Goal: Task Accomplishment & Management: Complete application form

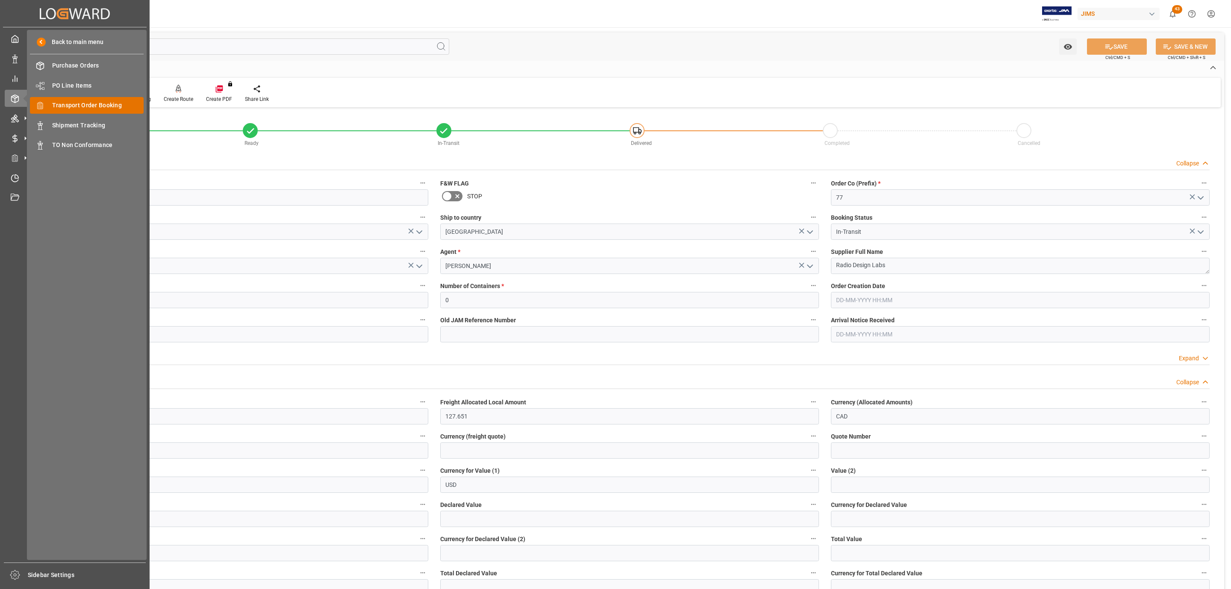
click at [79, 104] on span "Transport Order Booking" at bounding box center [98, 105] width 92 height 9
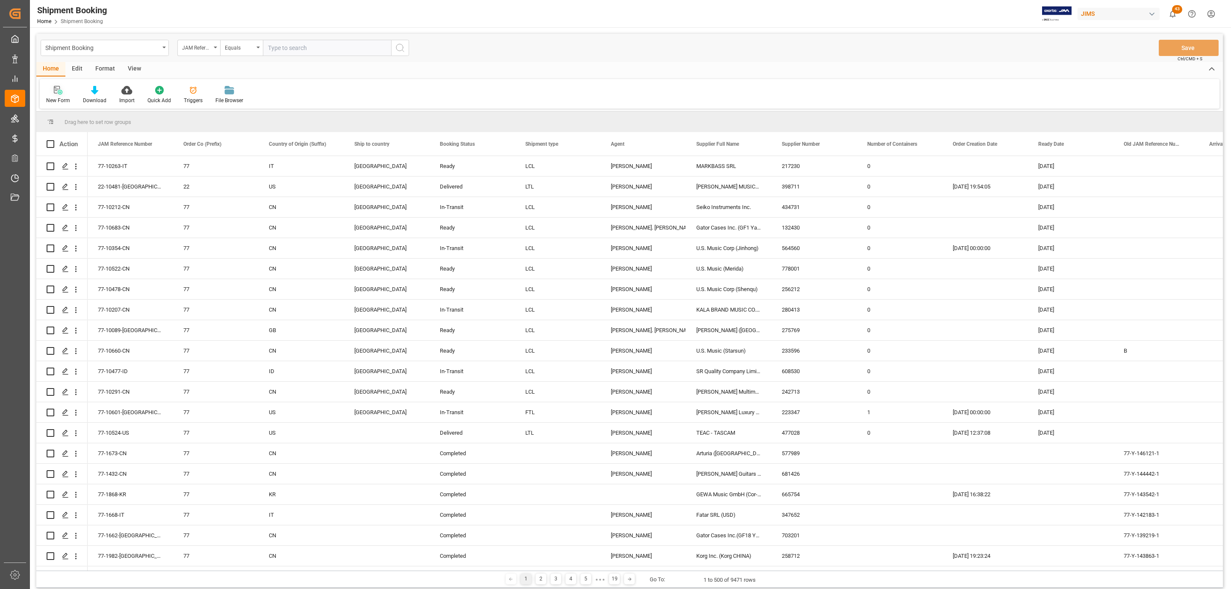
click at [58, 97] on div "New Form" at bounding box center [58, 101] width 24 height 8
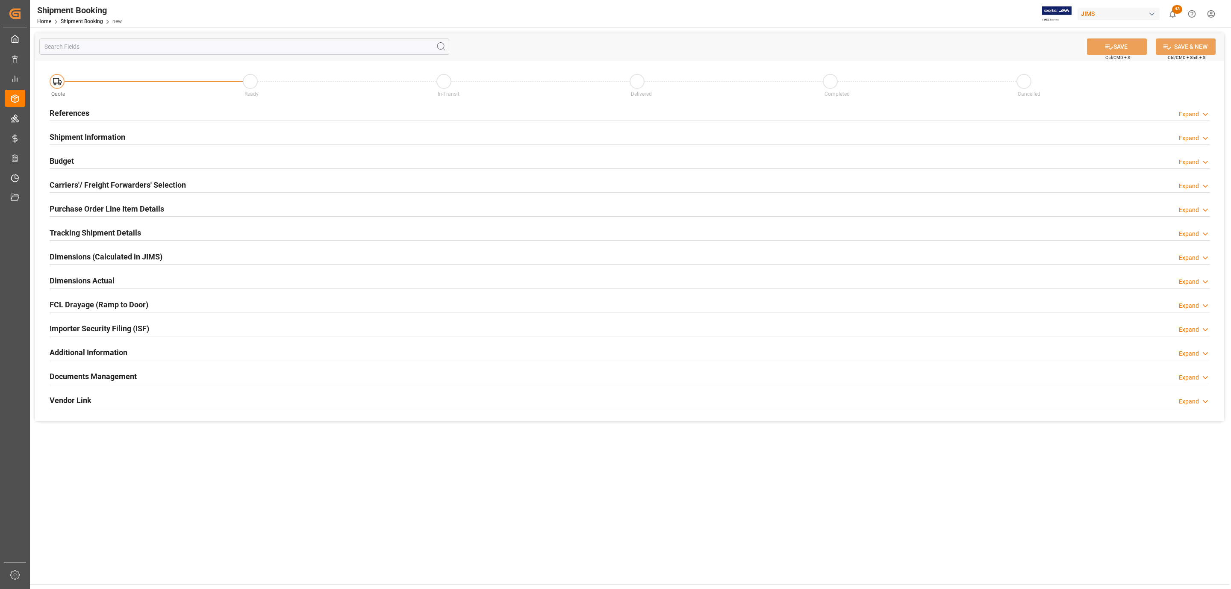
click at [114, 100] on div "Quote Ready In-Transit Delivered Completed Cancelled" at bounding box center [630, 83] width 1172 height 36
click at [109, 108] on div "References Expand" at bounding box center [630, 112] width 1160 height 16
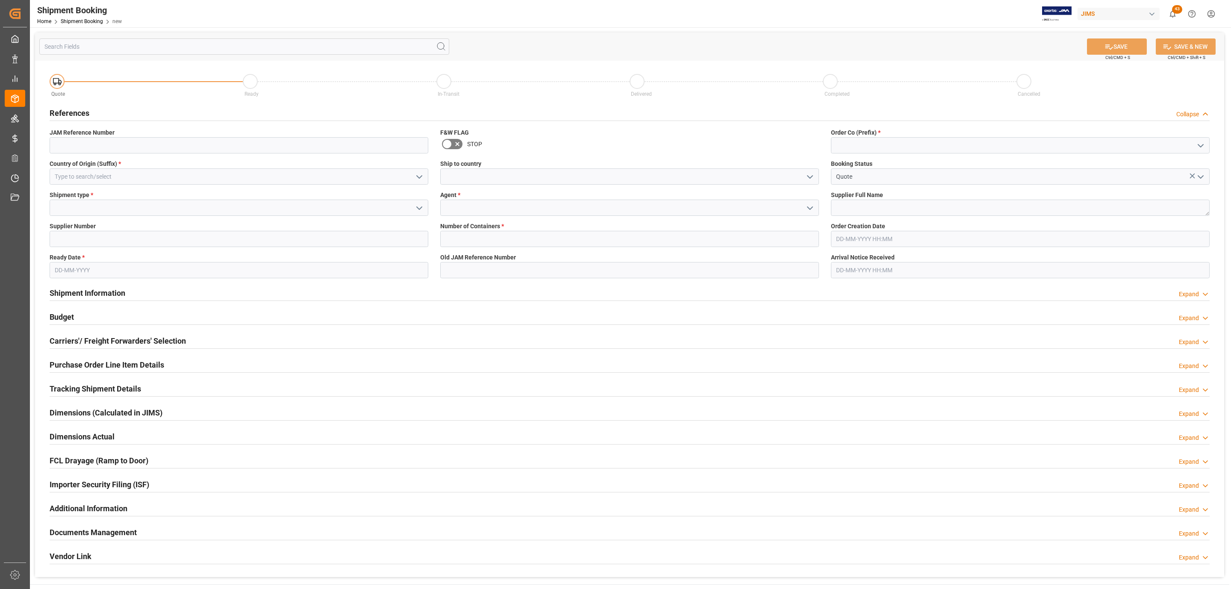
click at [1199, 147] on icon "open menu" at bounding box center [1200, 146] width 10 height 10
click at [938, 181] on div "77" at bounding box center [1020, 183] width 378 height 19
type input "77"
click at [864, 206] on textarea at bounding box center [1020, 208] width 379 height 16
click at [902, 212] on textarea at bounding box center [1020, 208] width 379 height 16
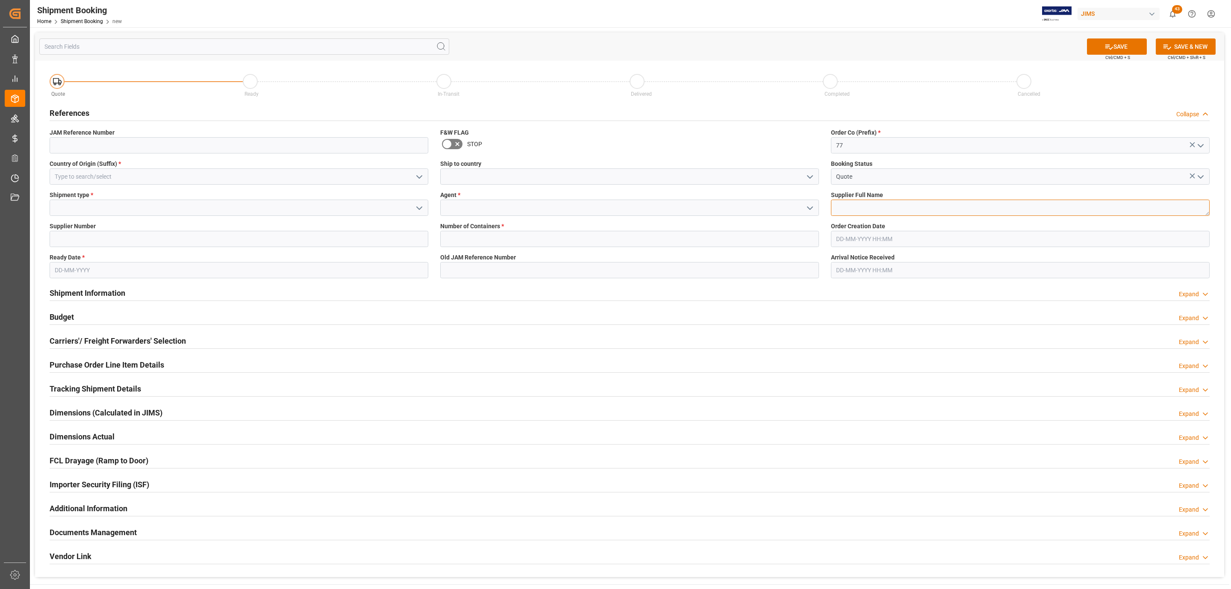
paste textarea "One Systems"
type textarea "One Systems"
click at [803, 172] on button "open menu" at bounding box center [809, 176] width 13 height 13
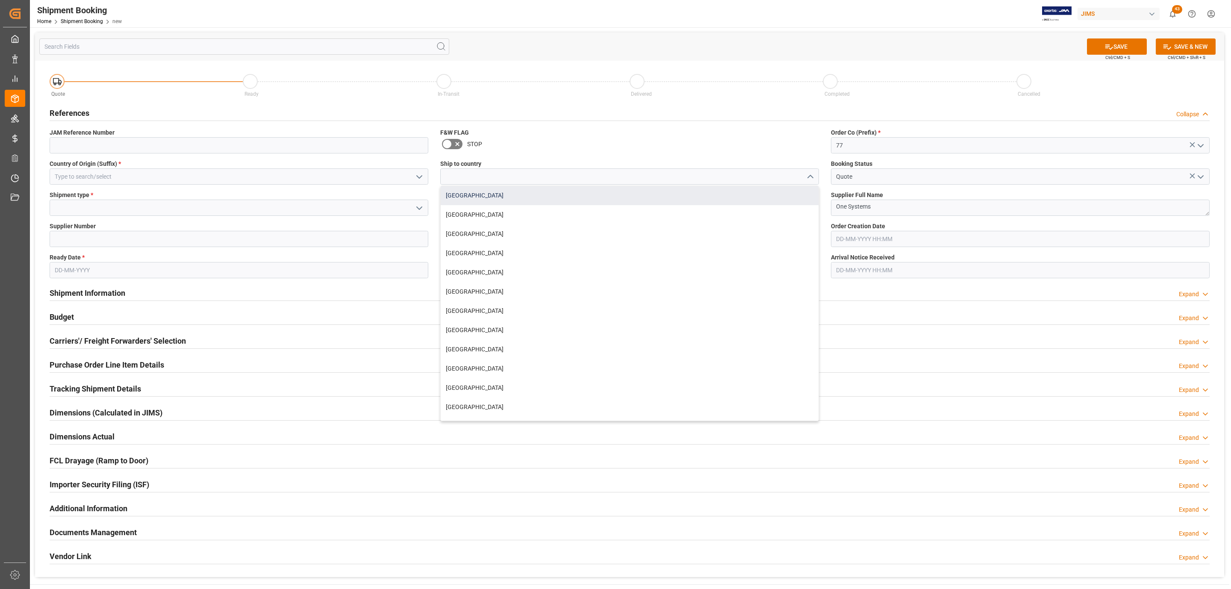
click at [508, 196] on div "[GEOGRAPHIC_DATA]" at bounding box center [630, 195] width 378 height 19
type input "[GEOGRAPHIC_DATA]"
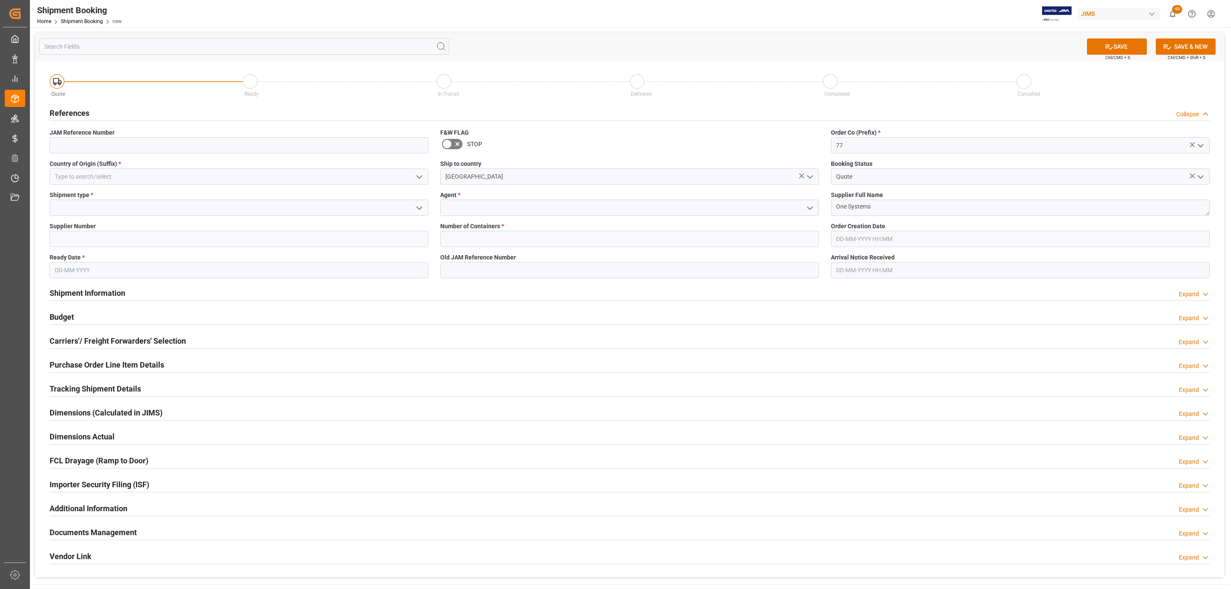
click at [807, 208] on icon "open menu" at bounding box center [810, 208] width 10 height 10
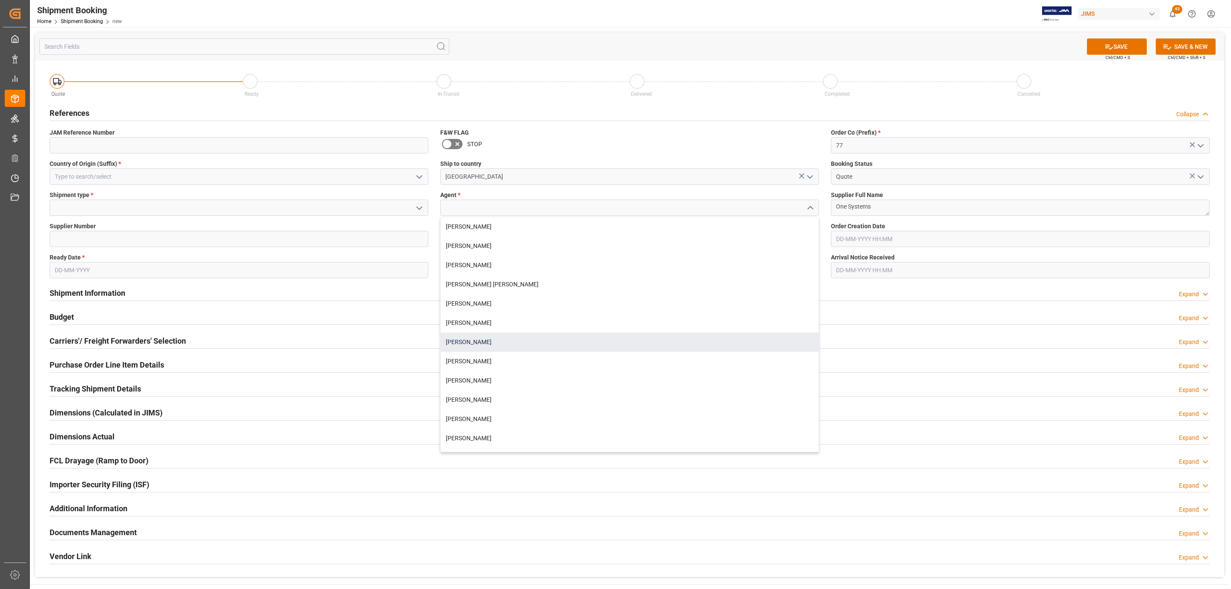
click at [468, 342] on div "[PERSON_NAME]" at bounding box center [630, 342] width 378 height 19
type input "[PERSON_NAME]"
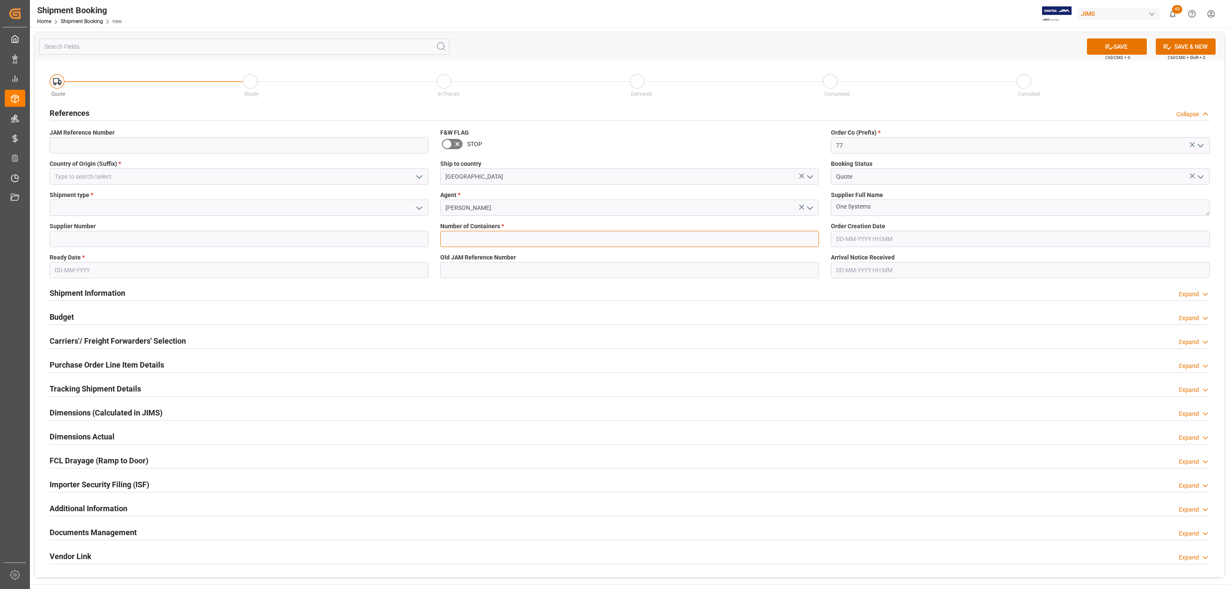
click at [459, 235] on input "text" at bounding box center [629, 239] width 379 height 16
type input "0"
click at [423, 181] on icon "open menu" at bounding box center [419, 177] width 10 height 10
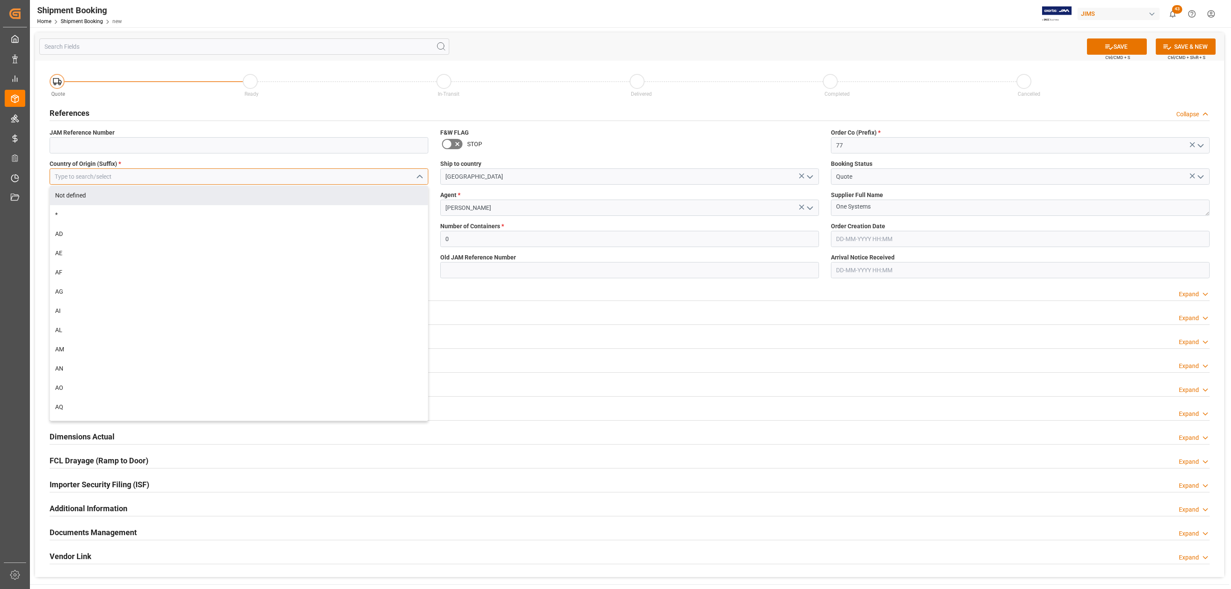
click at [179, 172] on input at bounding box center [239, 176] width 379 height 16
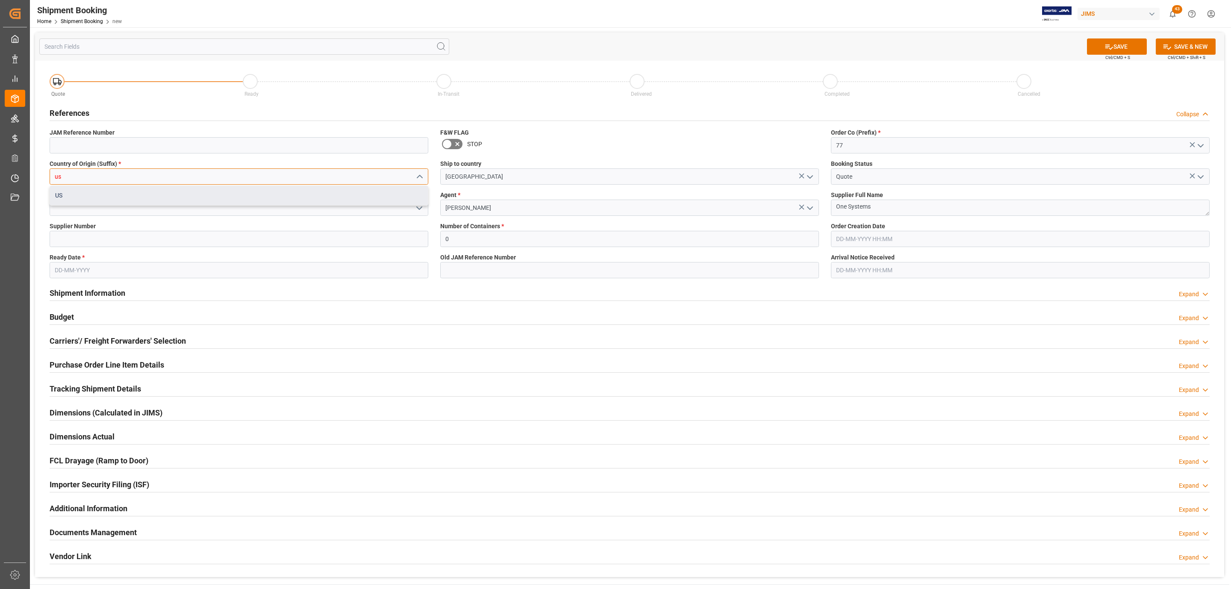
click at [174, 203] on div "US" at bounding box center [239, 195] width 378 height 19
type input "US"
click at [419, 209] on polyline "open menu" at bounding box center [419, 208] width 5 height 3
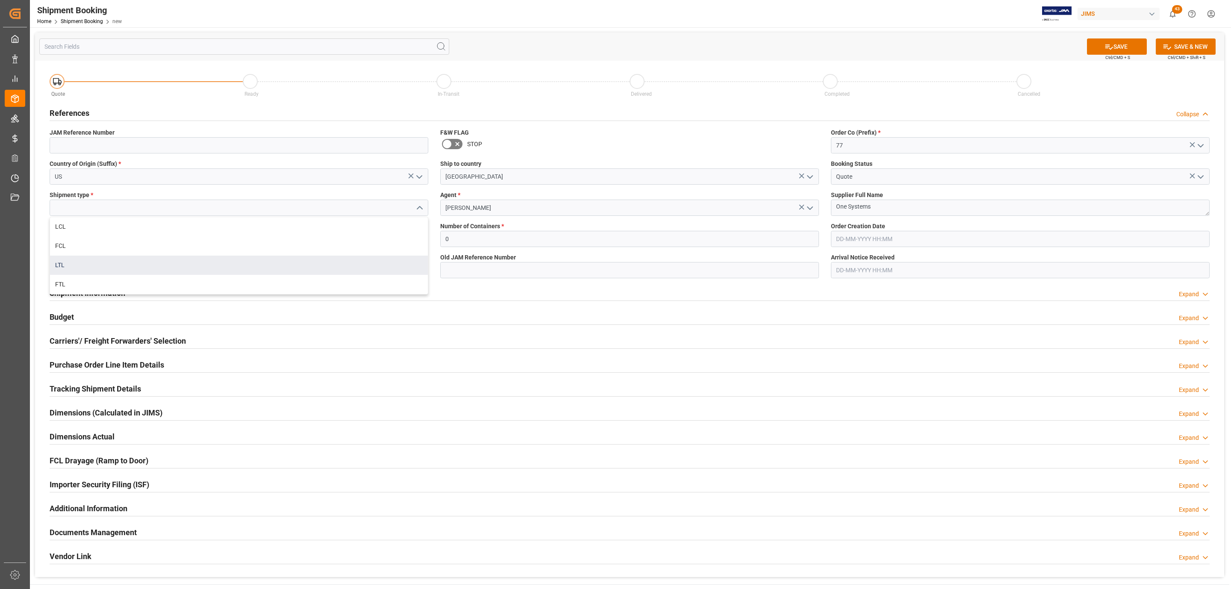
click at [115, 261] on div "LTL" at bounding box center [239, 265] width 378 height 19
type input "LTL"
drag, startPoint x: 75, startPoint y: 230, endPoint x: 73, endPoint y: 236, distance: 7.0
click at [74, 235] on div "Supplier Number" at bounding box center [239, 234] width 391 height 31
click at [72, 238] on input at bounding box center [239, 239] width 379 height 16
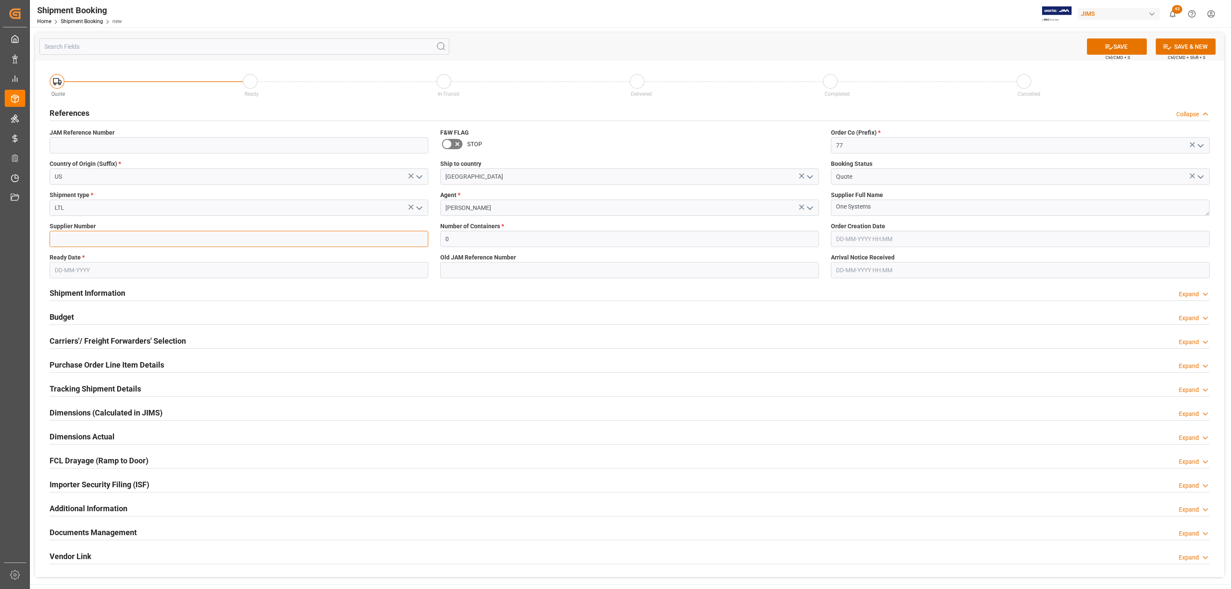
paste input "224732"
type input "224732"
click at [77, 268] on input "text" at bounding box center [239, 270] width 379 height 16
click at [107, 376] on div "21" at bounding box center [111, 373] width 11 height 10
type input "21-08-2025"
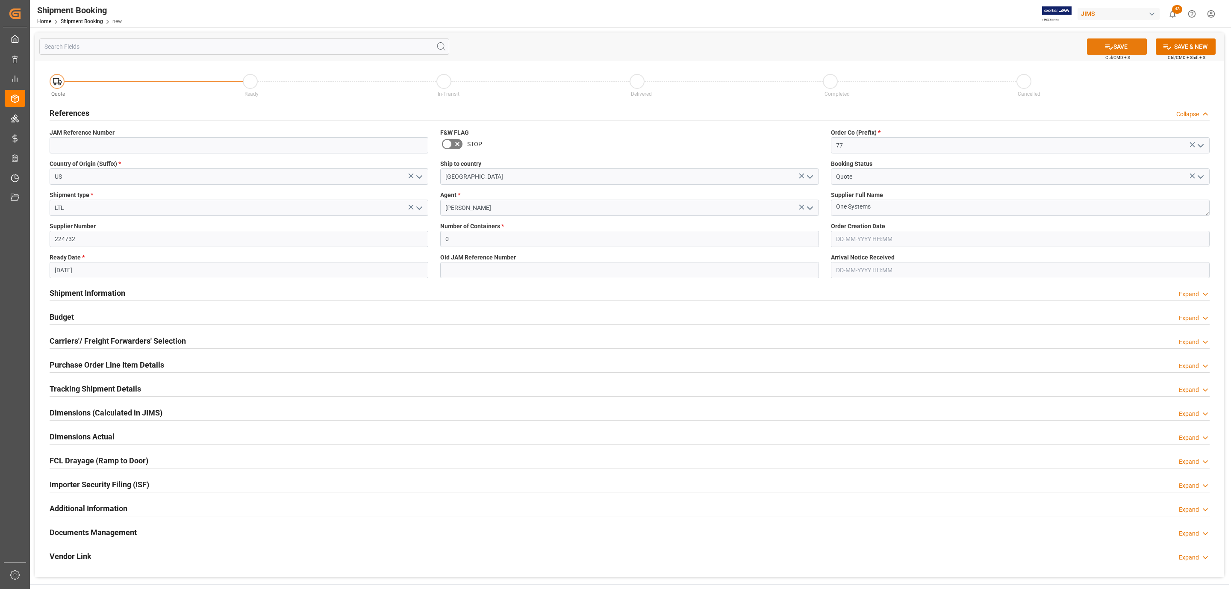
click at [1139, 49] on button "SAVE" at bounding box center [1117, 46] width 60 height 16
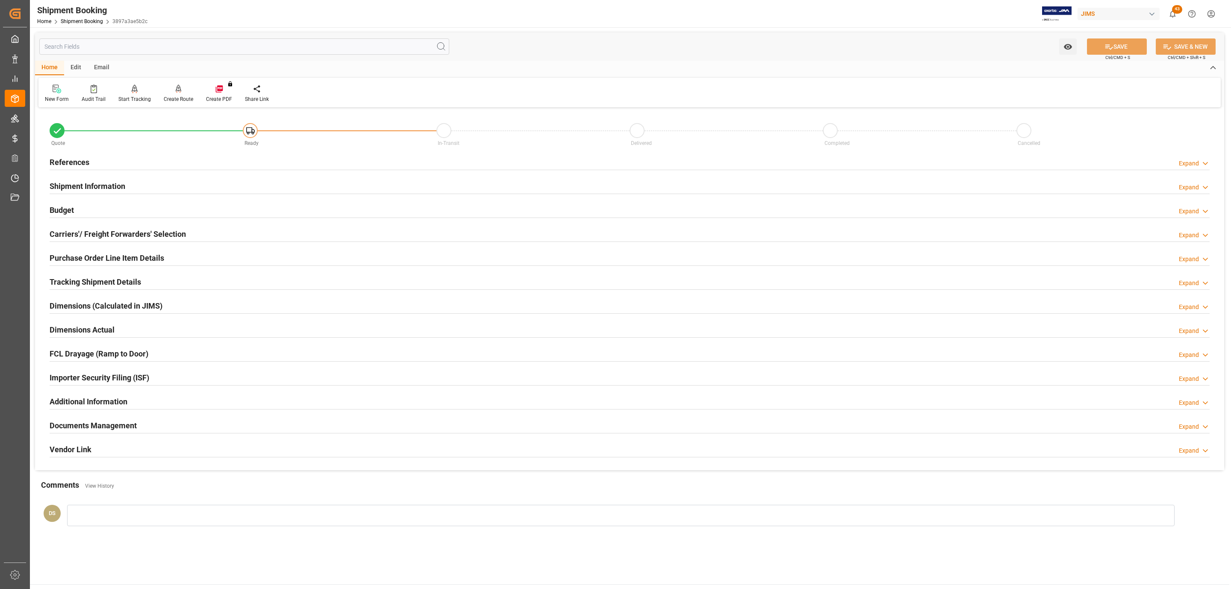
click at [68, 159] on h2 "References" at bounding box center [70, 162] width 40 height 12
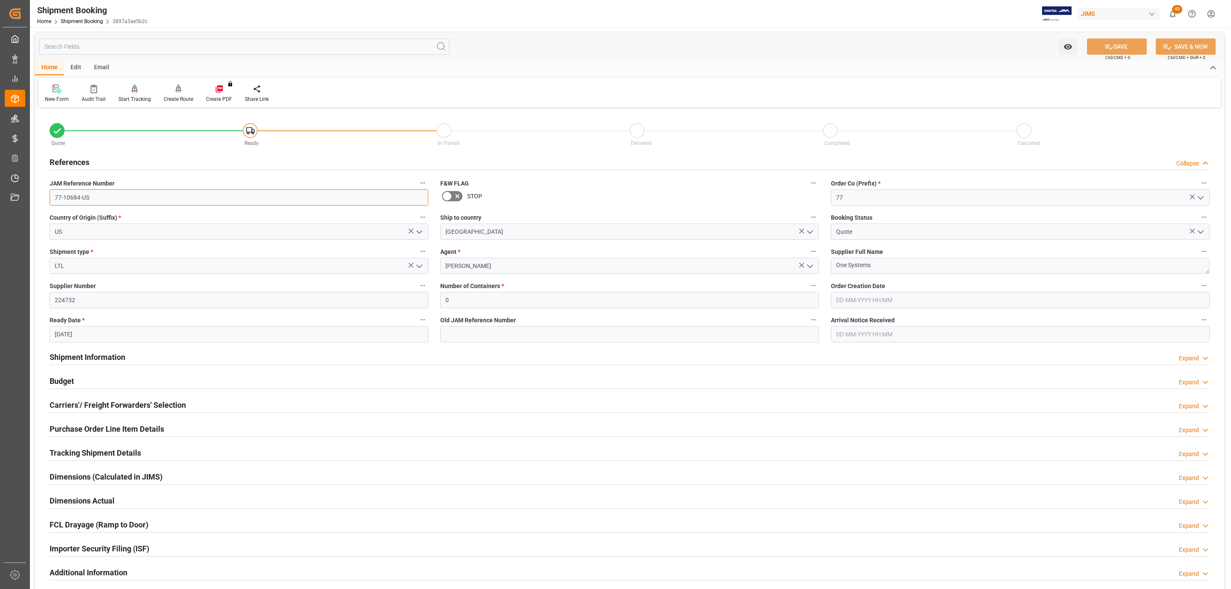
click at [99, 190] on input "77-10684-US" at bounding box center [239, 197] width 379 height 16
click at [100, 190] on input "77-10684-US" at bounding box center [239, 197] width 379 height 16
click at [166, 402] on h2 "Carriers'/ Freight Forwarders' Selection" at bounding box center [118, 405] width 136 height 12
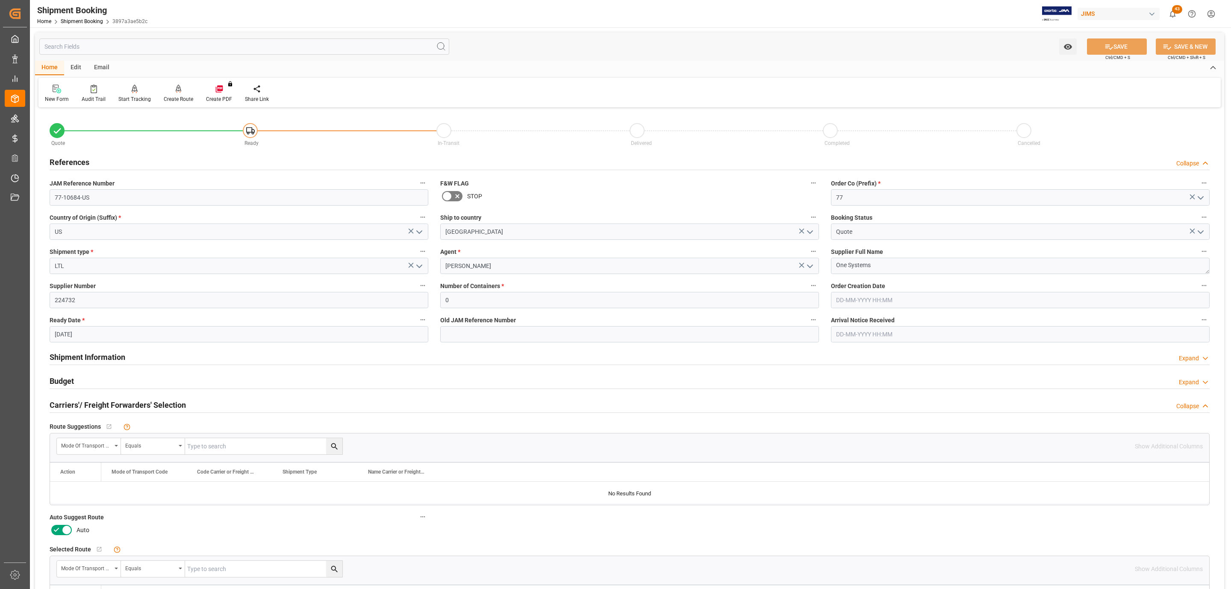
click at [58, 536] on label at bounding box center [62, 530] width 24 height 14
click at [0, 0] on input "checkbox" at bounding box center [0, 0] width 0 height 0
click at [1136, 49] on button "SAVE" at bounding box center [1117, 46] width 60 height 16
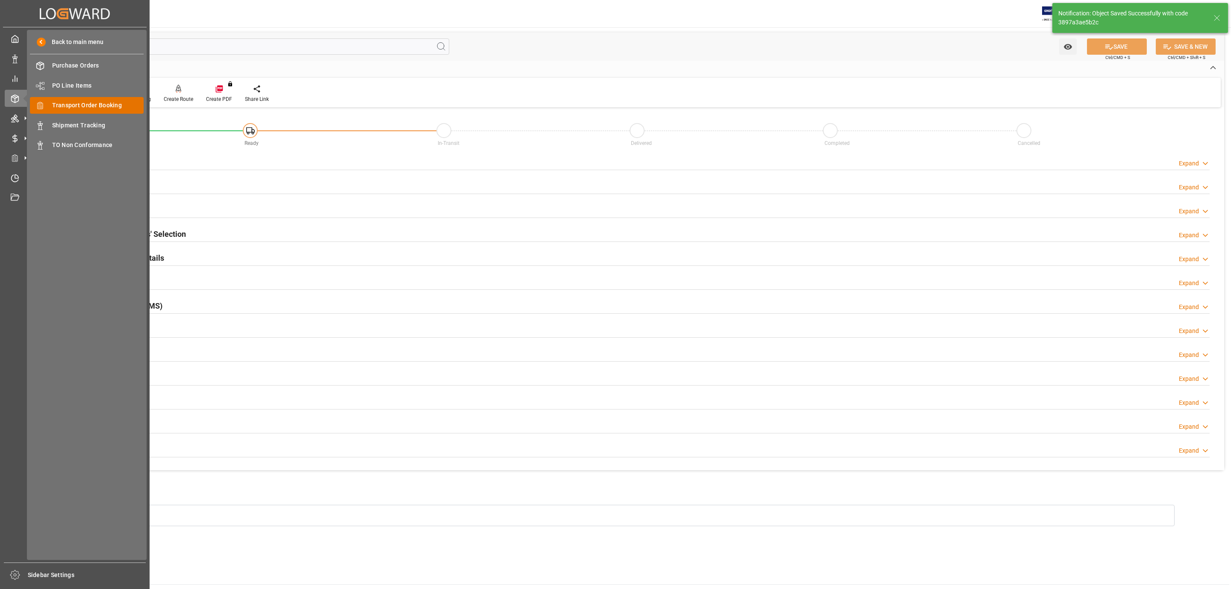
click at [93, 105] on span "Transport Order Booking" at bounding box center [98, 105] width 92 height 9
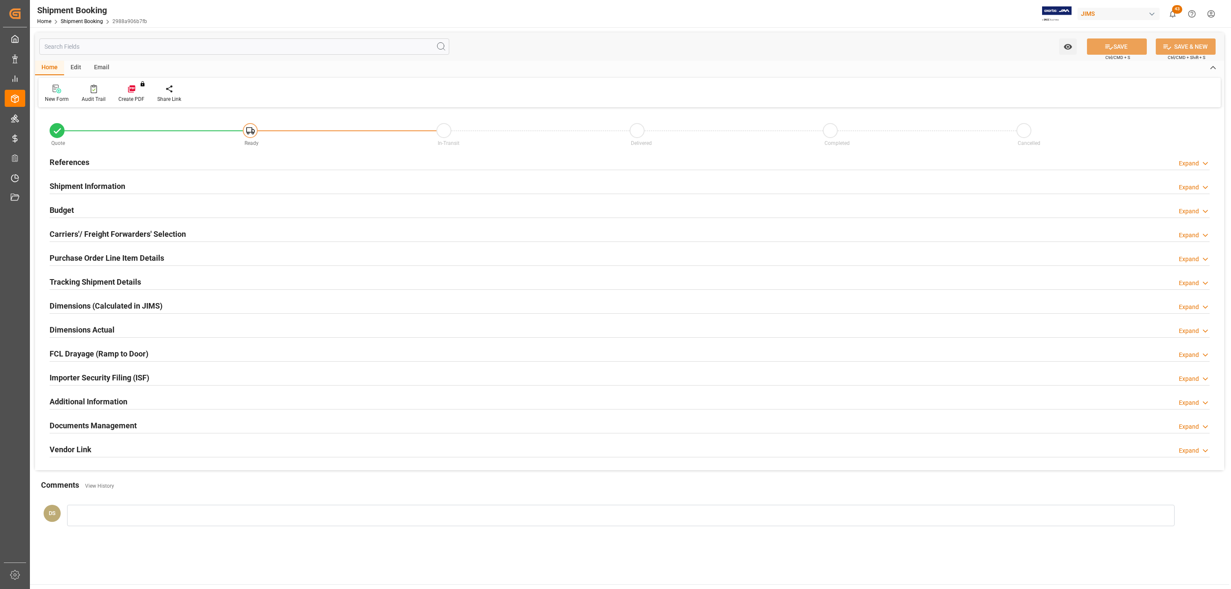
type input "0"
type input "[DATE]"
click at [91, 159] on div "References Expand" at bounding box center [630, 161] width 1160 height 16
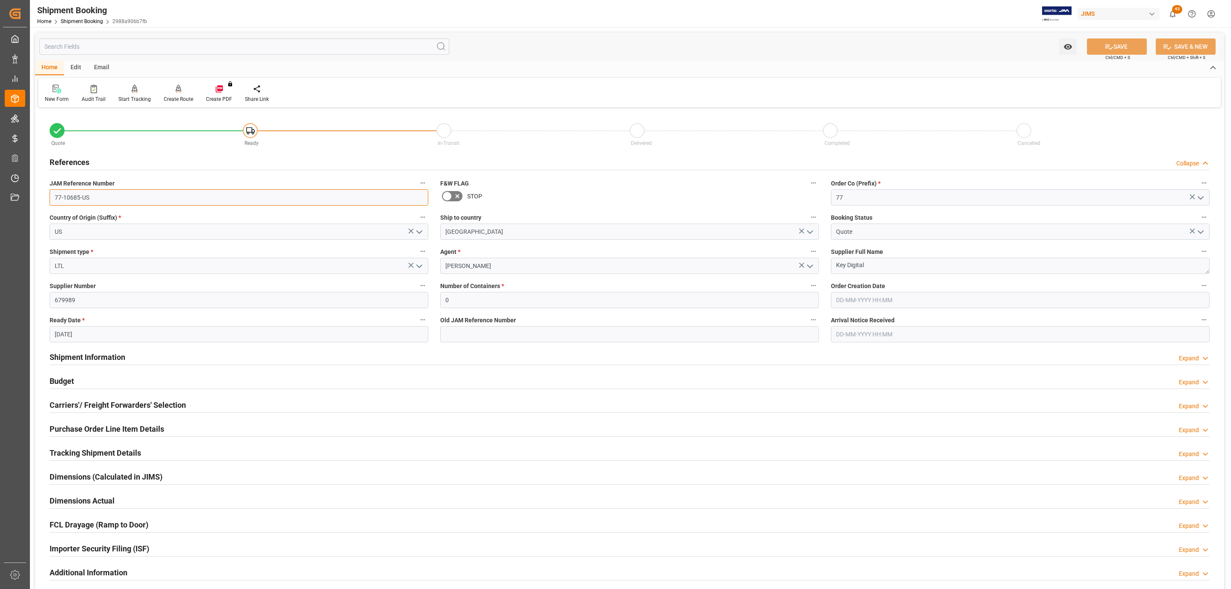
click at [104, 197] on input "77-10685-US" at bounding box center [239, 197] width 379 height 16
click at [76, 403] on h2 "Carriers'/ Freight Forwarders' Selection" at bounding box center [118, 405] width 136 height 12
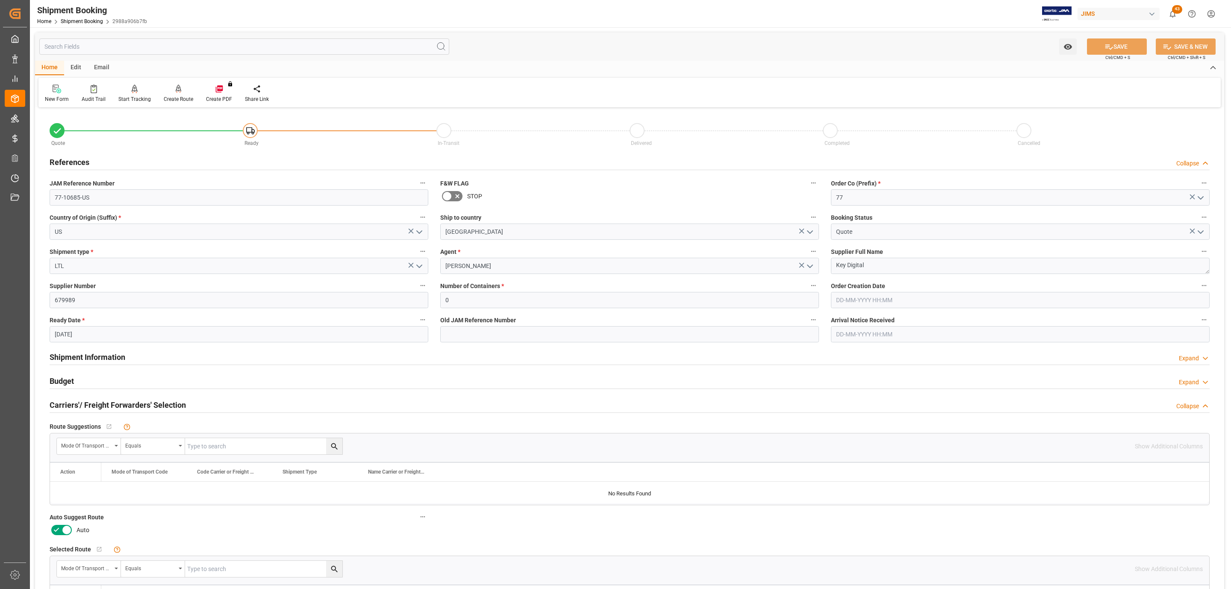
click at [59, 524] on label at bounding box center [62, 530] width 24 height 14
click at [0, 0] on input "checkbox" at bounding box center [0, 0] width 0 height 0
click at [1110, 52] on button "SAVE" at bounding box center [1117, 46] width 60 height 16
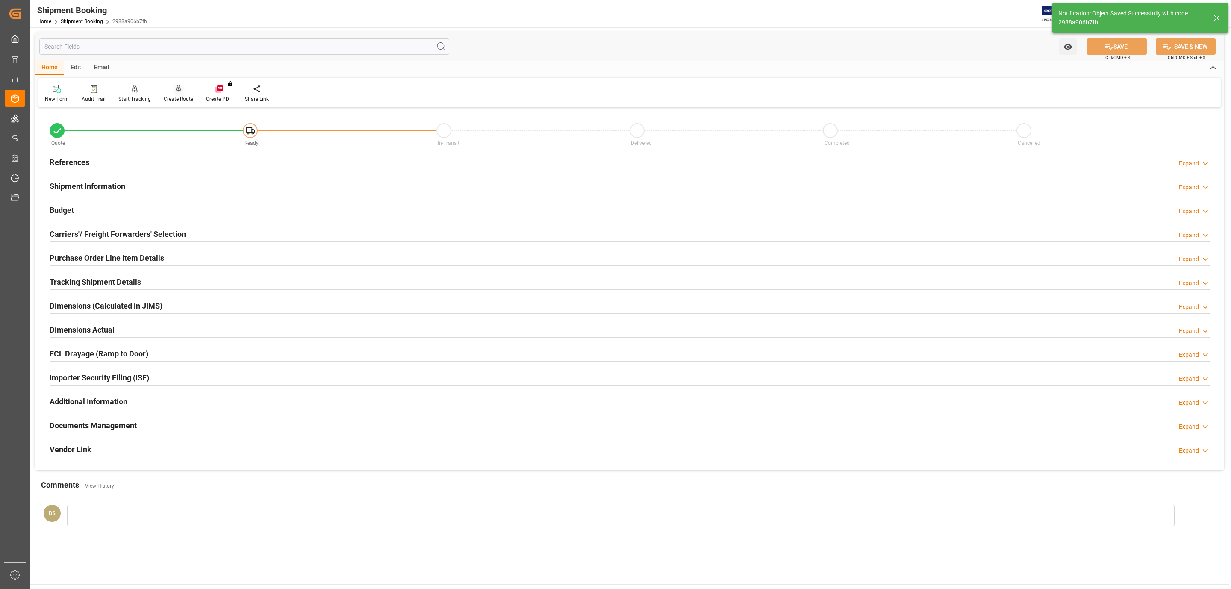
click at [183, 88] on div at bounding box center [178, 88] width 29 height 9
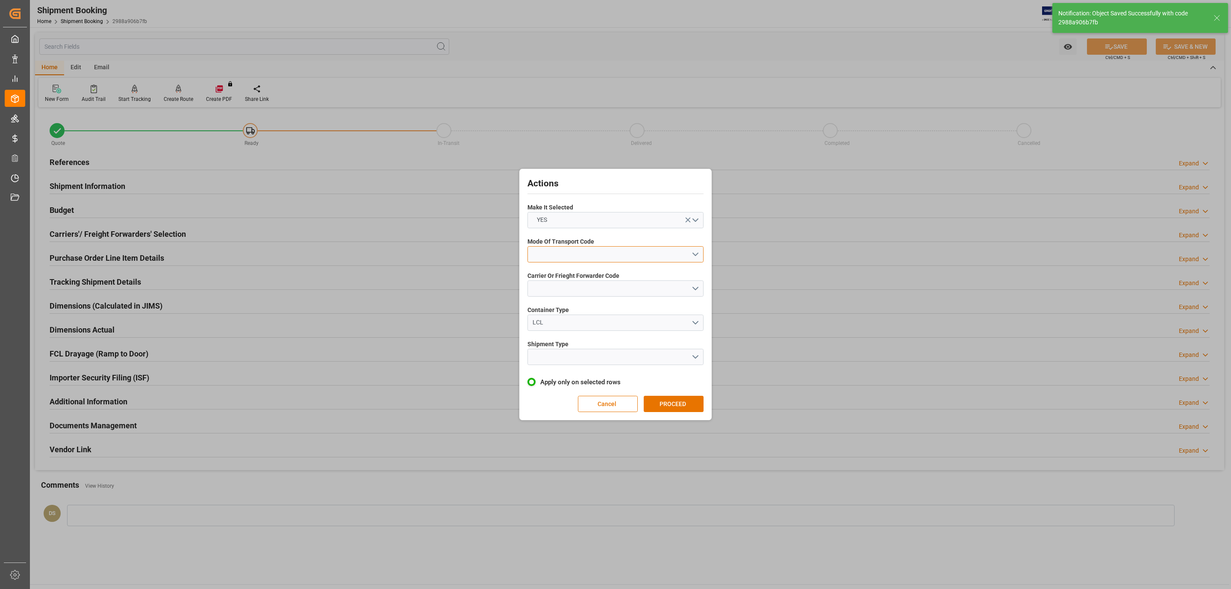
click at [573, 251] on button "open menu" at bounding box center [615, 254] width 176 height 16
click at [583, 328] on div "5- COURIER GROUND" at bounding box center [615, 328] width 175 height 18
click at [571, 297] on div "Carrier Or Frieght Forwarder Code" at bounding box center [615, 283] width 176 height 31
click at [571, 294] on button "open menu" at bounding box center [615, 288] width 176 height 16
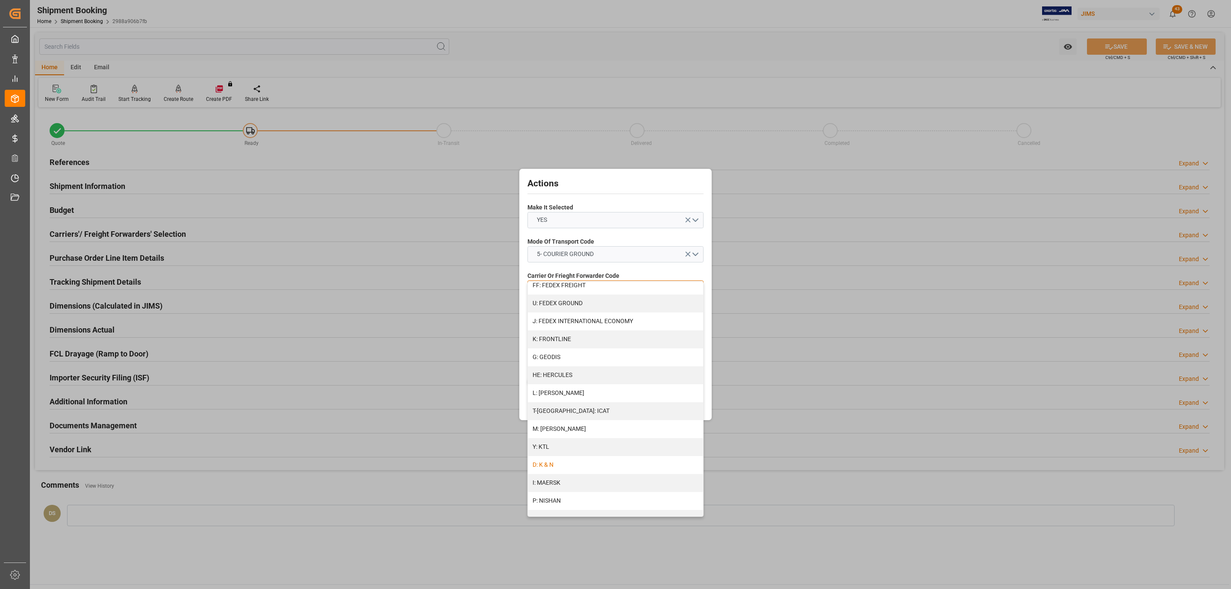
scroll to position [384, 0]
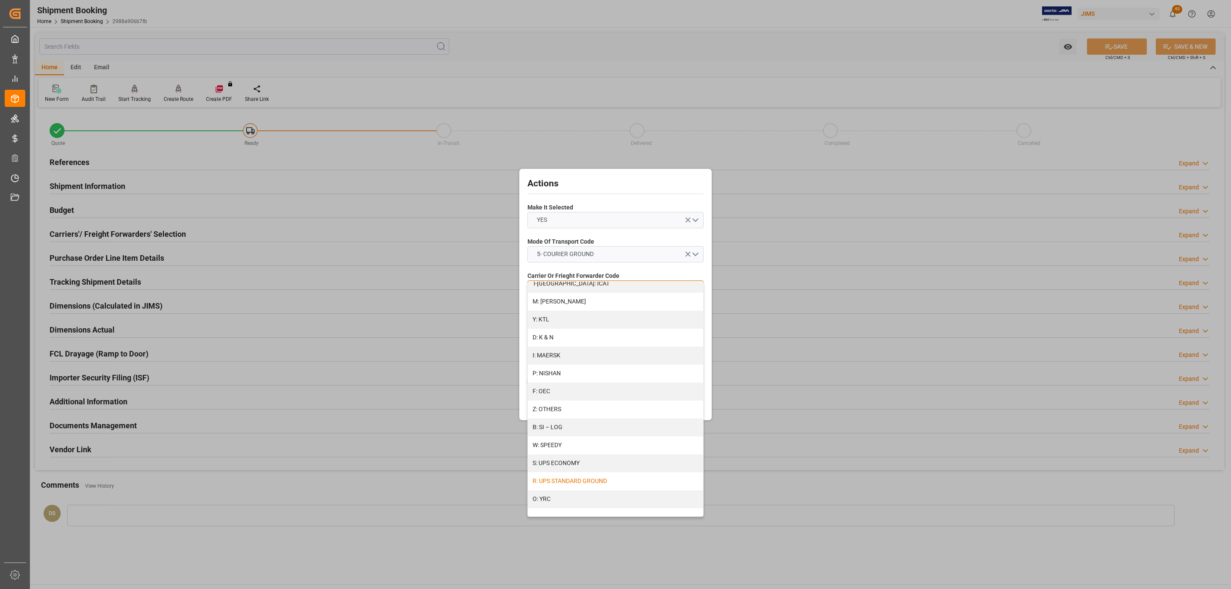
click at [586, 481] on div "R: UPS STANDARD GROUND" at bounding box center [615, 481] width 175 height 18
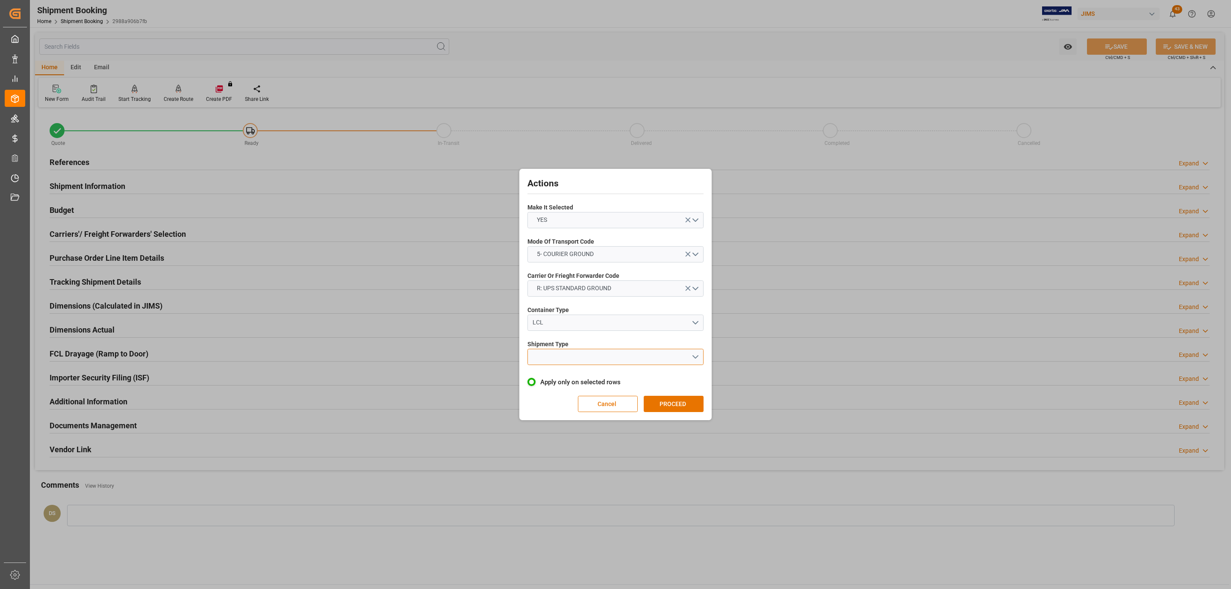
click at [571, 354] on button "open menu" at bounding box center [615, 357] width 176 height 16
click at [573, 365] on div "LTL" at bounding box center [615, 359] width 175 height 18
click at [659, 400] on button "PROCEED" at bounding box center [674, 404] width 60 height 16
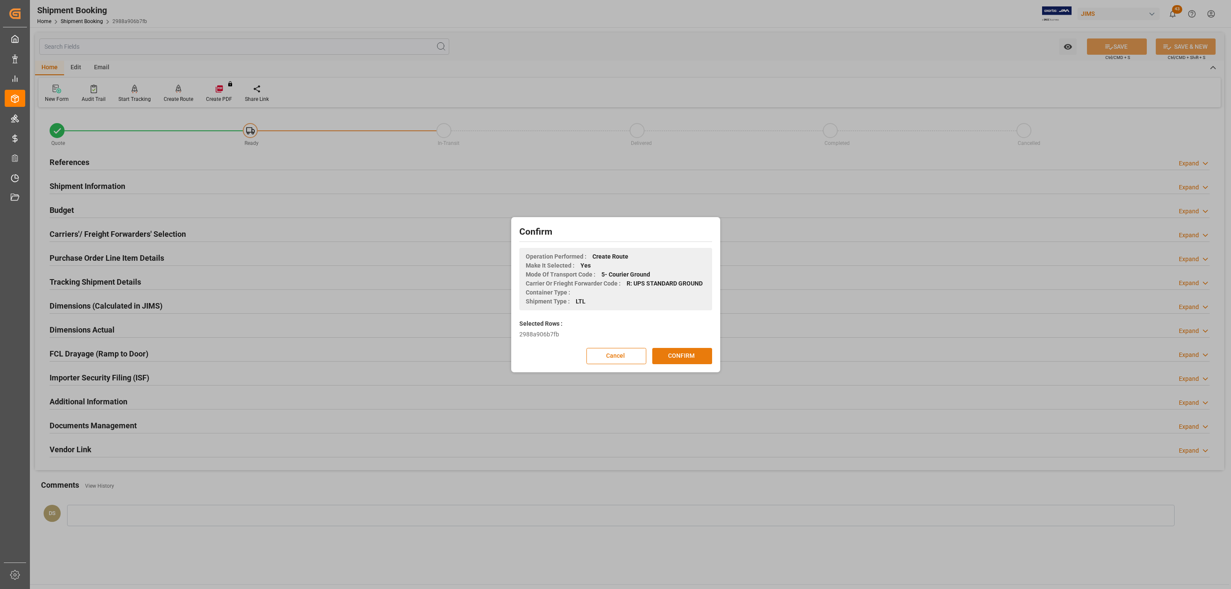
click at [681, 353] on button "CONFIRM" at bounding box center [682, 356] width 60 height 16
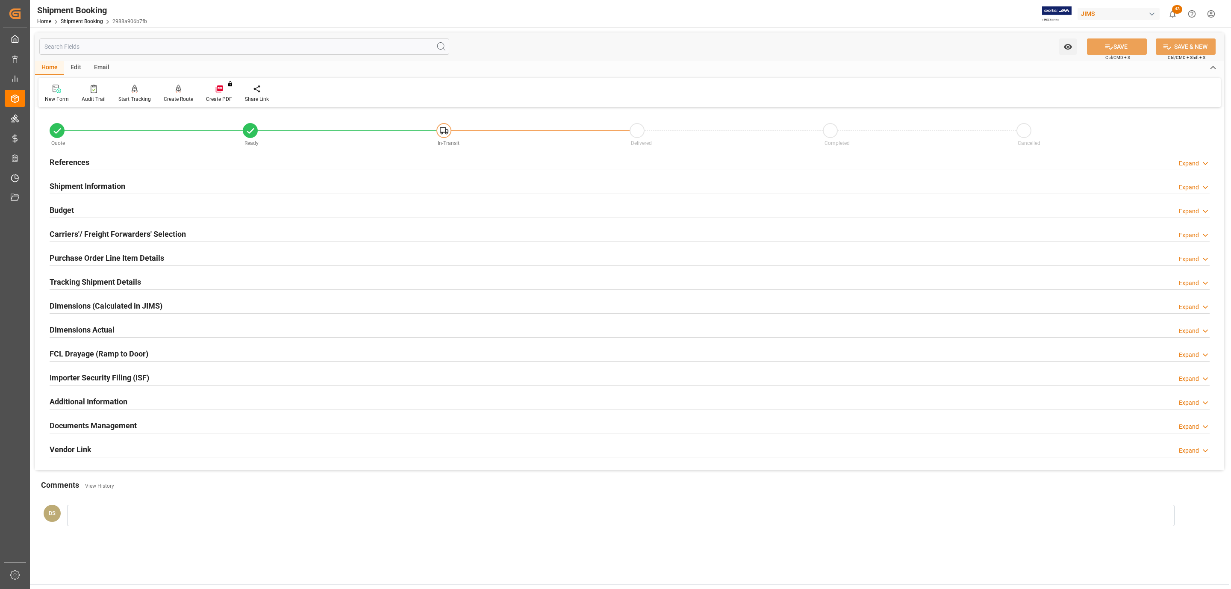
click at [90, 429] on h2 "Documents Management" at bounding box center [93, 426] width 87 height 12
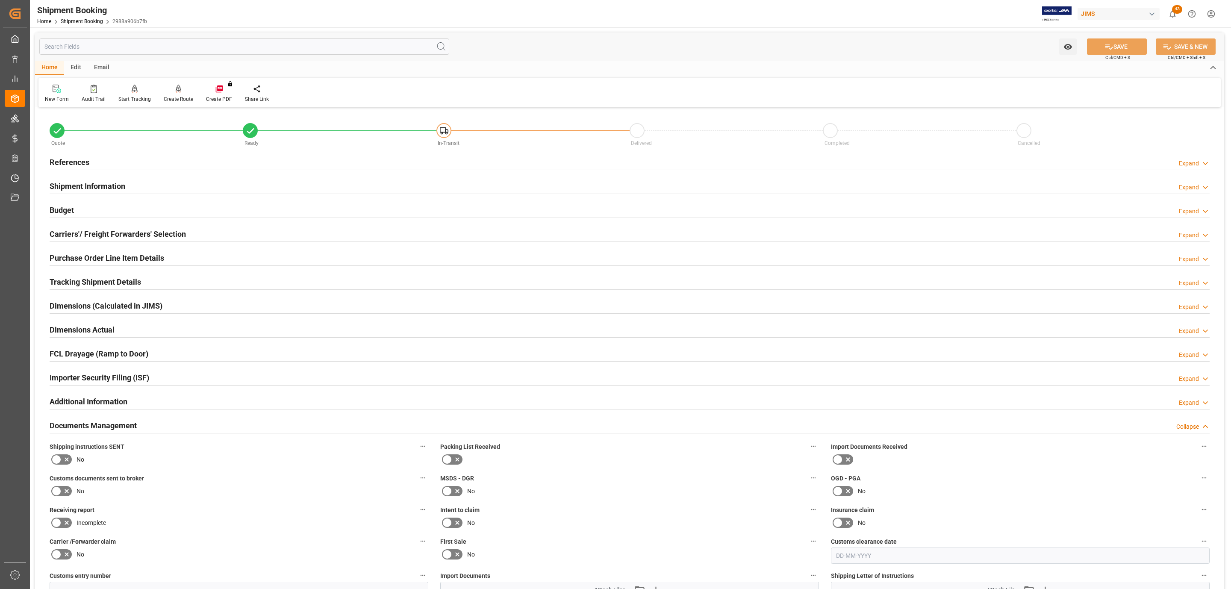
click at [71, 464] on label at bounding box center [62, 460] width 24 height 14
click at [0, 0] on input "checkbox" at bounding box center [0, 0] width 0 height 0
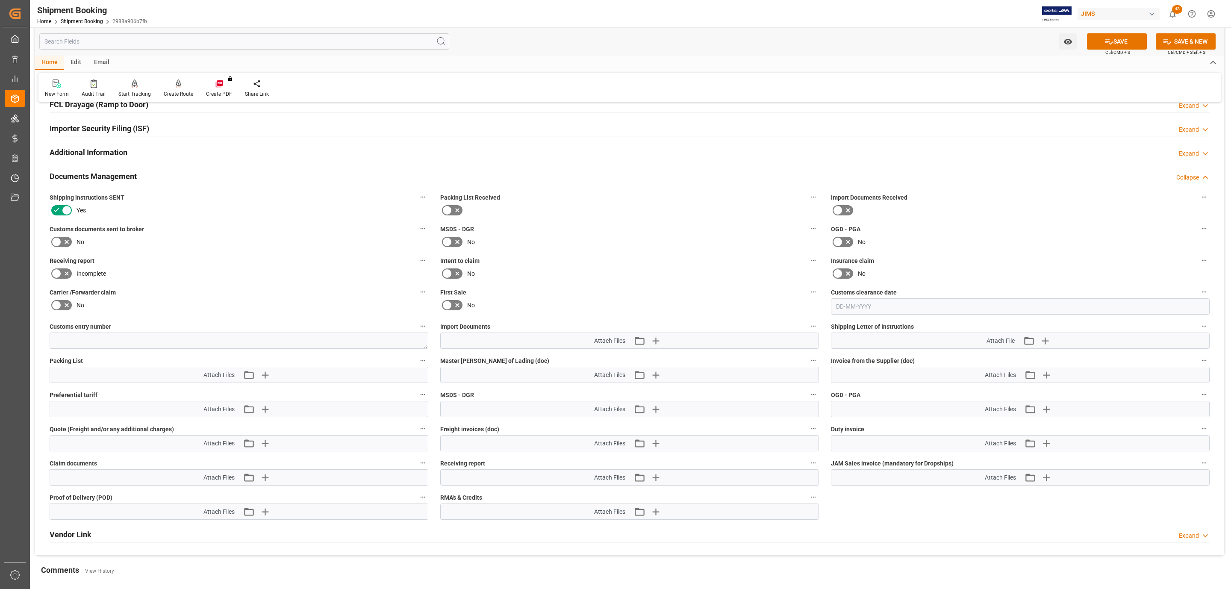
scroll to position [256, 0]
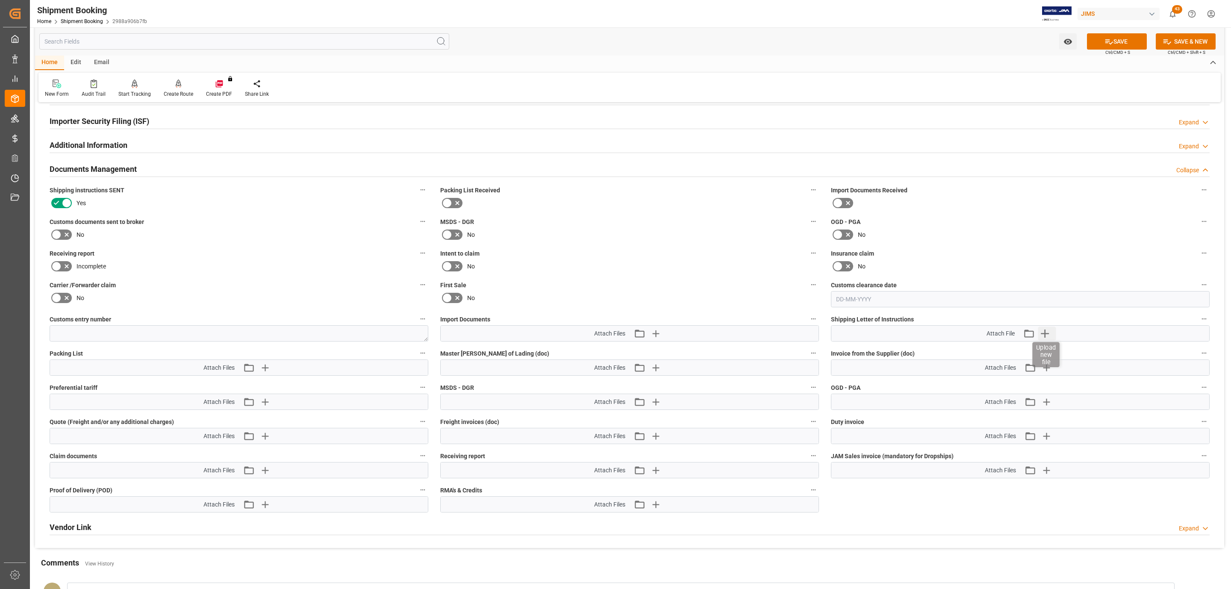
click at [1045, 338] on icon "button" at bounding box center [1045, 334] width 14 height 14
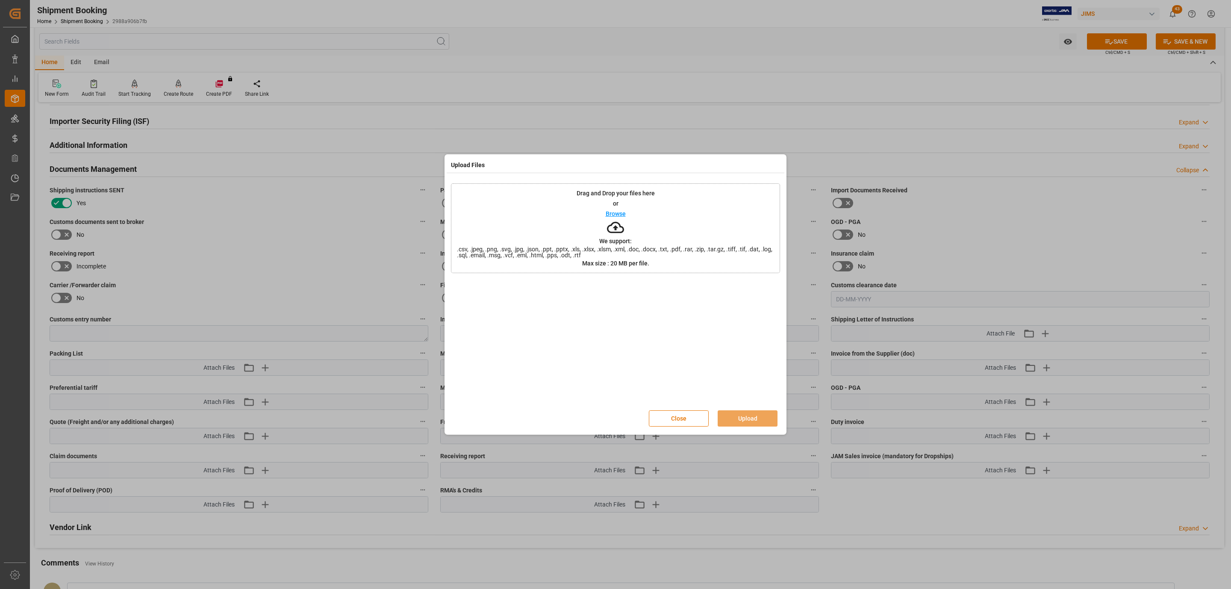
click at [634, 217] on div "Drag and Drop your files here or Browse We support: .csv, .jpeg, .png, .svg, .j…" at bounding box center [615, 228] width 329 height 90
click at [727, 414] on button "Upload" at bounding box center [748, 418] width 60 height 16
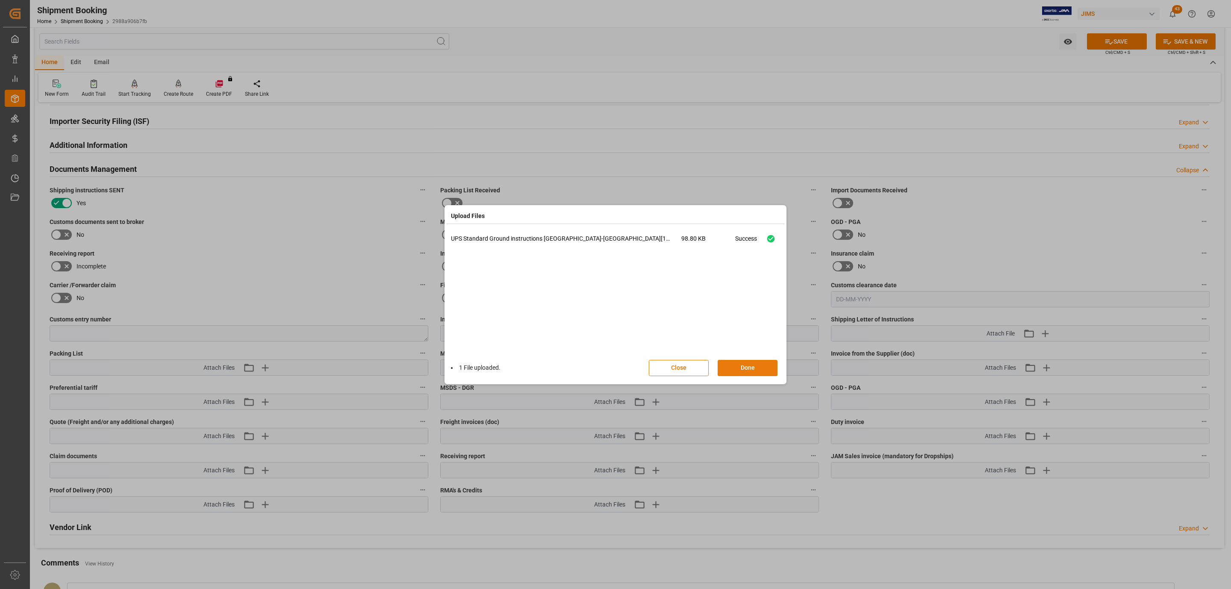
click at [724, 372] on button "Done" at bounding box center [748, 368] width 60 height 16
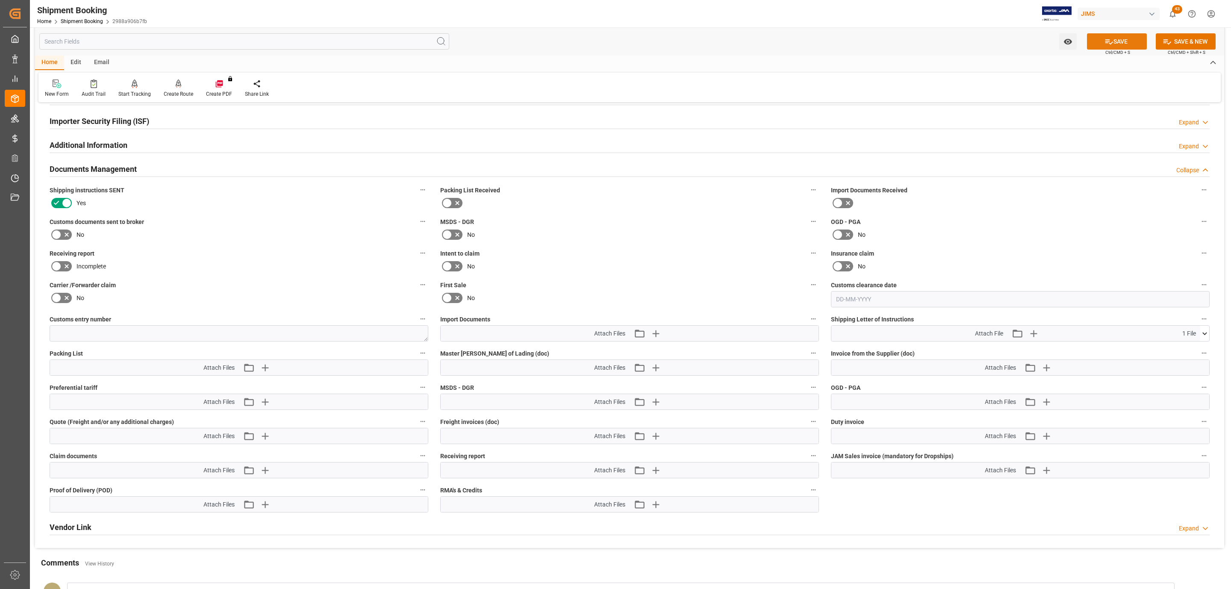
click at [1139, 36] on button "SAVE" at bounding box center [1117, 41] width 60 height 16
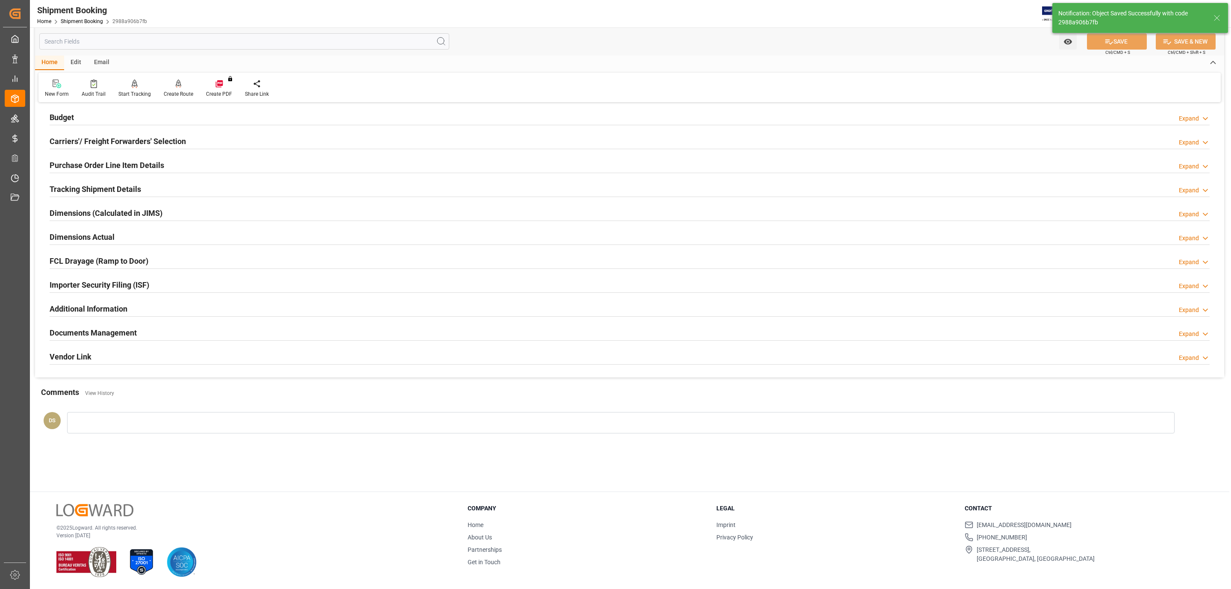
scroll to position [93, 0]
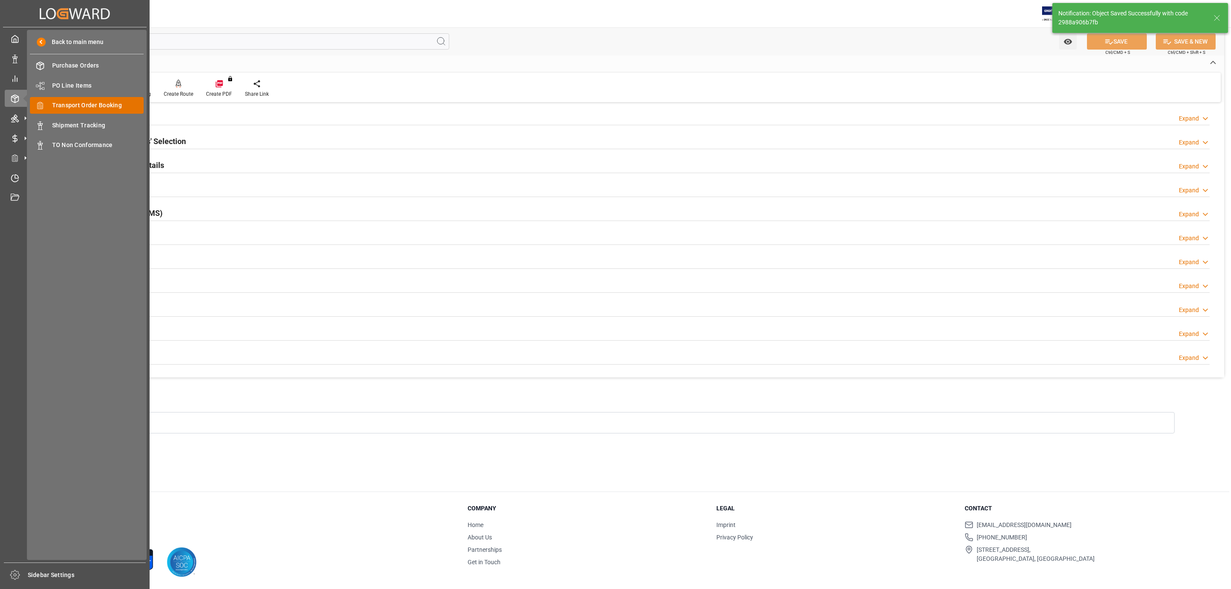
click at [71, 109] on span "Transport Order Booking" at bounding box center [98, 105] width 92 height 9
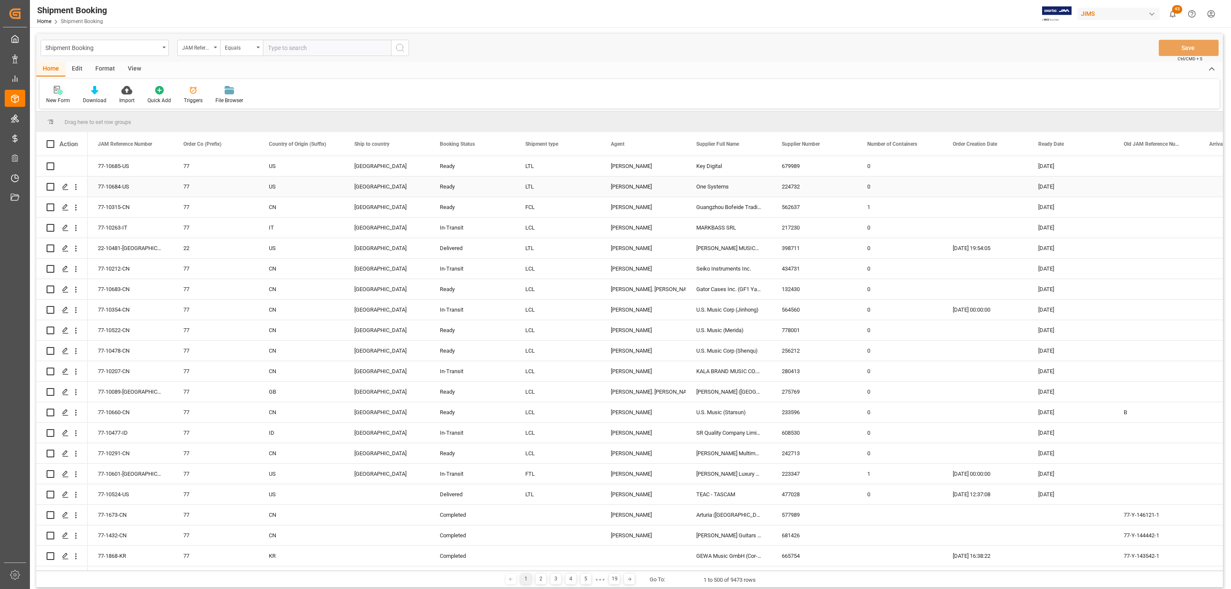
click at [51, 89] on div at bounding box center [58, 89] width 24 height 9
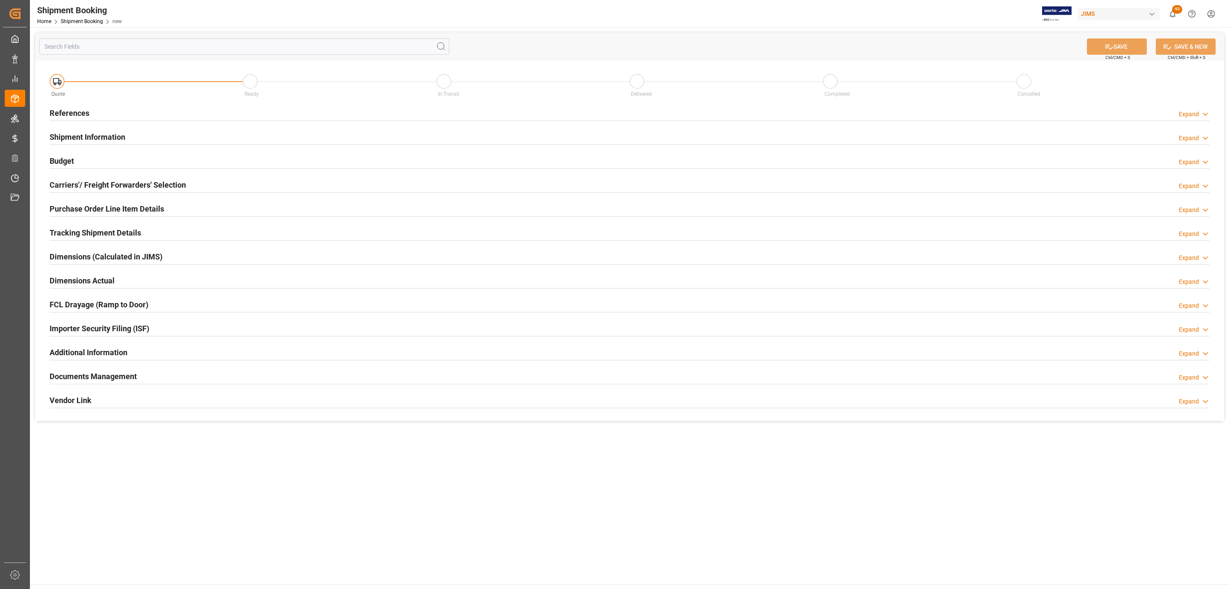
click at [89, 105] on div "References Expand" at bounding box center [630, 112] width 1160 height 16
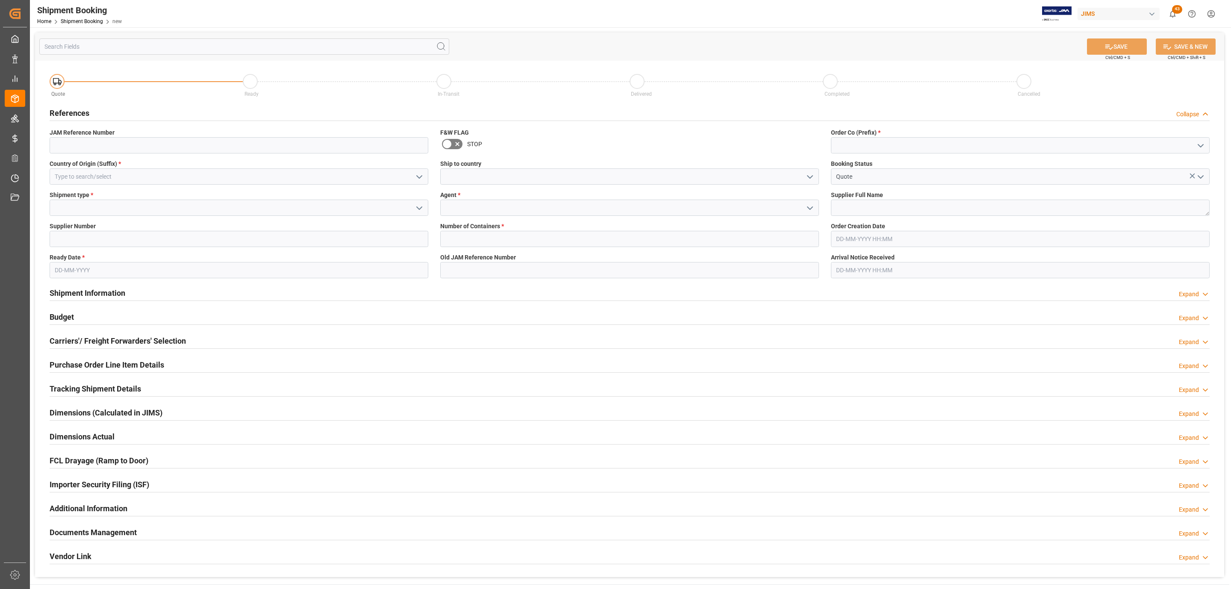
click at [1198, 139] on button "open menu" at bounding box center [1200, 145] width 13 height 13
click at [885, 177] on div "77" at bounding box center [1020, 183] width 378 height 19
type input "77"
click at [812, 173] on icon "open menu" at bounding box center [810, 177] width 10 height 10
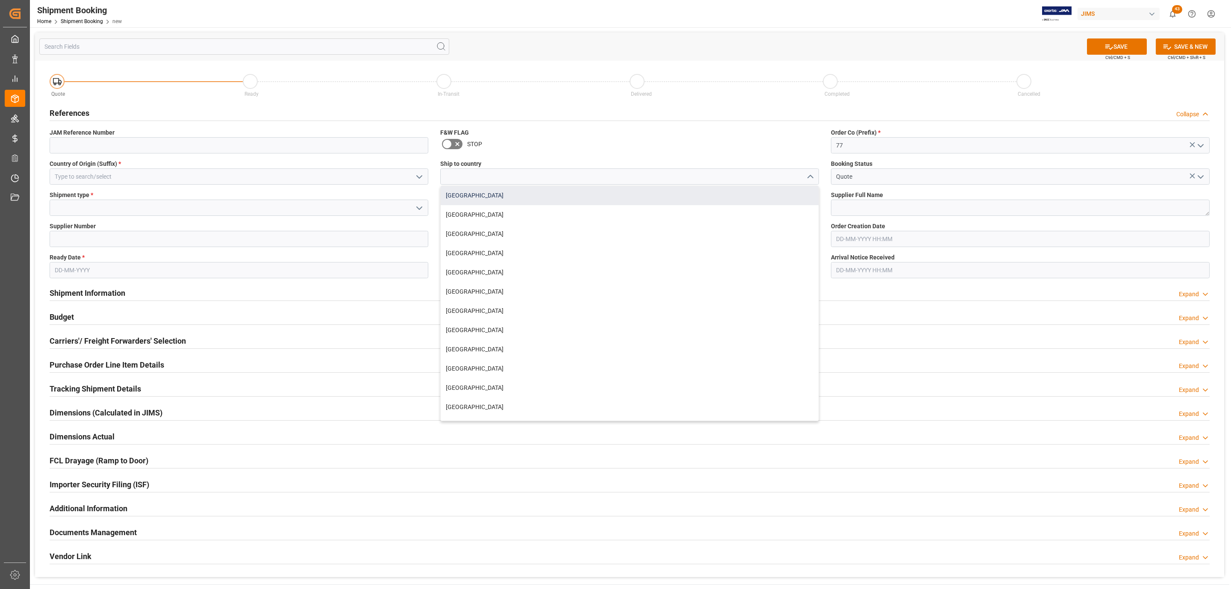
click at [492, 203] on div "[GEOGRAPHIC_DATA]" at bounding box center [630, 195] width 378 height 19
type input "[GEOGRAPHIC_DATA]"
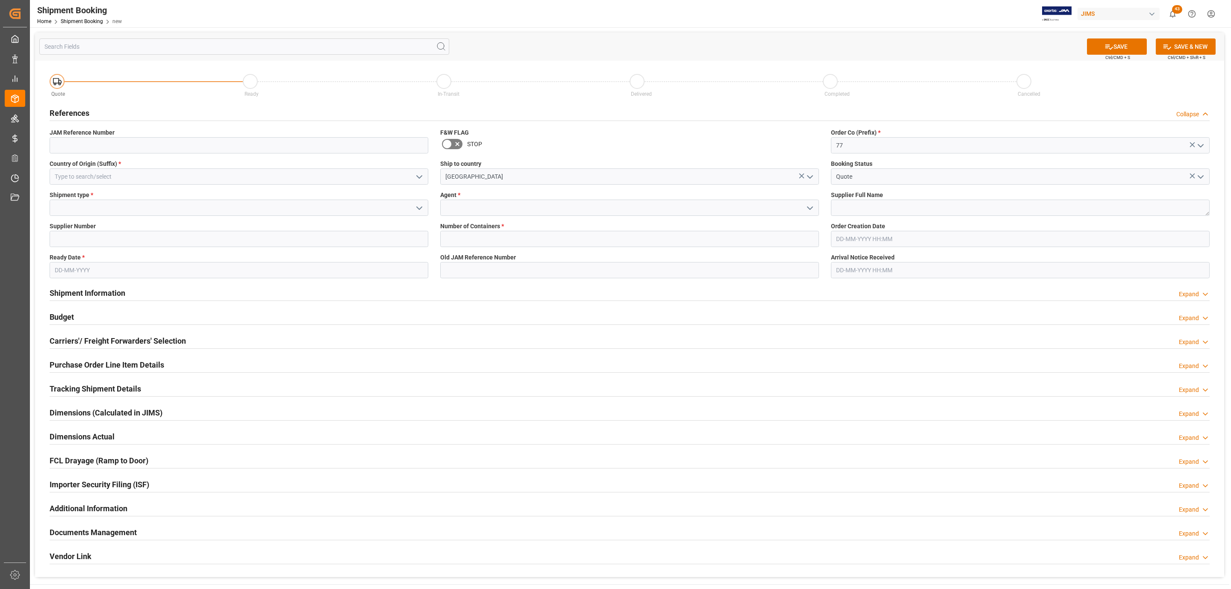
click at [810, 208] on polyline "open menu" at bounding box center [809, 208] width 5 height 3
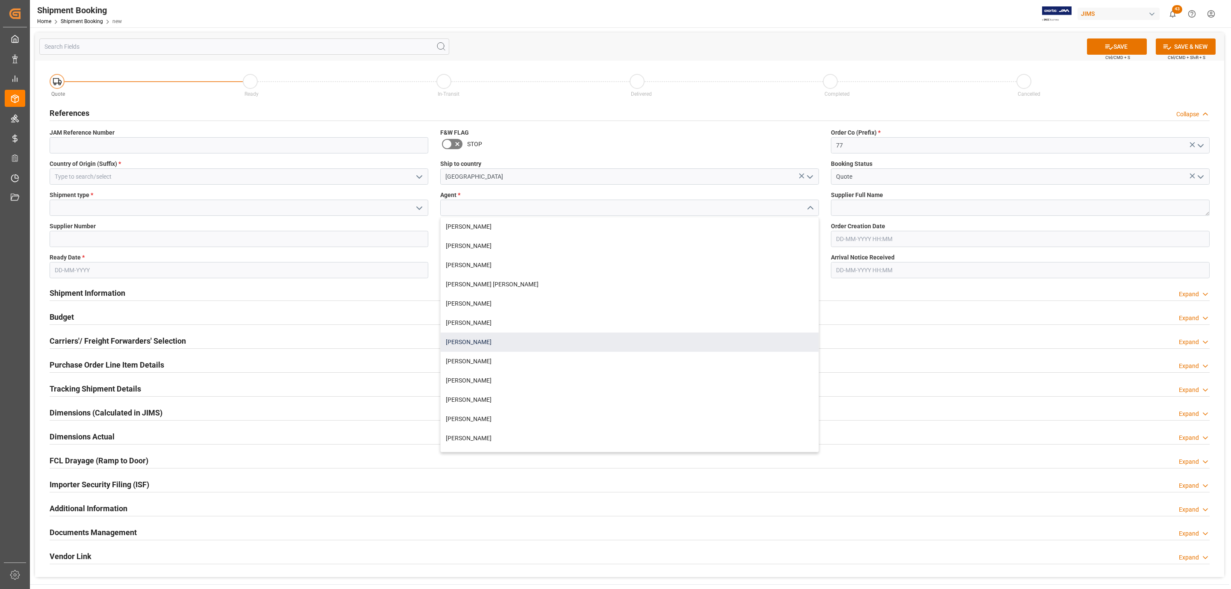
click at [489, 341] on div "[PERSON_NAME]" at bounding box center [630, 342] width 378 height 19
type input "[PERSON_NAME]"
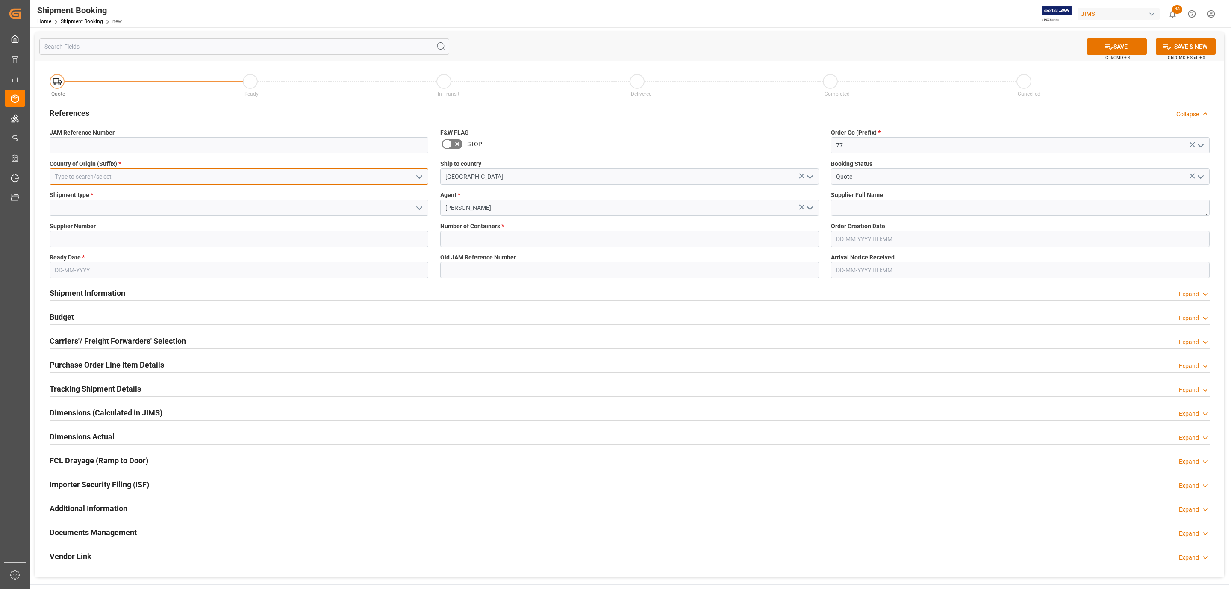
click at [344, 181] on input at bounding box center [239, 176] width 379 height 16
click at [233, 201] on div "US" at bounding box center [239, 195] width 378 height 19
type input "US"
click at [422, 205] on icon "open menu" at bounding box center [419, 208] width 10 height 10
click at [86, 259] on div "LTL" at bounding box center [239, 265] width 378 height 19
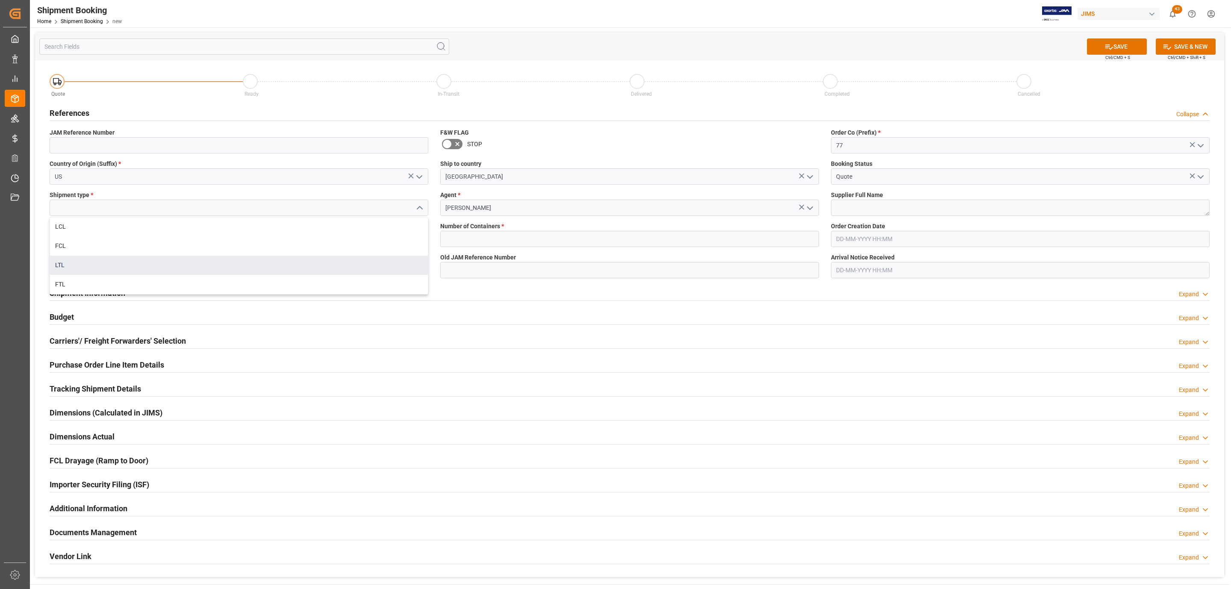
type input "LTL"
click at [89, 238] on input at bounding box center [239, 239] width 379 height 16
paste input "381186"
type input "381186"
click at [99, 270] on input "text" at bounding box center [239, 270] width 379 height 16
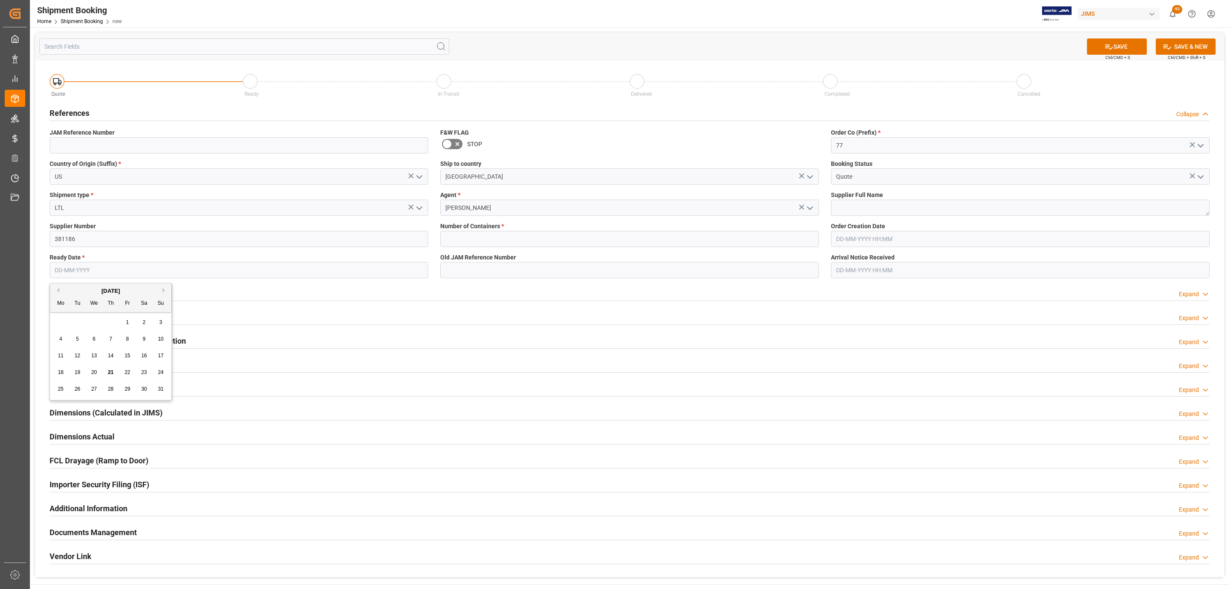
click at [83, 317] on div "28 29 30 31 1 2 3" at bounding box center [111, 322] width 117 height 17
click at [127, 375] on span "22" at bounding box center [127, 372] width 6 height 6
type input "[DATE]"
click at [472, 237] on input "text" at bounding box center [629, 239] width 379 height 16
type input "0"
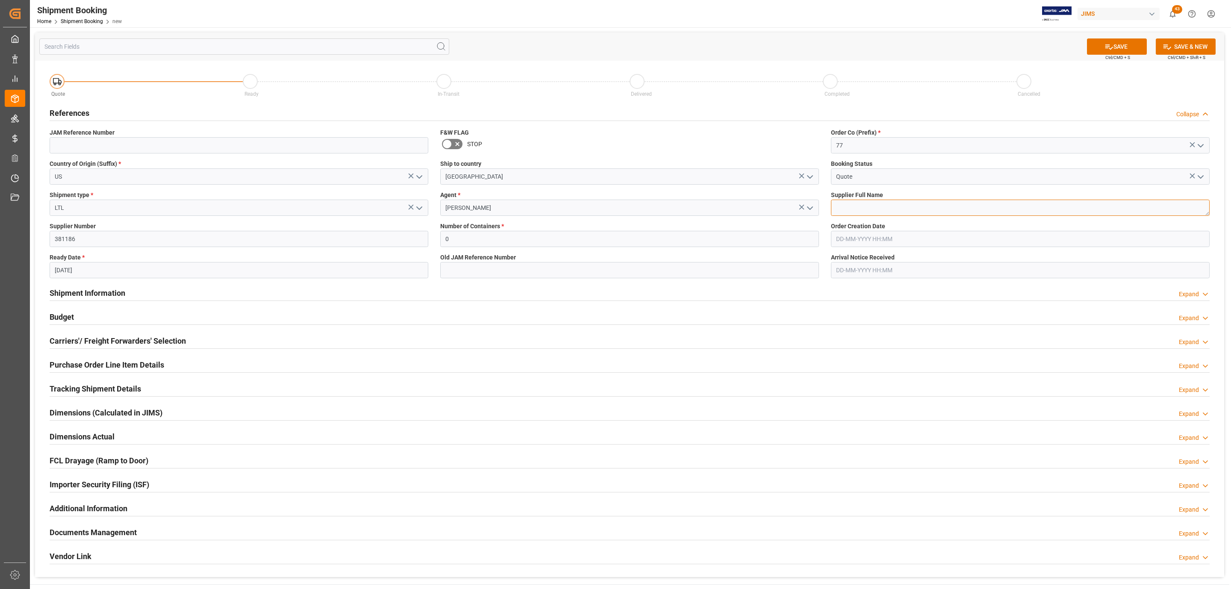
click at [869, 213] on textarea at bounding box center [1020, 208] width 379 height 16
paste textarea "[PERSON_NAME] Sound LLC"
type textarea "[PERSON_NAME] Sound LLC"
click at [1129, 43] on button "SAVE" at bounding box center [1117, 46] width 60 height 16
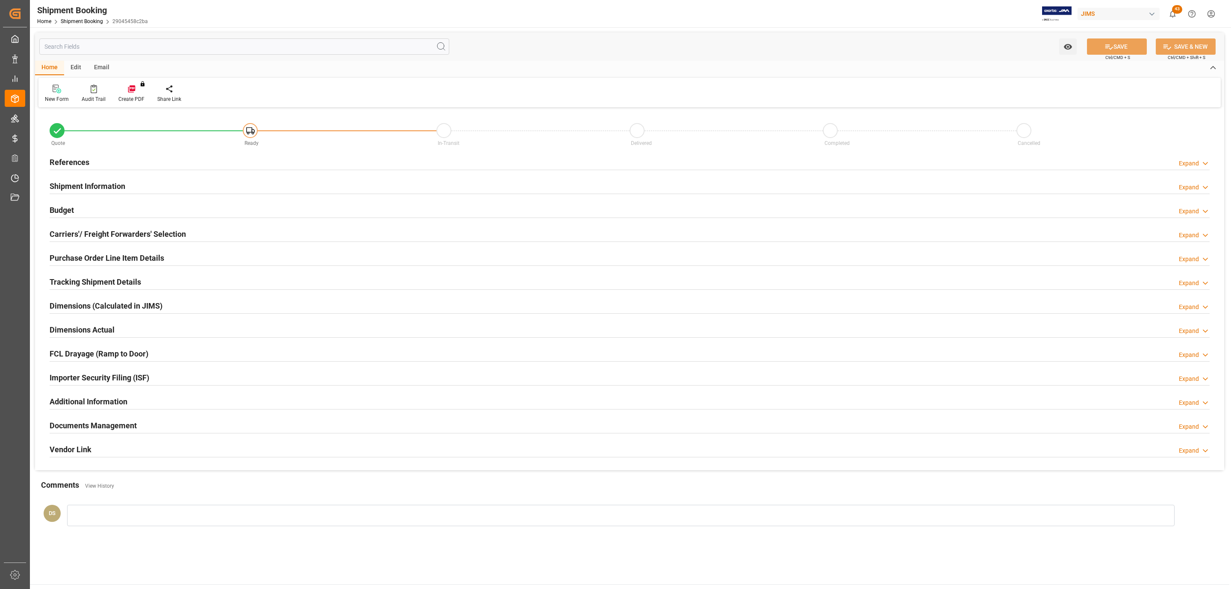
type input "0"
type input "[DATE]"
click at [140, 163] on div "References Expand" at bounding box center [630, 161] width 1160 height 16
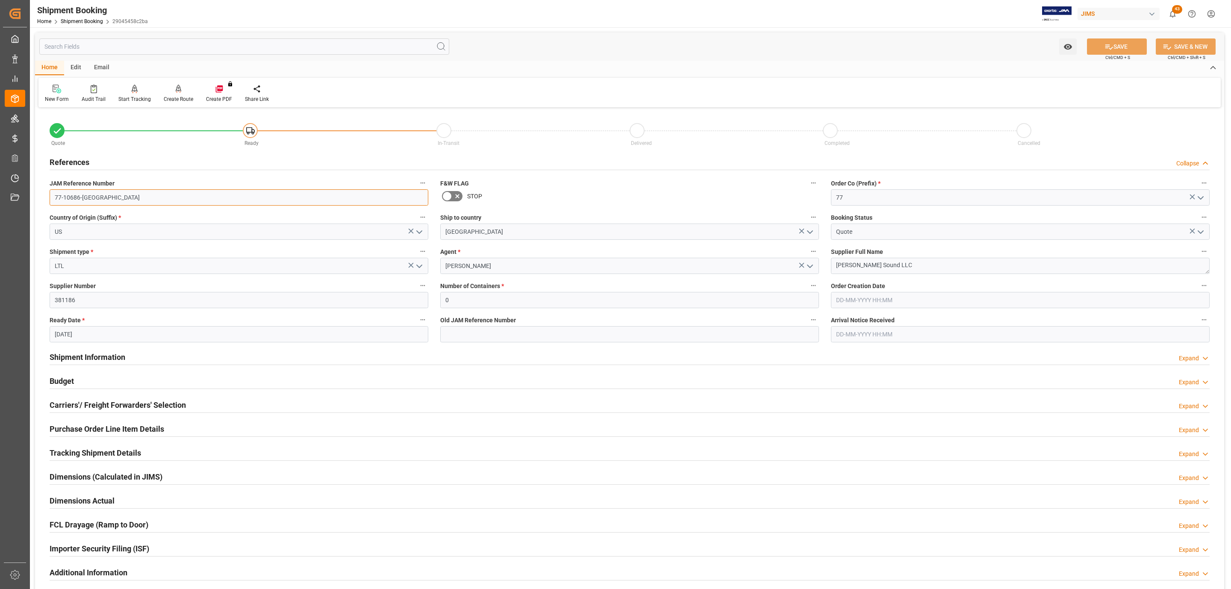
click at [99, 203] on input "77-10686-[GEOGRAPHIC_DATA]" at bounding box center [239, 197] width 379 height 16
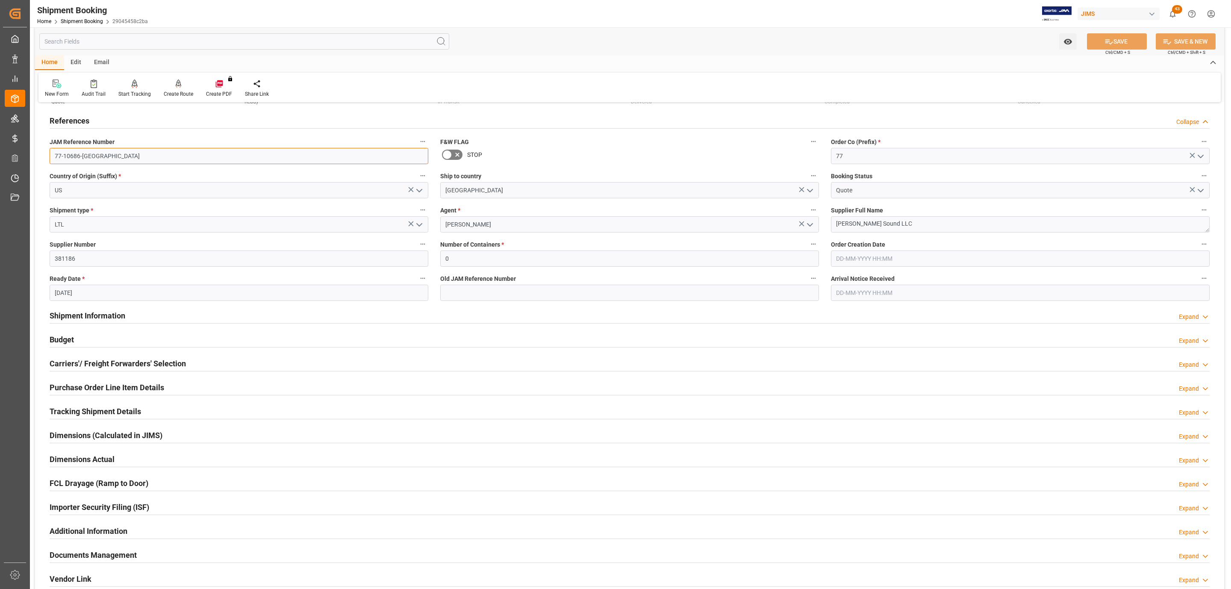
scroll to position [64, 0]
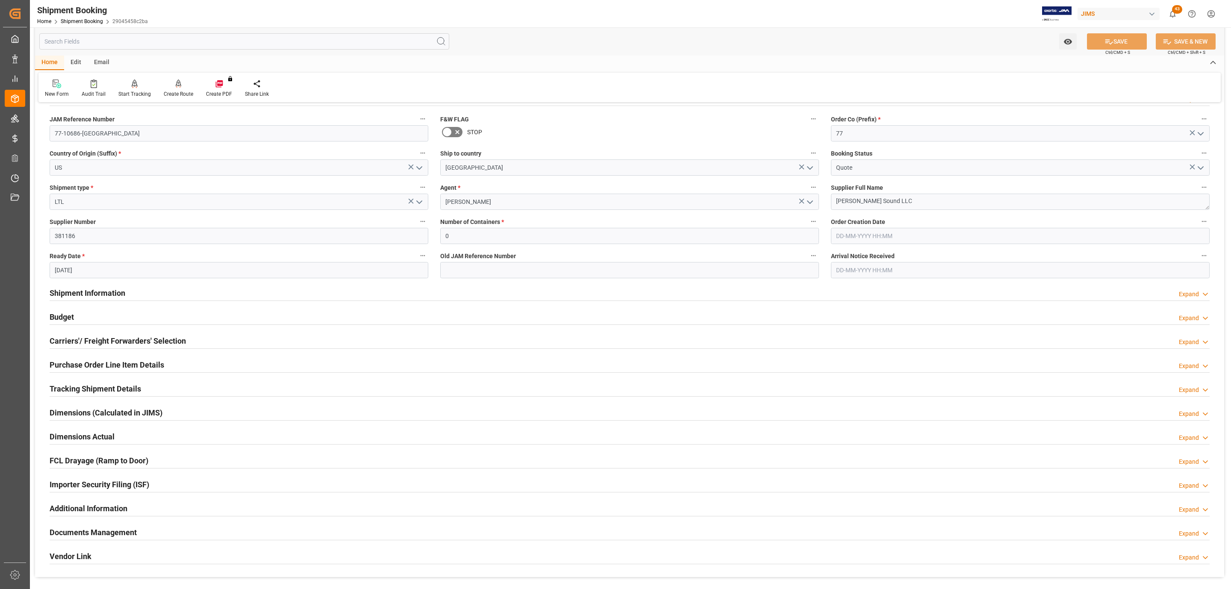
click at [97, 342] on h2 "Carriers'/ Freight Forwarders' Selection" at bounding box center [118, 341] width 136 height 12
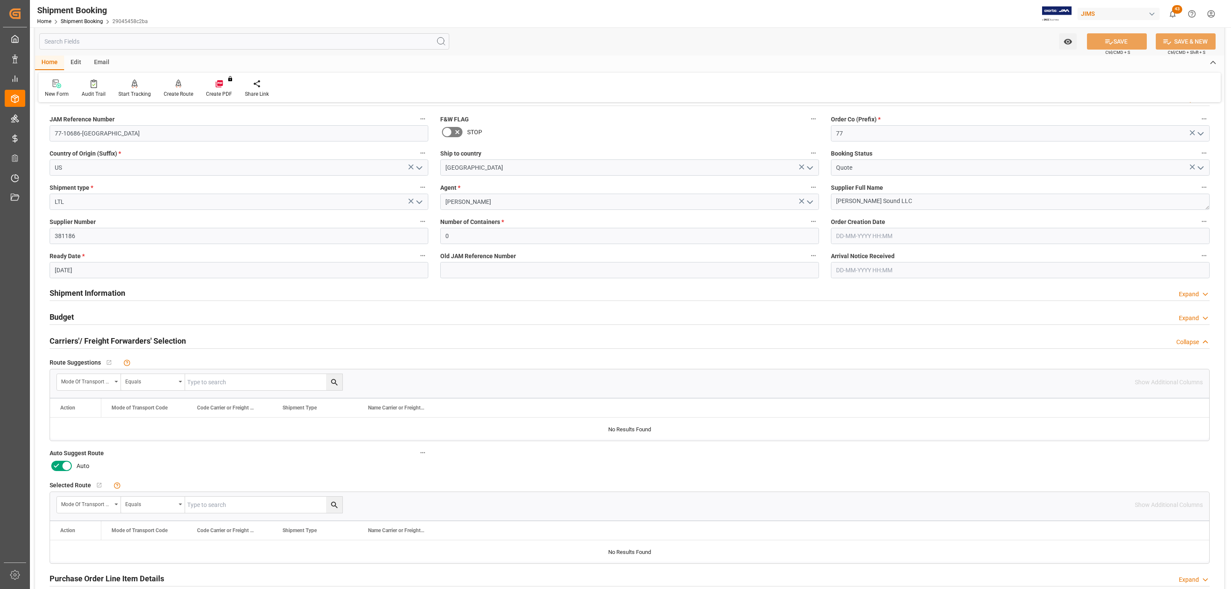
click at [62, 458] on span "Auto Suggest Route" at bounding box center [77, 453] width 54 height 9
click at [417, 458] on button "Auto Suggest Route" at bounding box center [422, 452] width 11 height 11
click at [65, 470] on div at bounding box center [615, 294] width 1231 height 589
click at [62, 467] on icon at bounding box center [67, 466] width 10 height 10
click at [0, 0] on input "checkbox" at bounding box center [0, 0] width 0 height 0
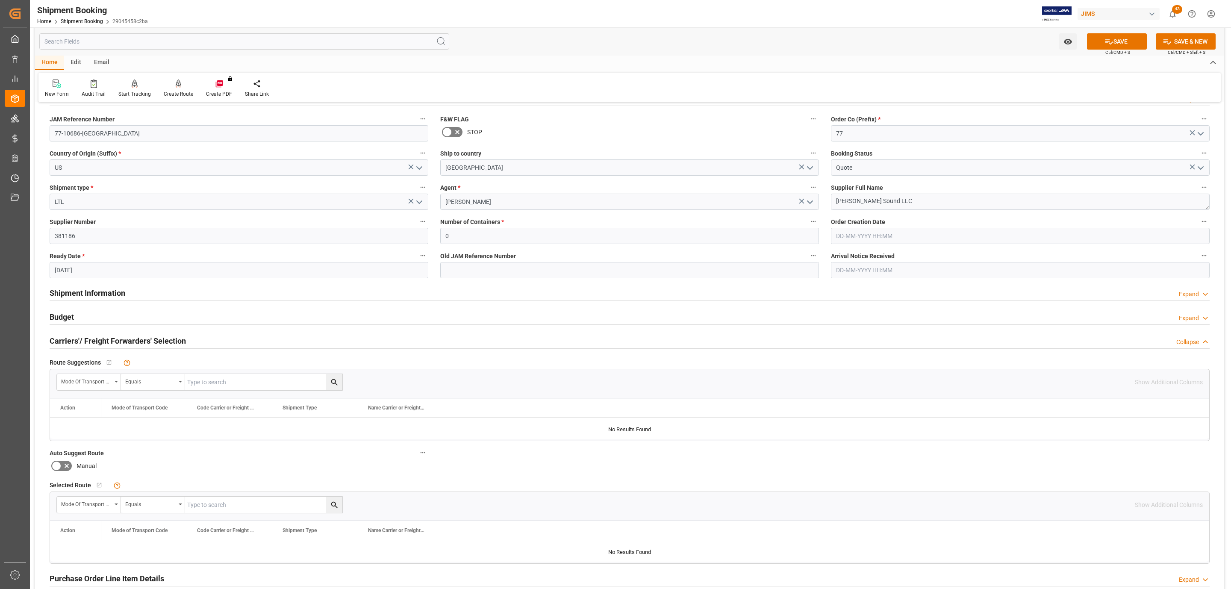
click at [1132, 41] on button "SAVE" at bounding box center [1117, 41] width 60 height 16
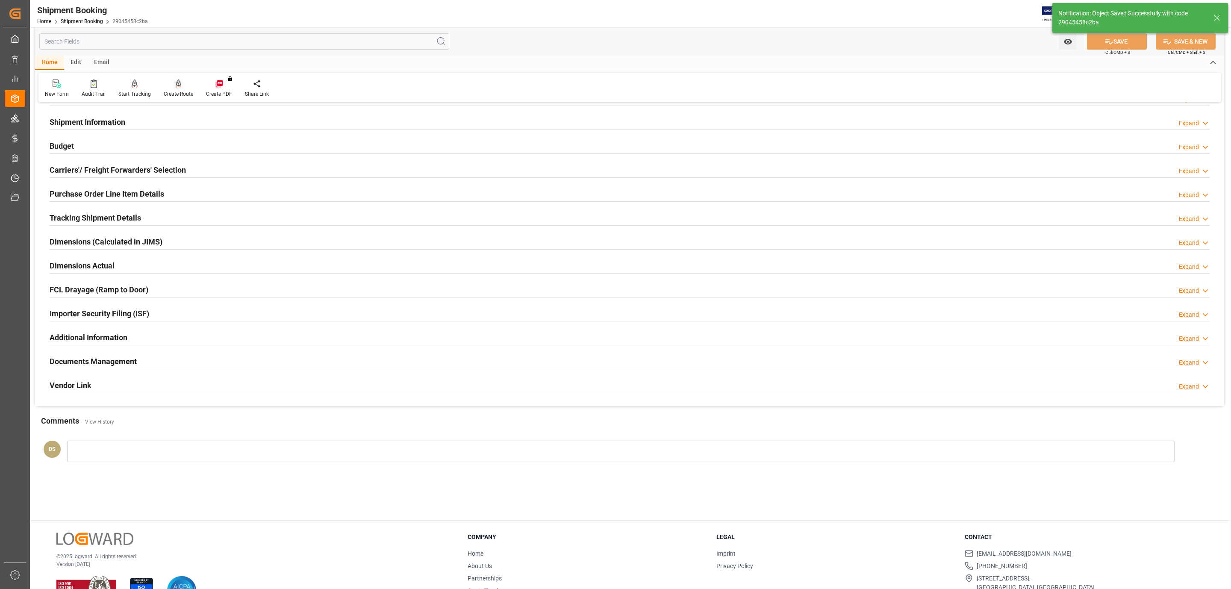
click at [180, 87] on div at bounding box center [178, 83] width 29 height 9
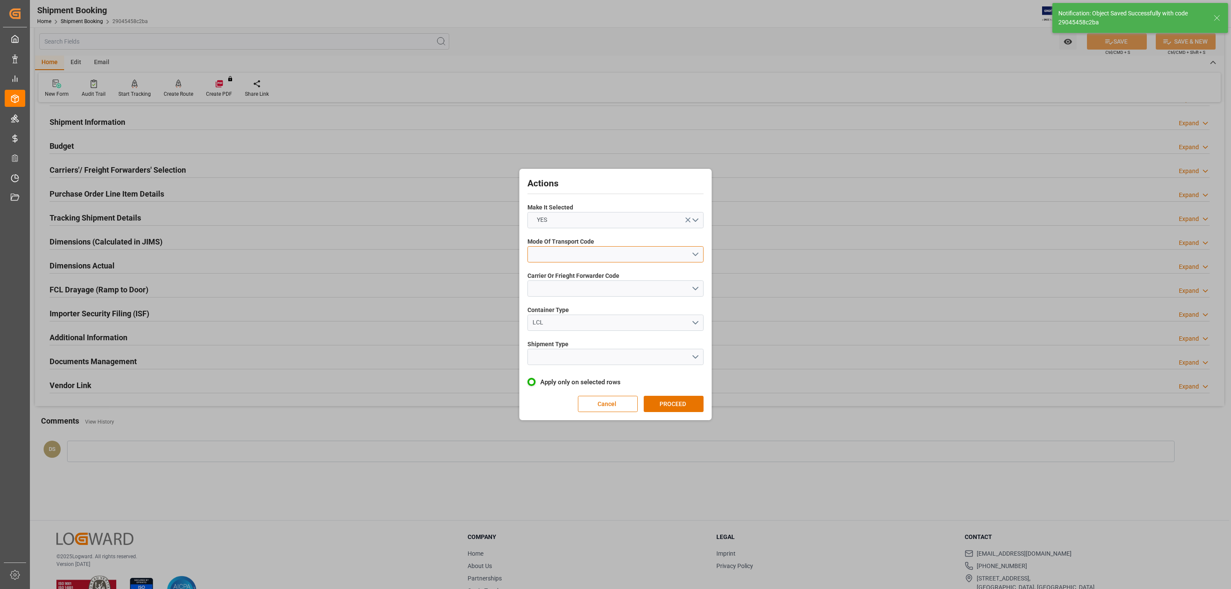
click at [573, 247] on button "open menu" at bounding box center [615, 254] width 176 height 16
click at [592, 327] on div "5- COURIER GROUND" at bounding box center [615, 328] width 175 height 18
click at [580, 286] on button "open menu" at bounding box center [615, 288] width 176 height 16
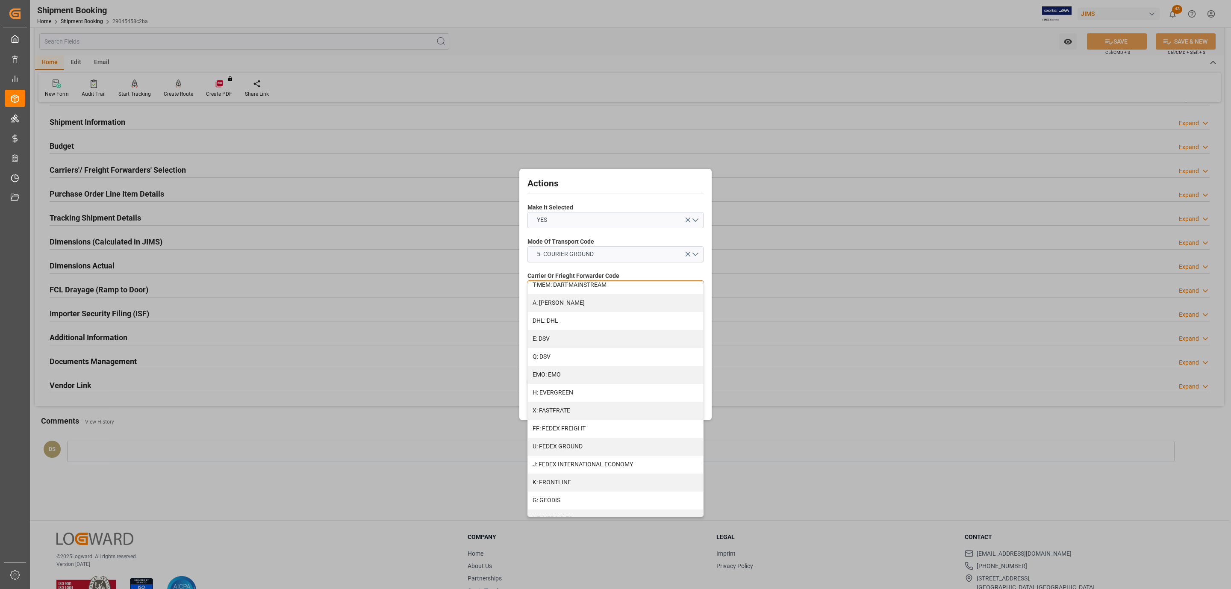
scroll to position [384, 0]
click at [591, 477] on div "R: UPS STANDARD GROUND" at bounding box center [615, 481] width 175 height 18
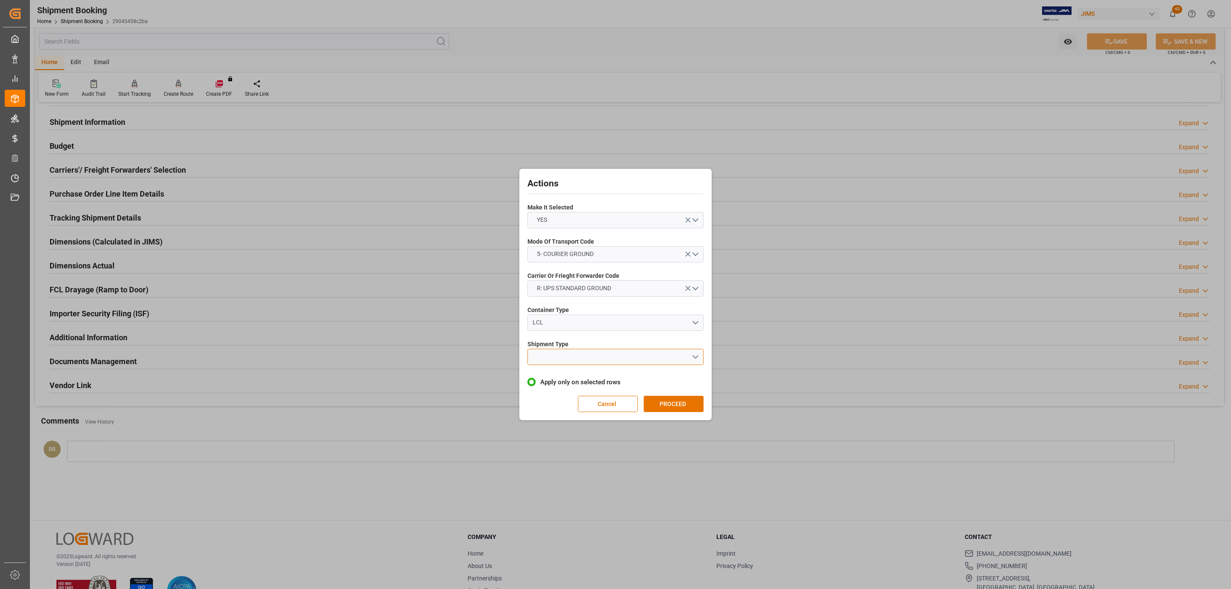
click at [567, 350] on button "open menu" at bounding box center [615, 357] width 176 height 16
click at [569, 357] on div "LTL" at bounding box center [615, 359] width 175 height 18
click at [682, 415] on div "Actions Make It Selected YES Mode Of Transport Code 5- COURIER GROUND Carrier O…" at bounding box center [615, 294] width 188 height 247
click at [683, 410] on button "PROCEED" at bounding box center [674, 404] width 60 height 16
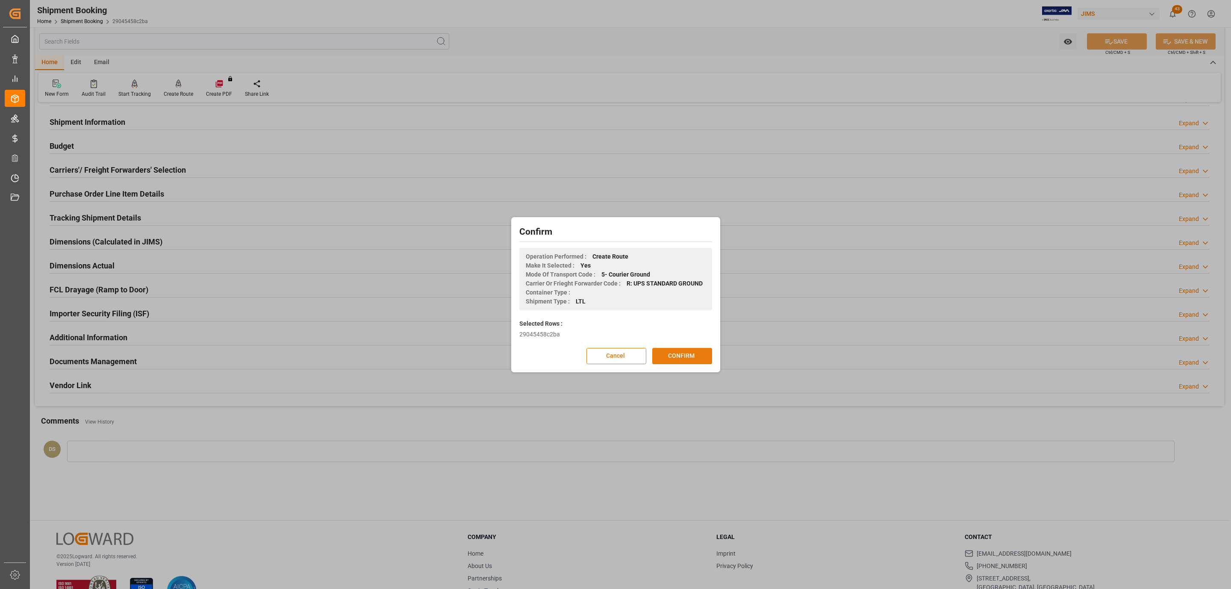
click at [695, 359] on button "CONFIRM" at bounding box center [682, 356] width 60 height 16
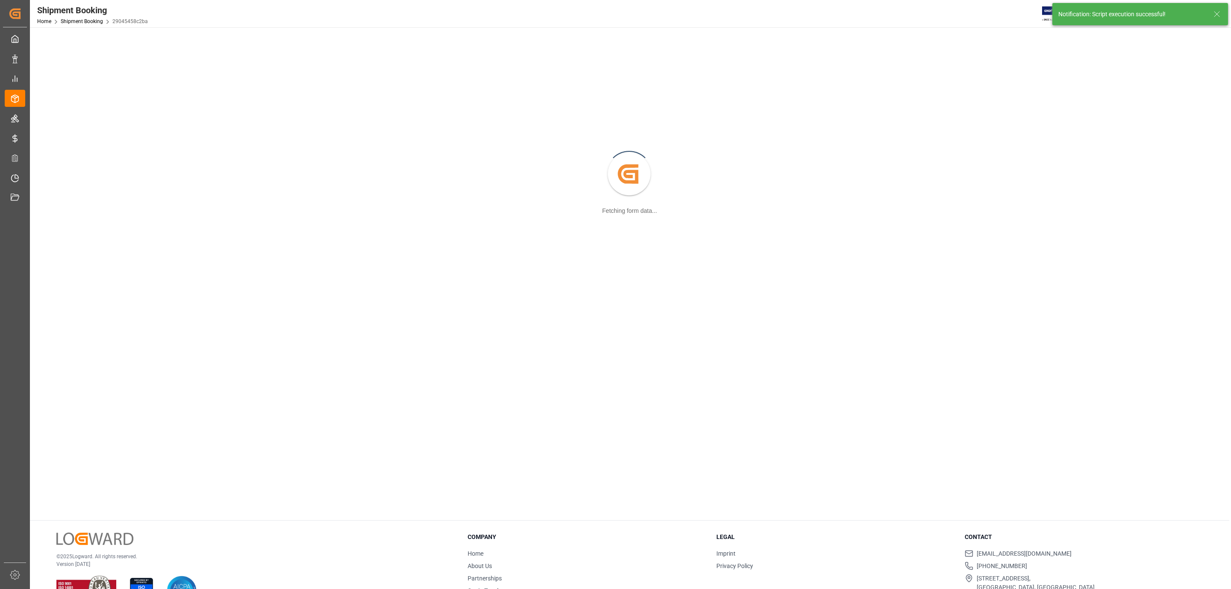
scroll to position [65, 0]
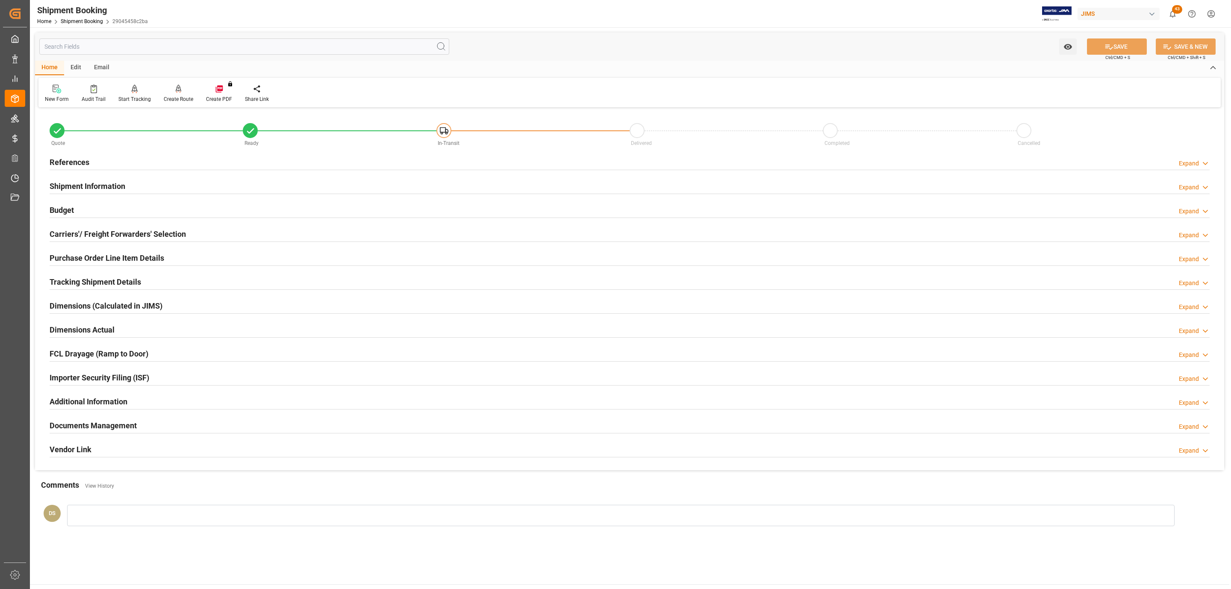
click at [163, 423] on div "Documents Management Expand" at bounding box center [630, 425] width 1160 height 16
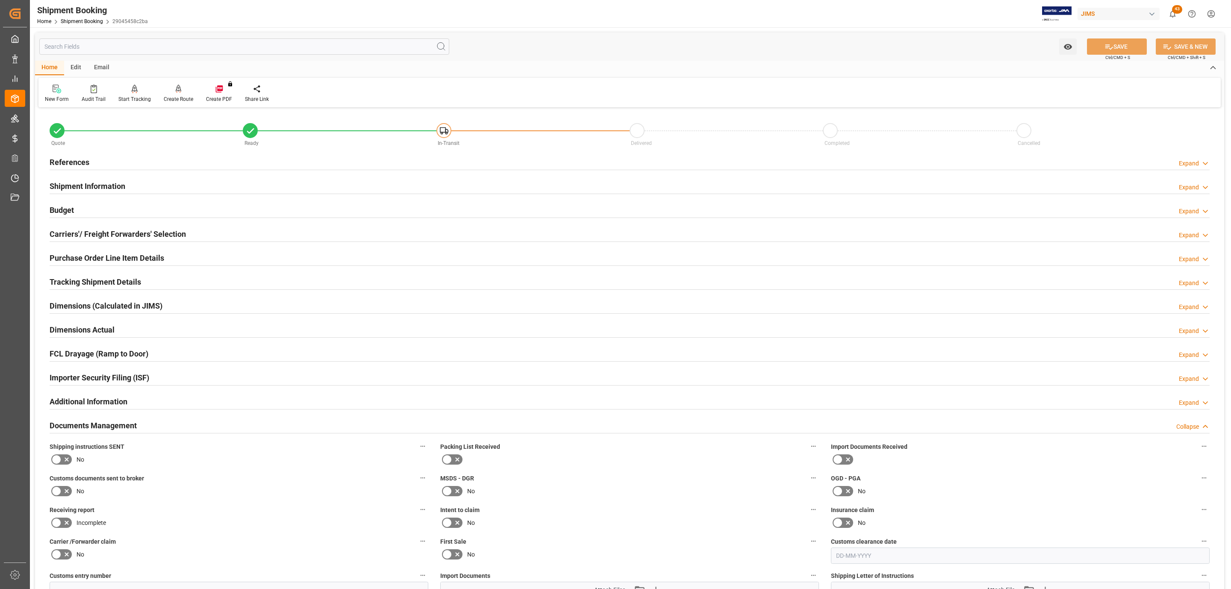
click at [71, 459] on icon at bounding box center [67, 459] width 10 height 10
click at [0, 0] on input "checkbox" at bounding box center [0, 0] width 0 height 0
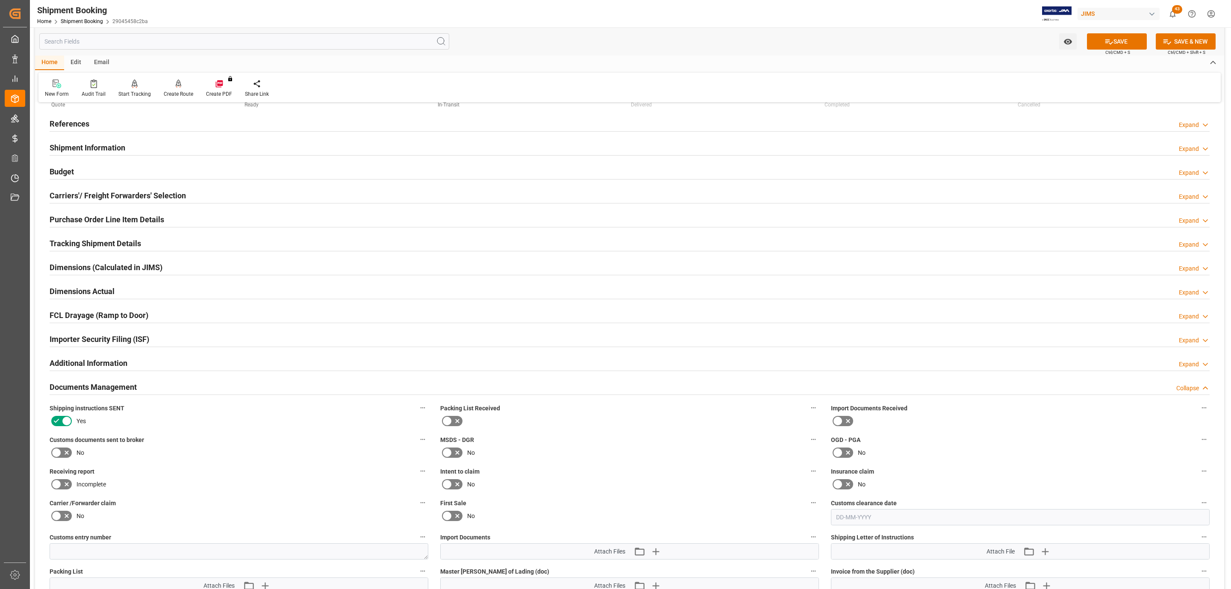
scroll to position [192, 0]
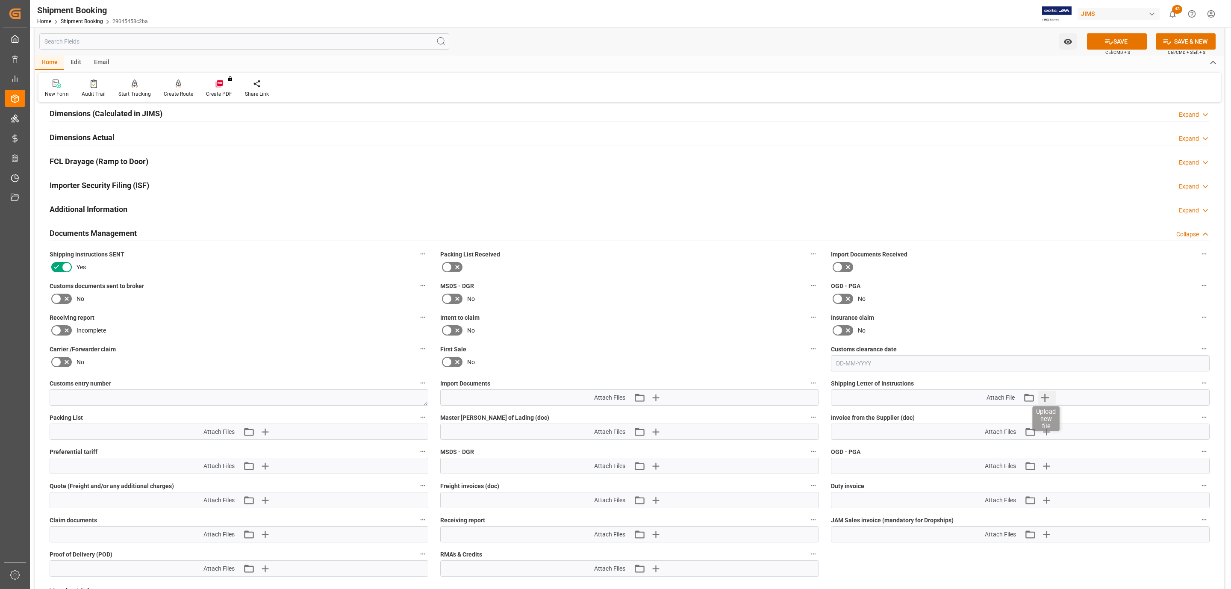
click at [1048, 400] on icon "button" at bounding box center [1045, 398] width 14 height 14
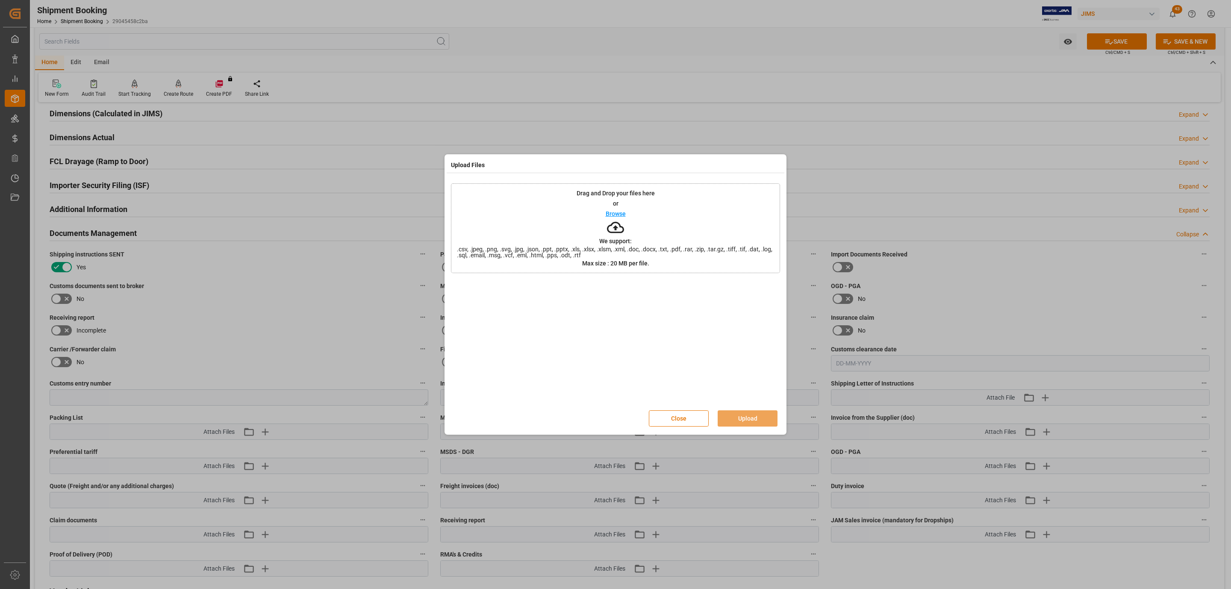
click at [646, 220] on div "Drag and Drop your files here or Browse We support: .csv, .jpeg, .png, .svg, .j…" at bounding box center [615, 228] width 329 height 90
click at [762, 418] on button "Upload" at bounding box center [748, 418] width 60 height 16
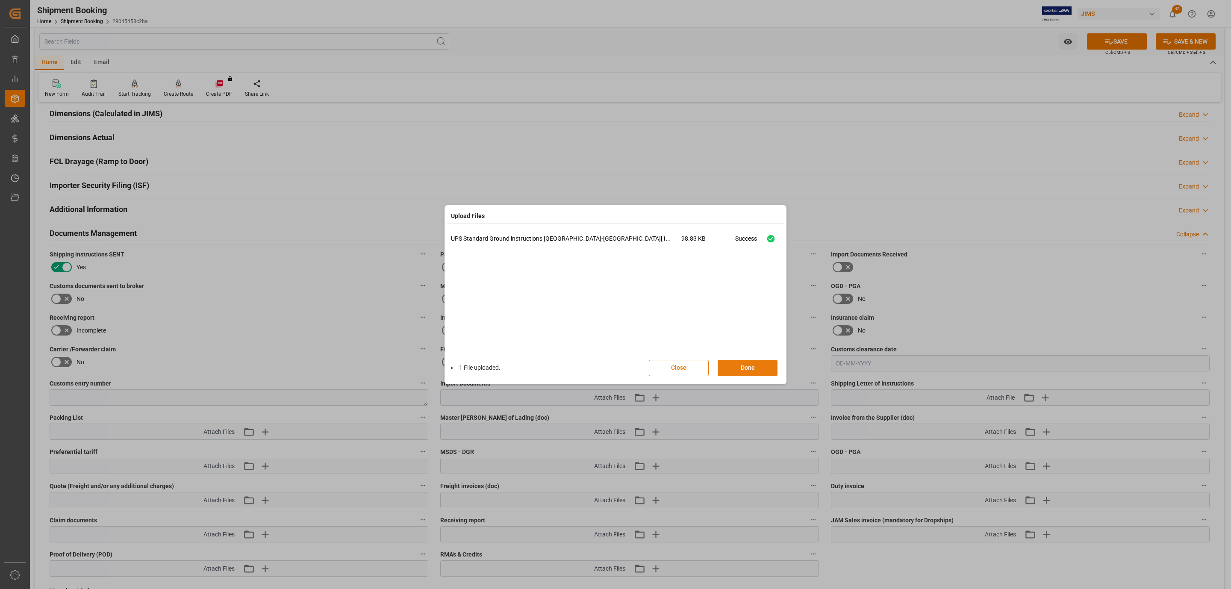
click at [768, 371] on button "Done" at bounding box center [748, 368] width 60 height 16
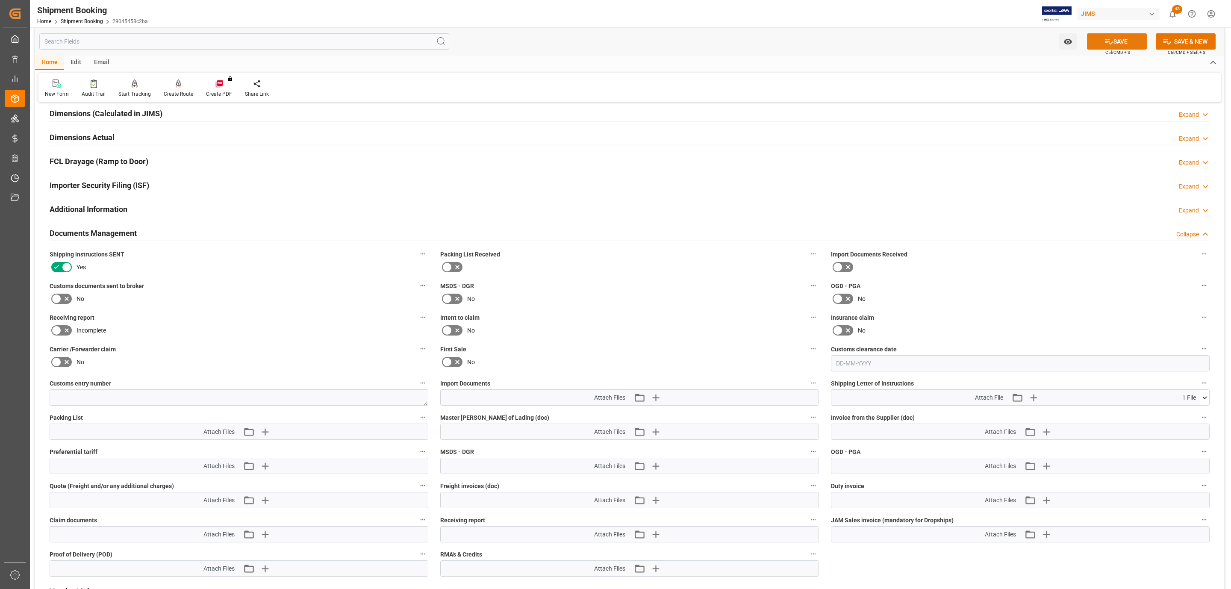
click at [1103, 35] on button "SAVE" at bounding box center [1117, 41] width 60 height 16
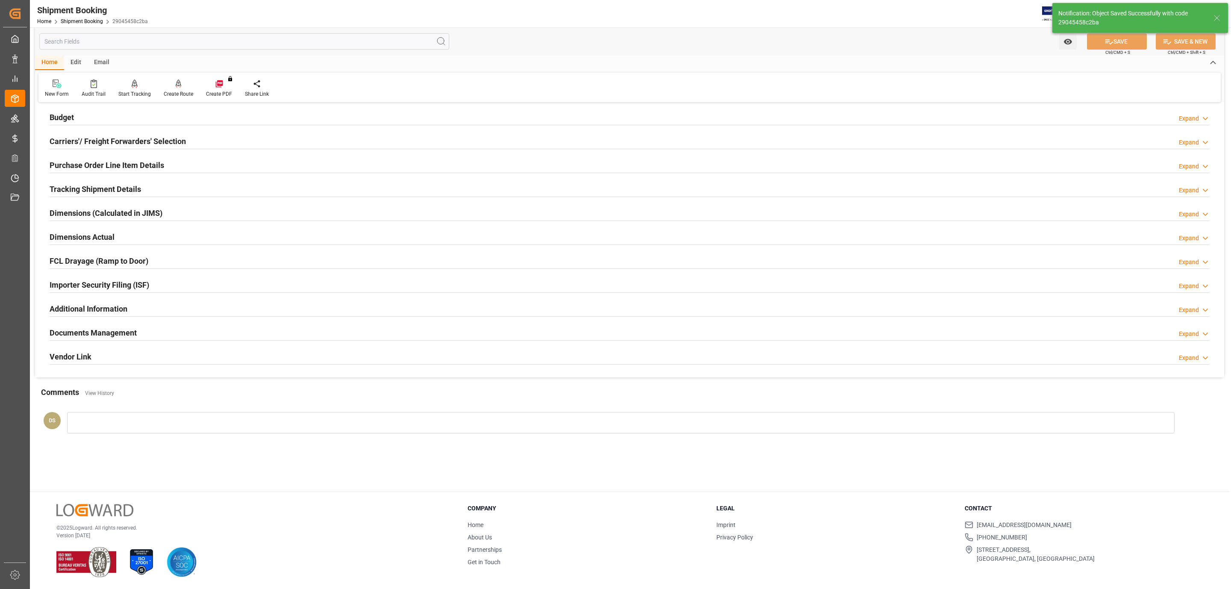
scroll to position [93, 0]
click at [122, 174] on div "Purchase Order Line Item Details Expand" at bounding box center [630, 165] width 1172 height 24
click at [123, 167] on h2 "Purchase Order Line Item Details" at bounding box center [107, 165] width 115 height 12
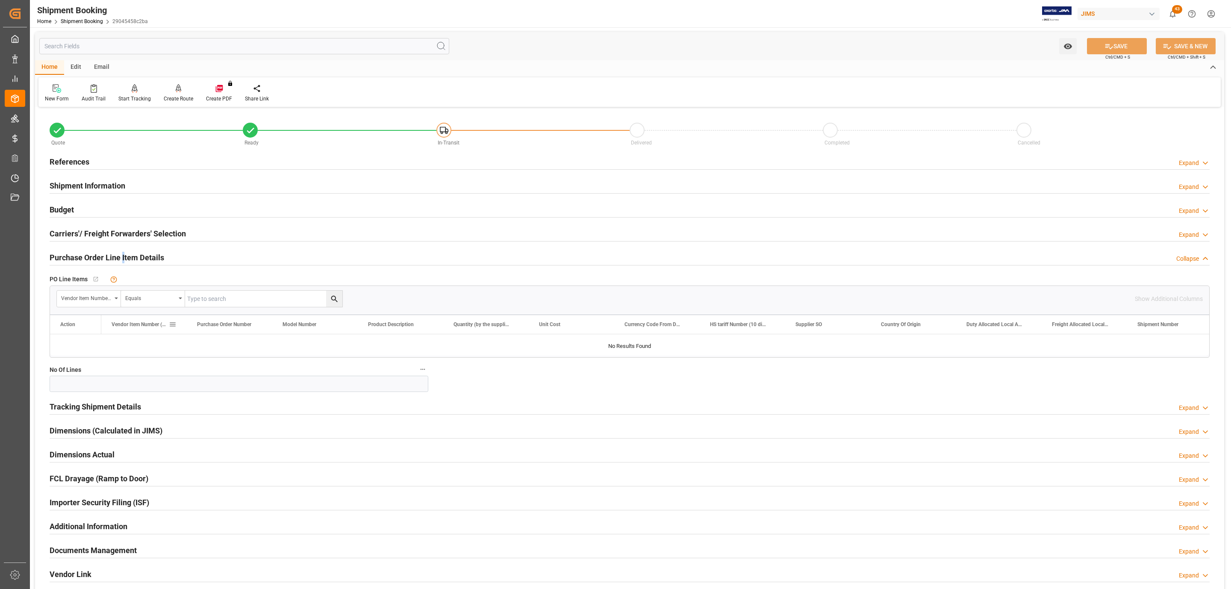
scroll to position [0, 0]
click at [99, 231] on h2 "Carriers'/ Freight Forwarders' Selection" at bounding box center [118, 234] width 136 height 12
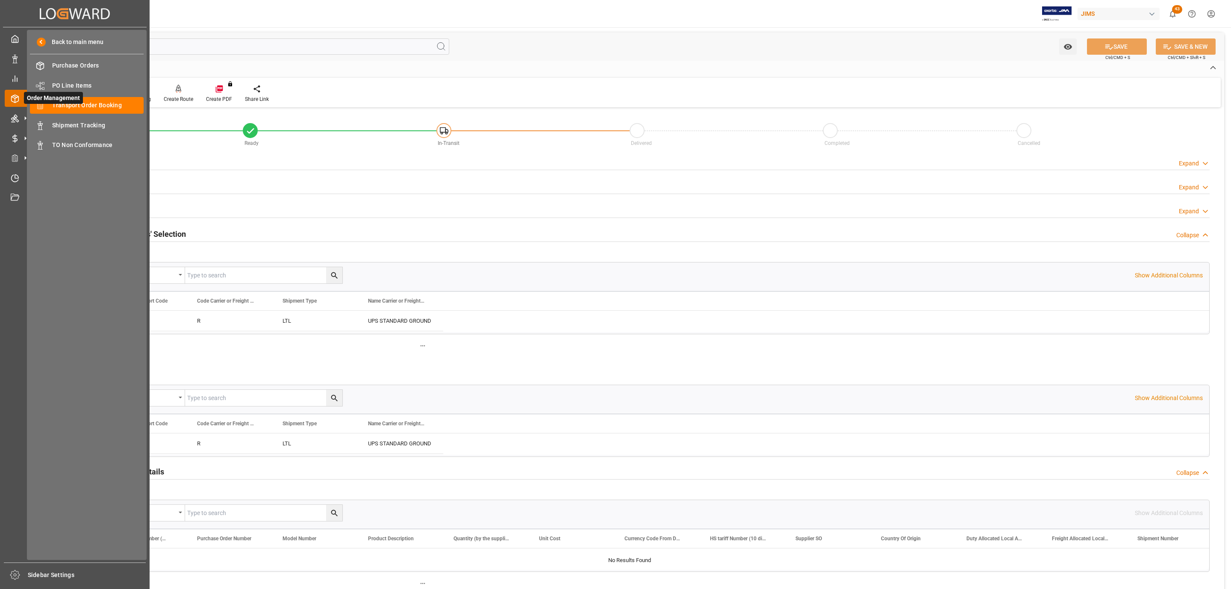
click at [68, 101] on span "Order Management" at bounding box center [53, 98] width 59 height 12
click at [96, 105] on span "Transport Order Booking" at bounding box center [98, 105] width 92 height 9
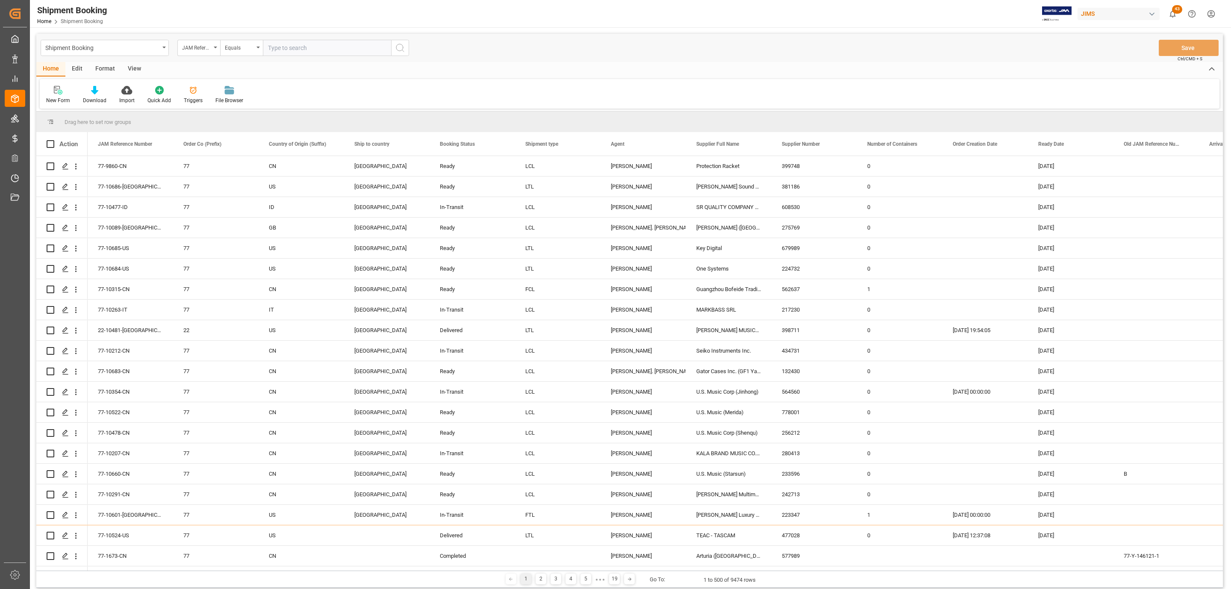
paste input "77-10455-CN"
type input "77-10455-CN"
click at [403, 47] on icon "search button" at bounding box center [400, 48] width 10 height 10
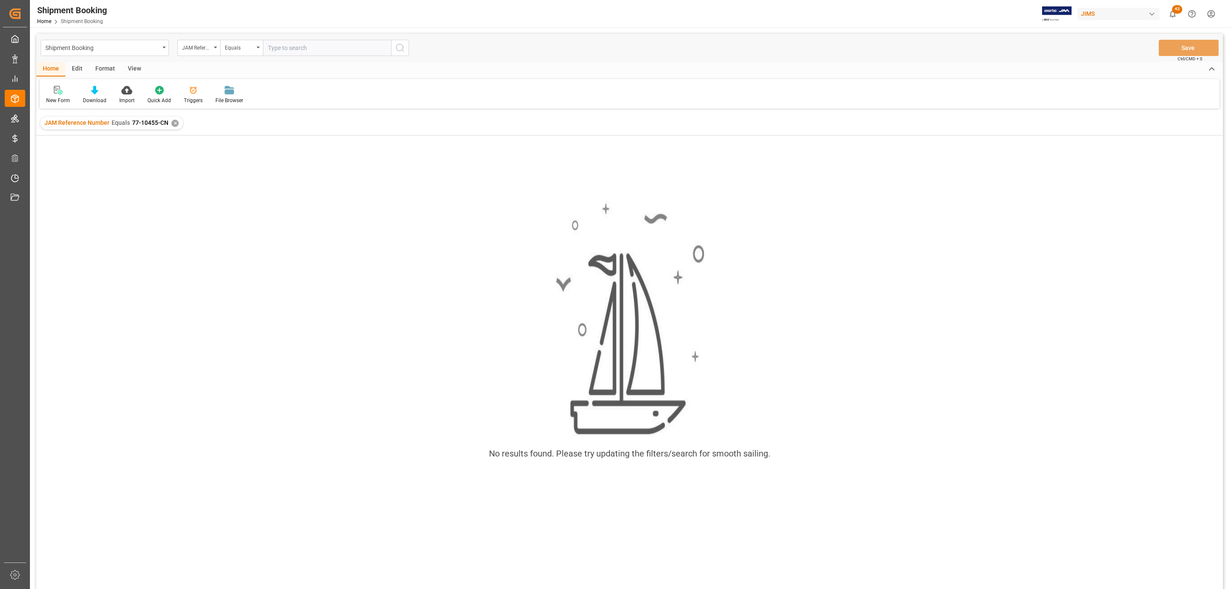
click at [169, 124] on div "JAM Reference Number Equals 77-10455-CN ✕" at bounding box center [111, 123] width 143 height 13
click at [172, 123] on div "✕" at bounding box center [174, 123] width 7 height 7
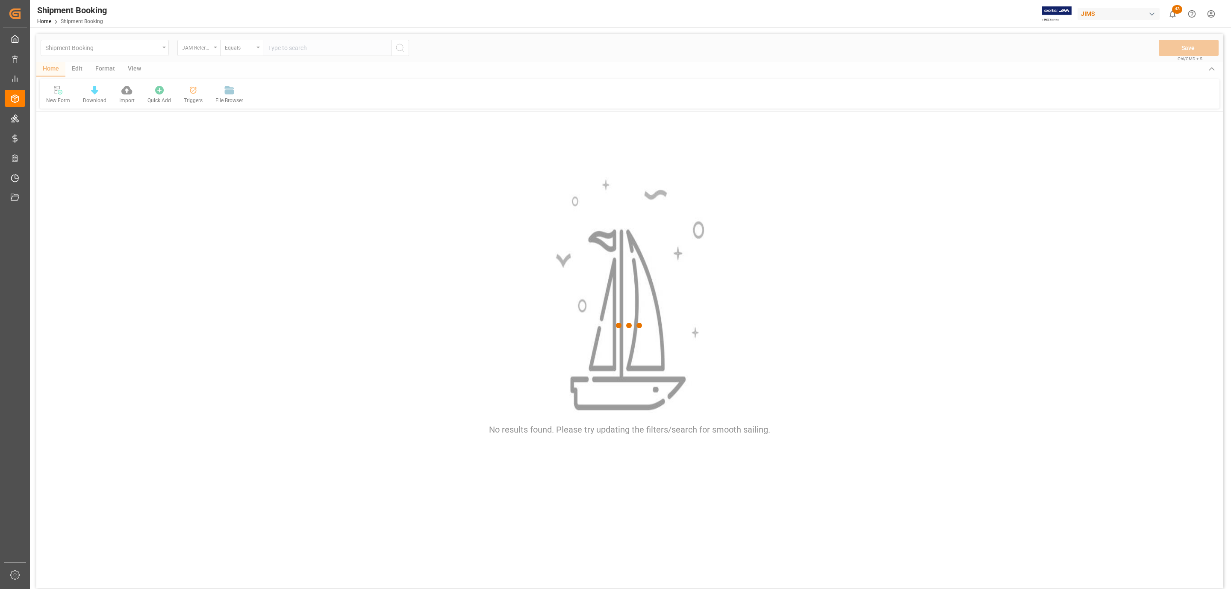
click at [294, 50] on div at bounding box center [629, 326] width 1186 height 584
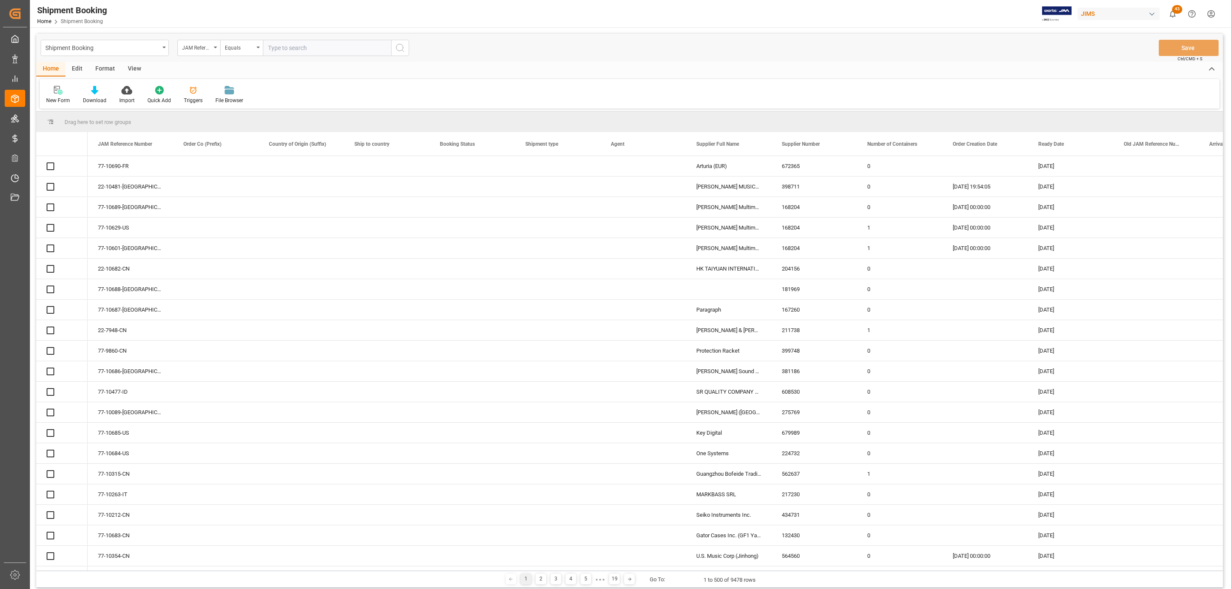
click at [294, 50] on input "text" at bounding box center [327, 48] width 128 height 16
paste input "77-10445-CN"
type input "77-10445-CN"
click at [414, 47] on div "Shipment Booking JAM Reference Number Equals 77-10445-CN Save Ctrl/CMD + S" at bounding box center [629, 48] width 1186 height 28
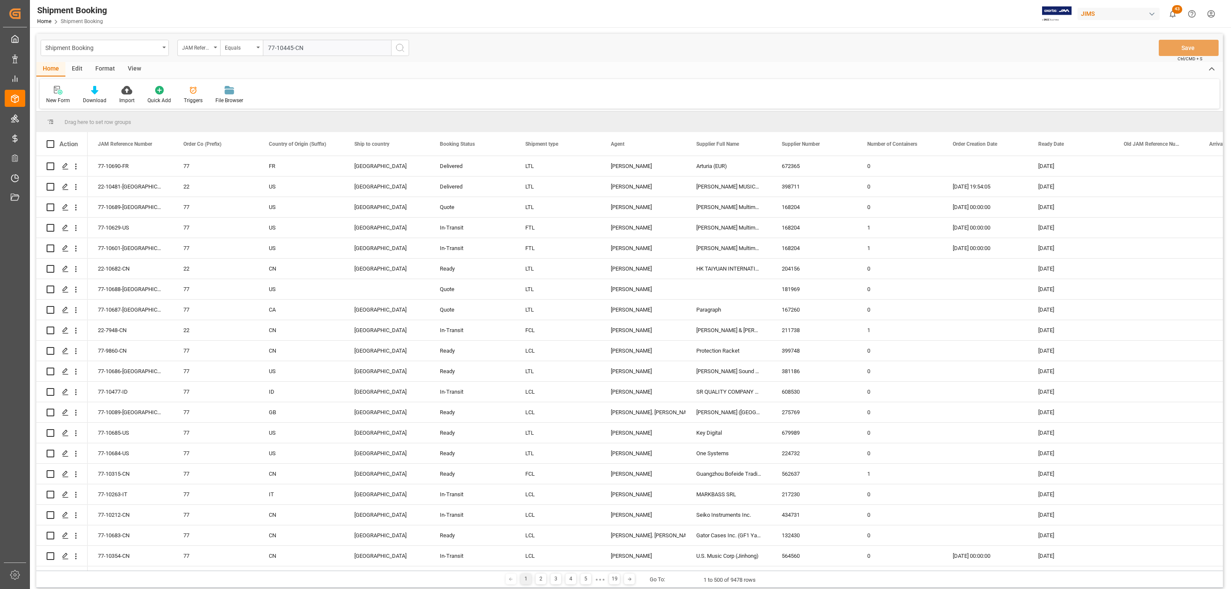
click at [395, 47] on button "search button" at bounding box center [400, 48] width 18 height 16
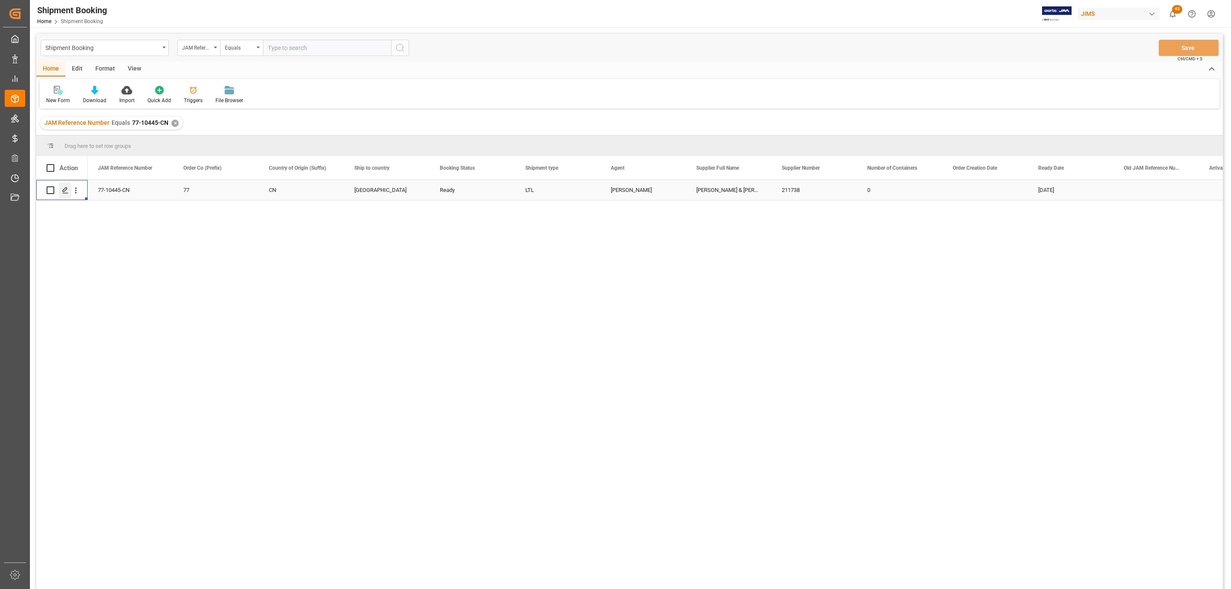
click at [66, 191] on icon "Press SPACE to select this row." at bounding box center [65, 190] width 7 height 7
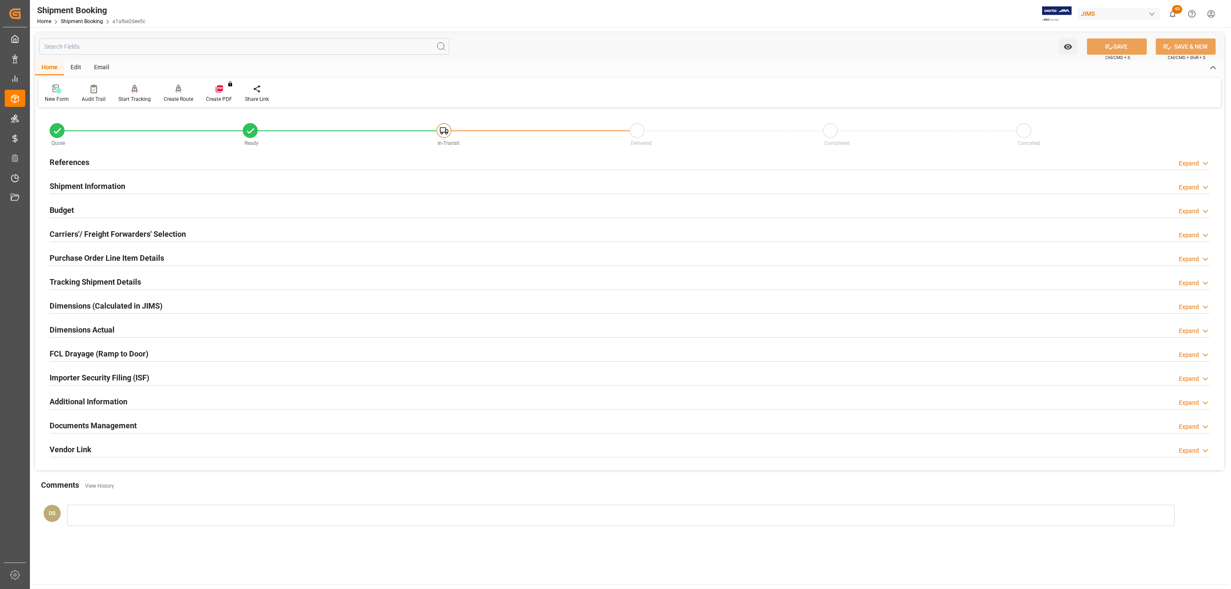
click at [136, 162] on div "References Expand" at bounding box center [630, 161] width 1160 height 16
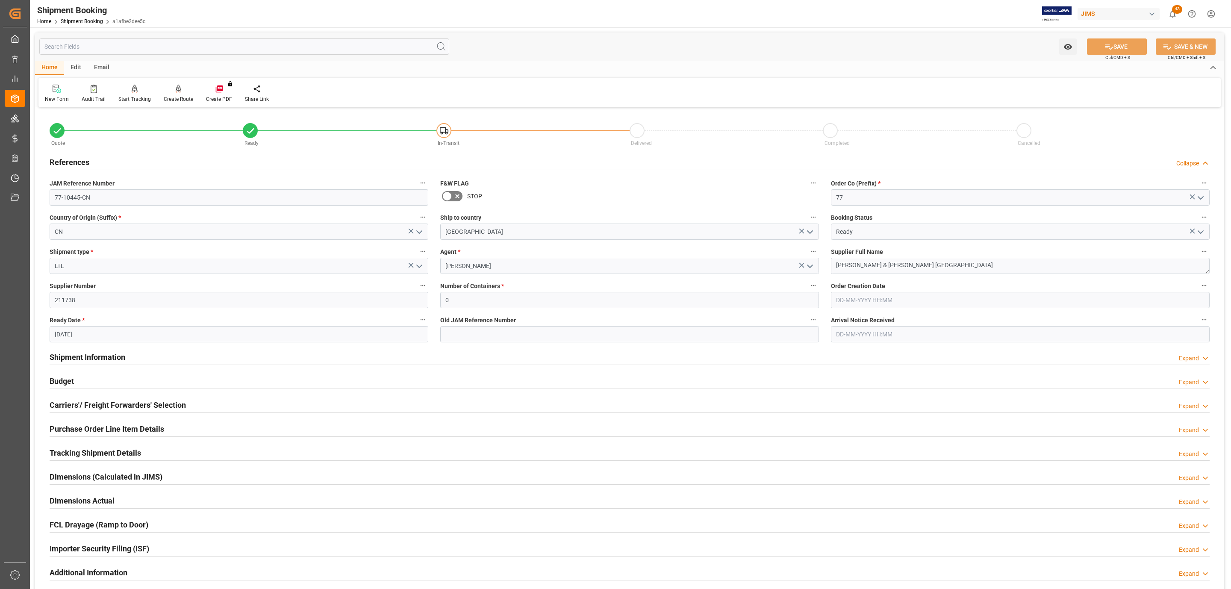
click at [136, 162] on div "References Collapse" at bounding box center [630, 161] width 1160 height 16
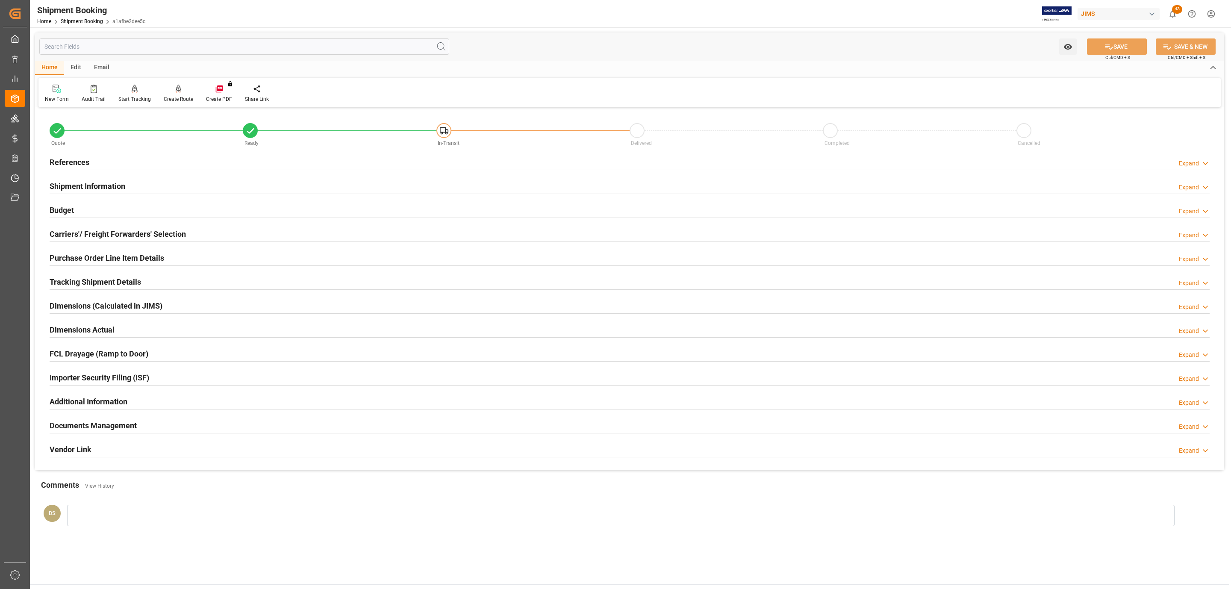
click at [100, 237] on h2 "Carriers'/ Freight Forwarders' Selection" at bounding box center [118, 234] width 136 height 12
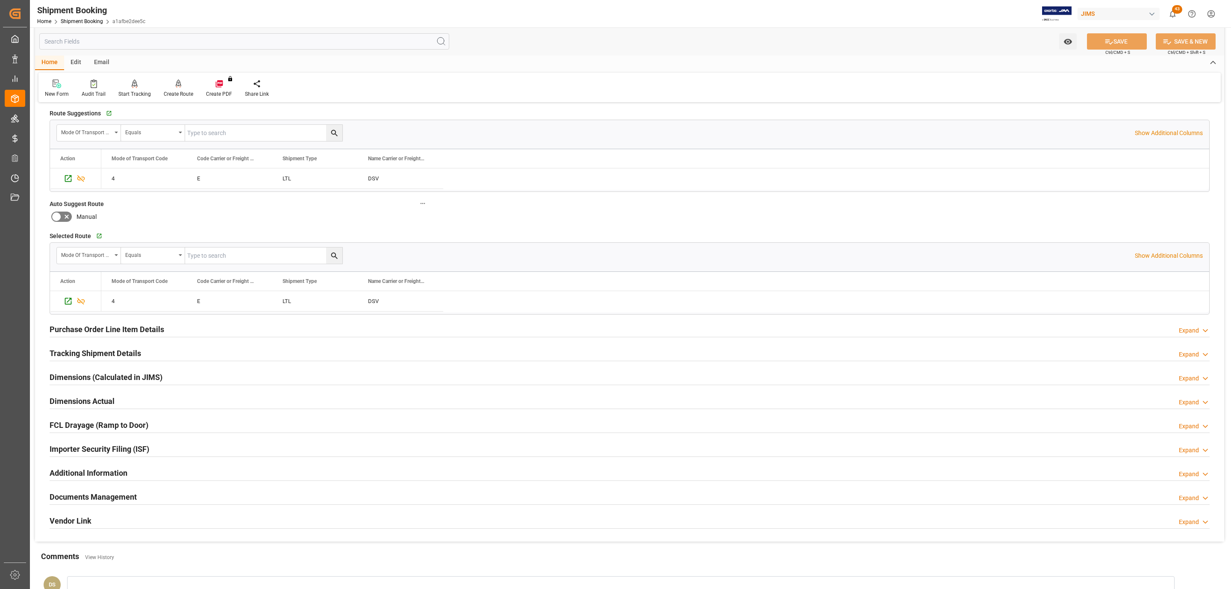
scroll to position [271, 0]
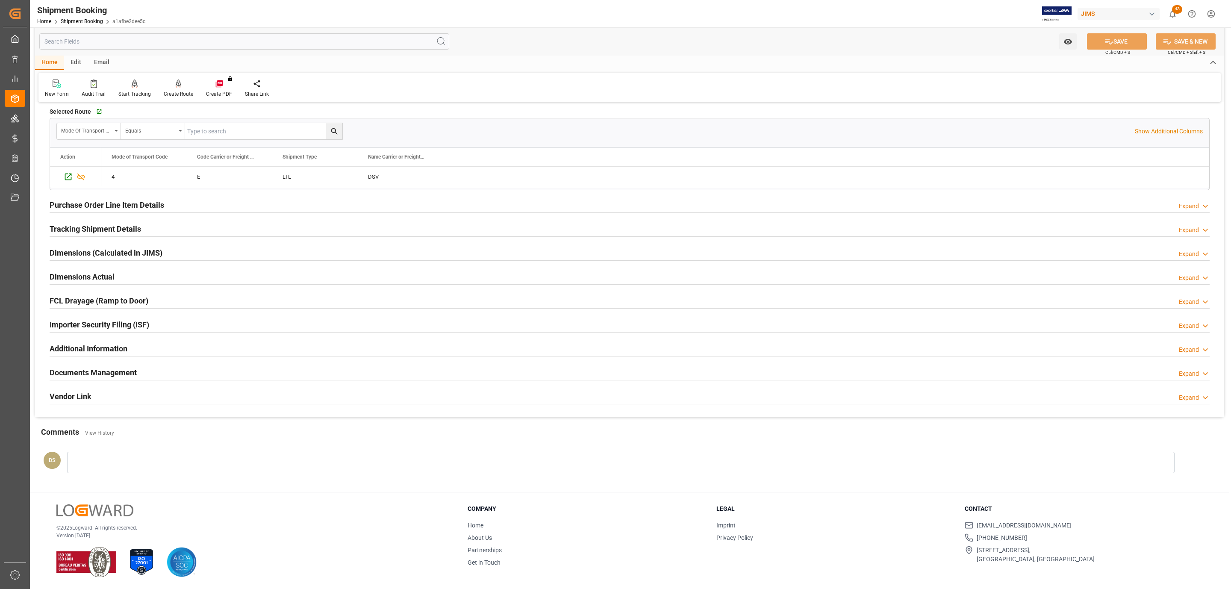
click at [89, 373] on h2 "Documents Management" at bounding box center [93, 373] width 87 height 12
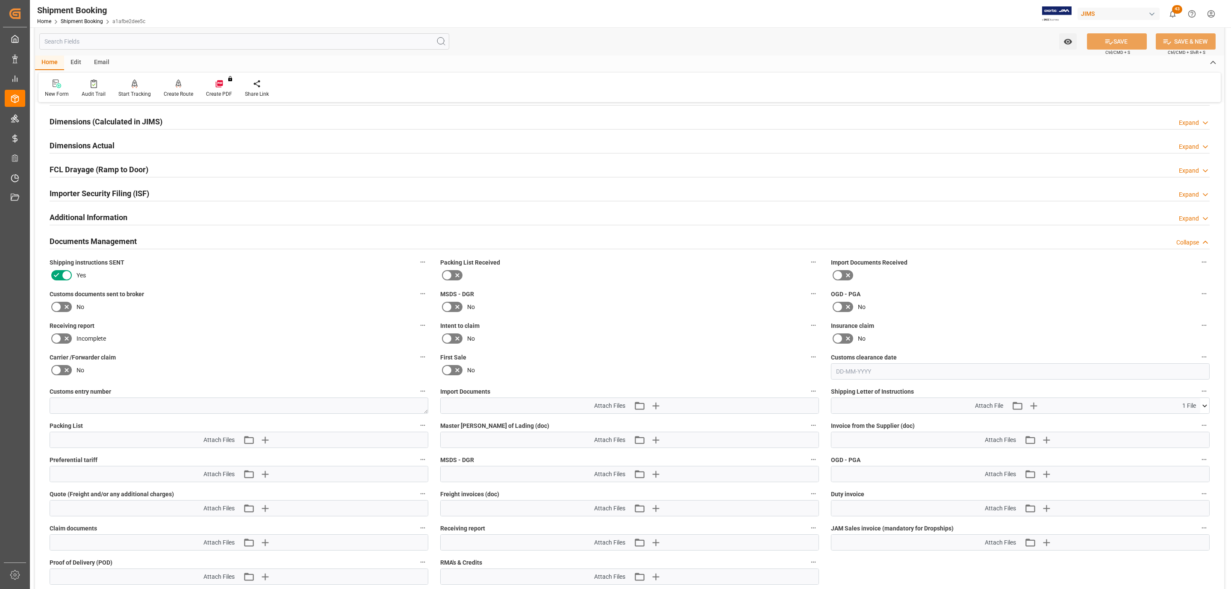
scroll to position [399, 0]
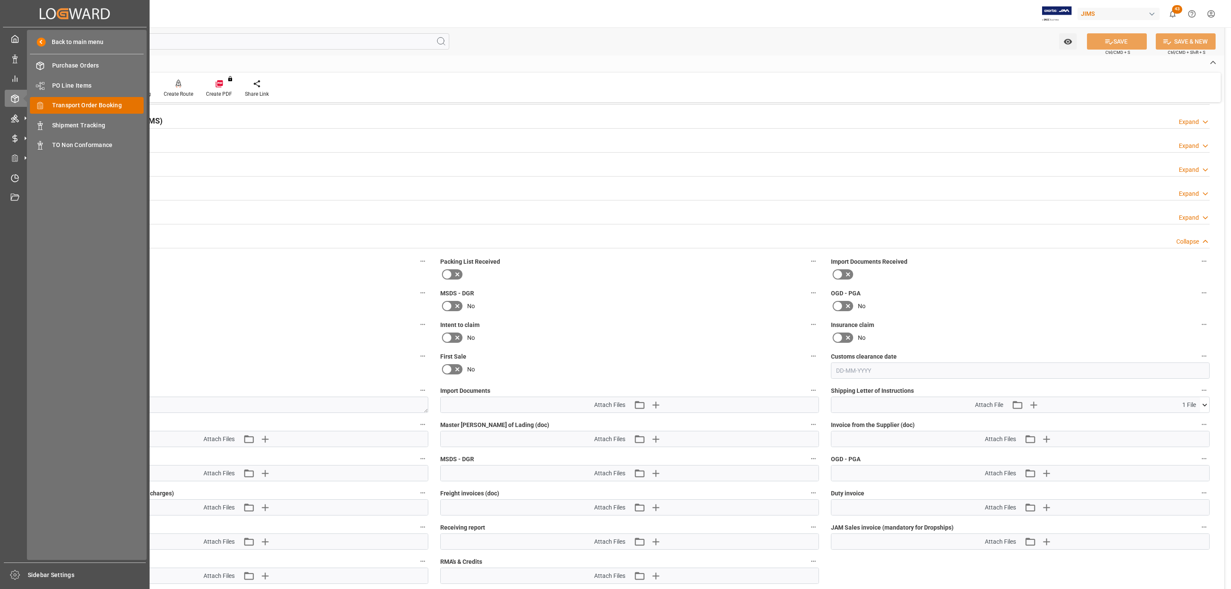
click at [100, 103] on span "Transport Order Booking" at bounding box center [98, 105] width 92 height 9
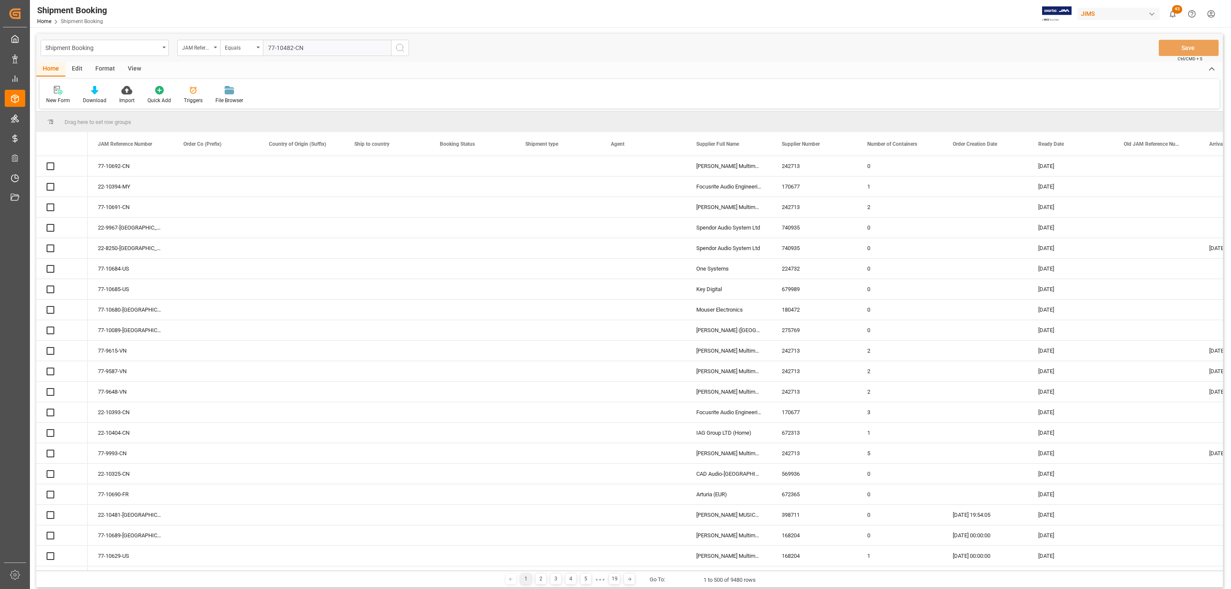
type input "77-10482-CN"
click at [396, 52] on icon "search button" at bounding box center [400, 48] width 10 height 10
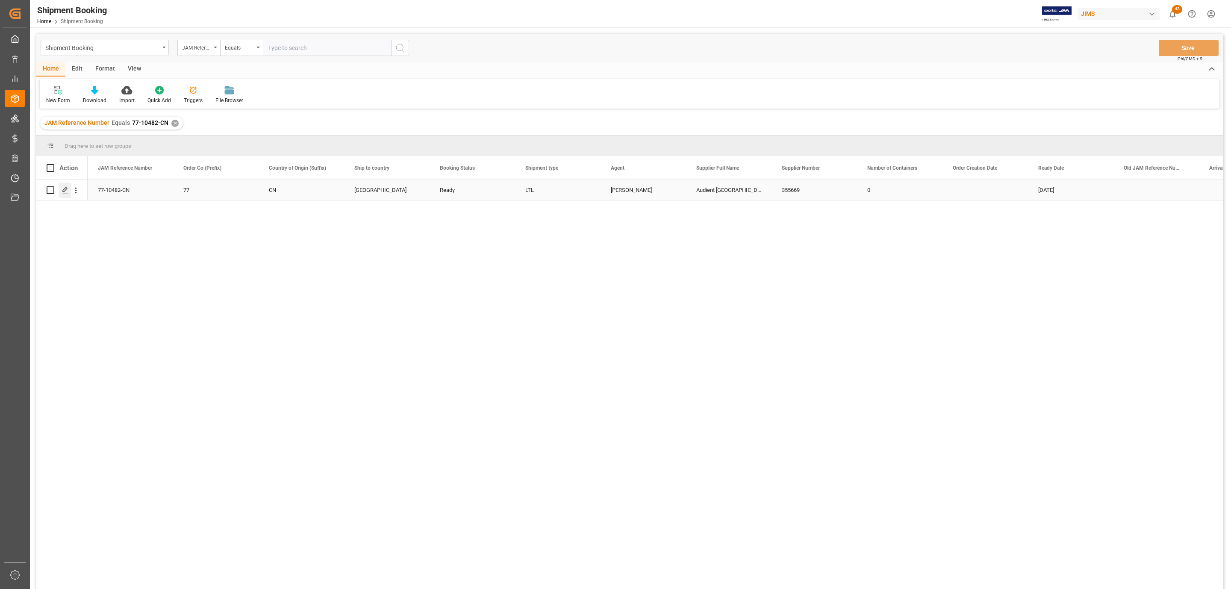
click at [67, 190] on icon "Press SPACE to select this row." at bounding box center [65, 190] width 7 height 7
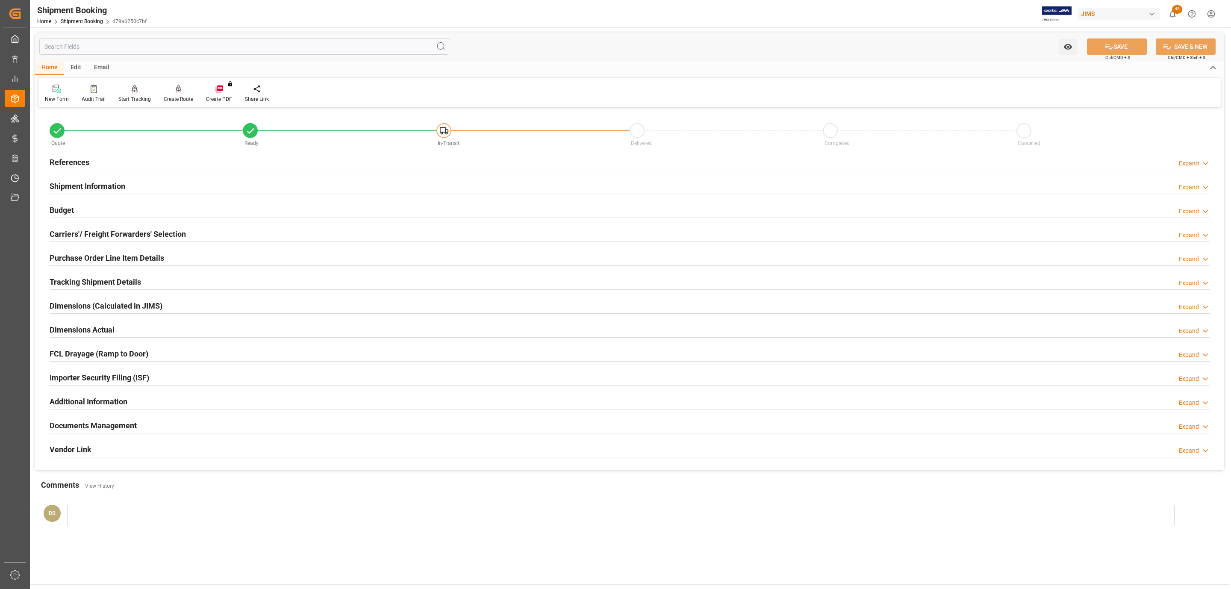
click at [78, 284] on h2 "Tracking Shipment Details" at bounding box center [95, 282] width 91 height 12
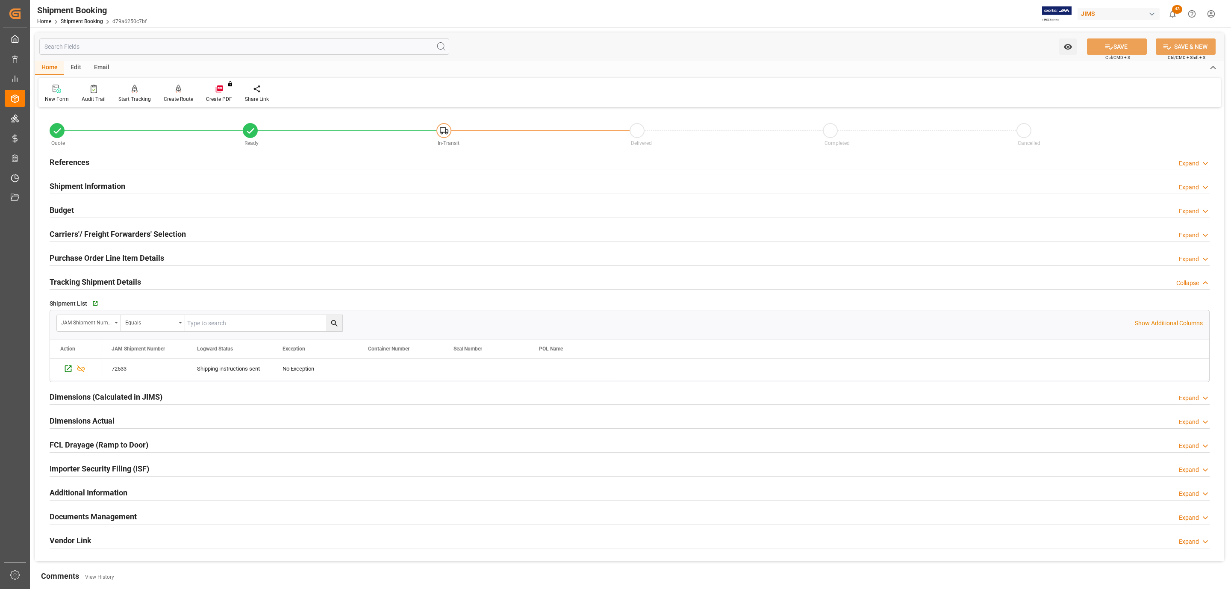
click at [95, 257] on h2 "Purchase Order Line Item Details" at bounding box center [107, 258] width 115 height 12
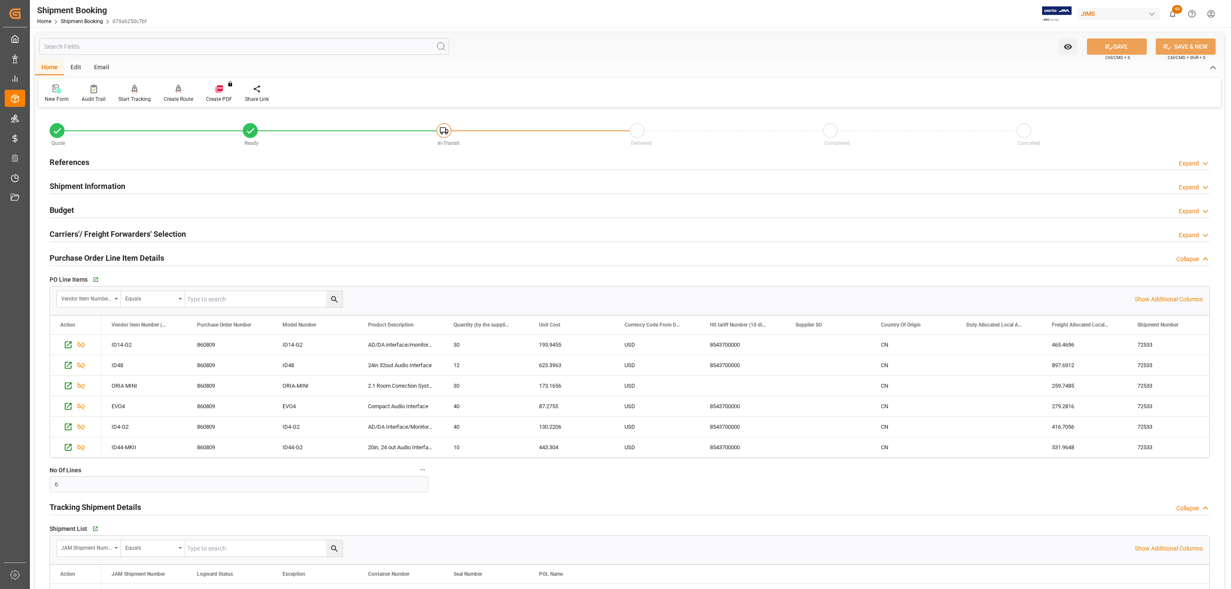
click at [102, 240] on h2 "Carriers'/ Freight Forwarders' Selection" at bounding box center [118, 234] width 136 height 12
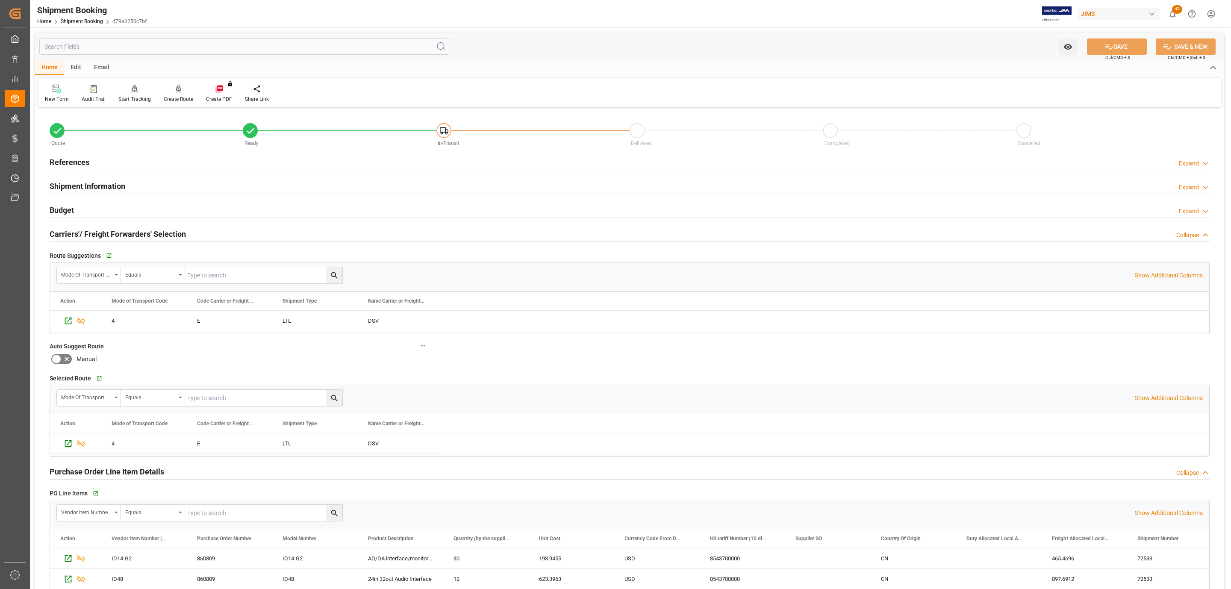
click at [94, 218] on div at bounding box center [630, 218] width 1160 height 0
click at [94, 210] on div "Budget Expand" at bounding box center [630, 209] width 1160 height 16
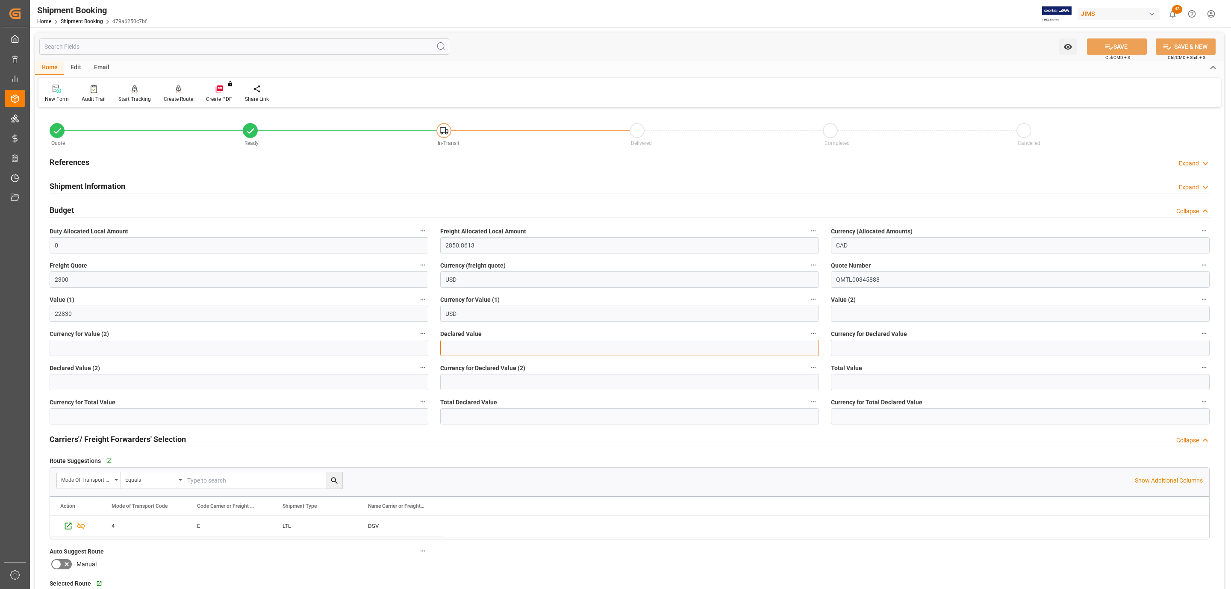
click at [520, 344] on input "text" at bounding box center [629, 348] width 379 height 16
type input "22830"
type input "USD"
click at [1128, 41] on button "SAVE" at bounding box center [1117, 46] width 60 height 16
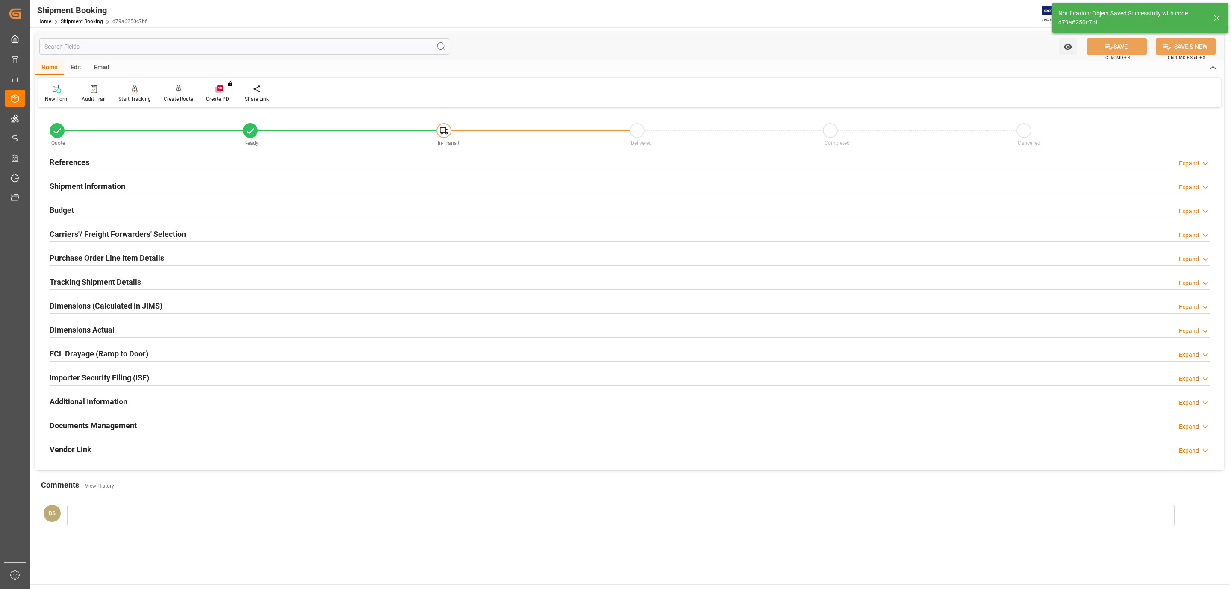
click at [158, 183] on div "Shipment Information Expand" at bounding box center [630, 185] width 1160 height 16
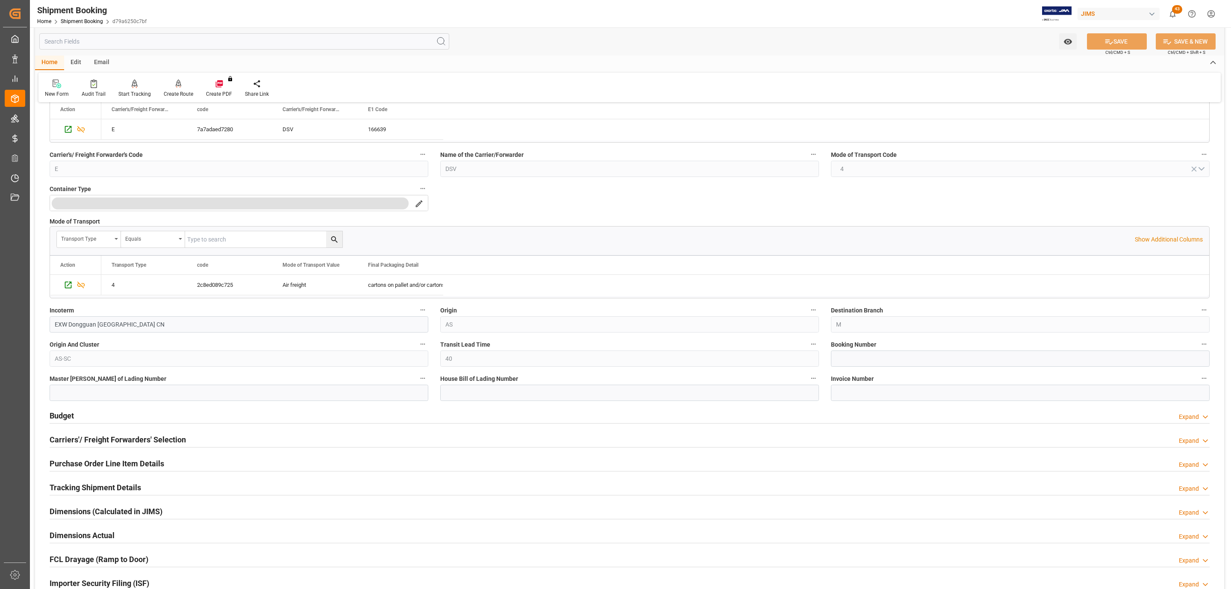
scroll to position [321, 0]
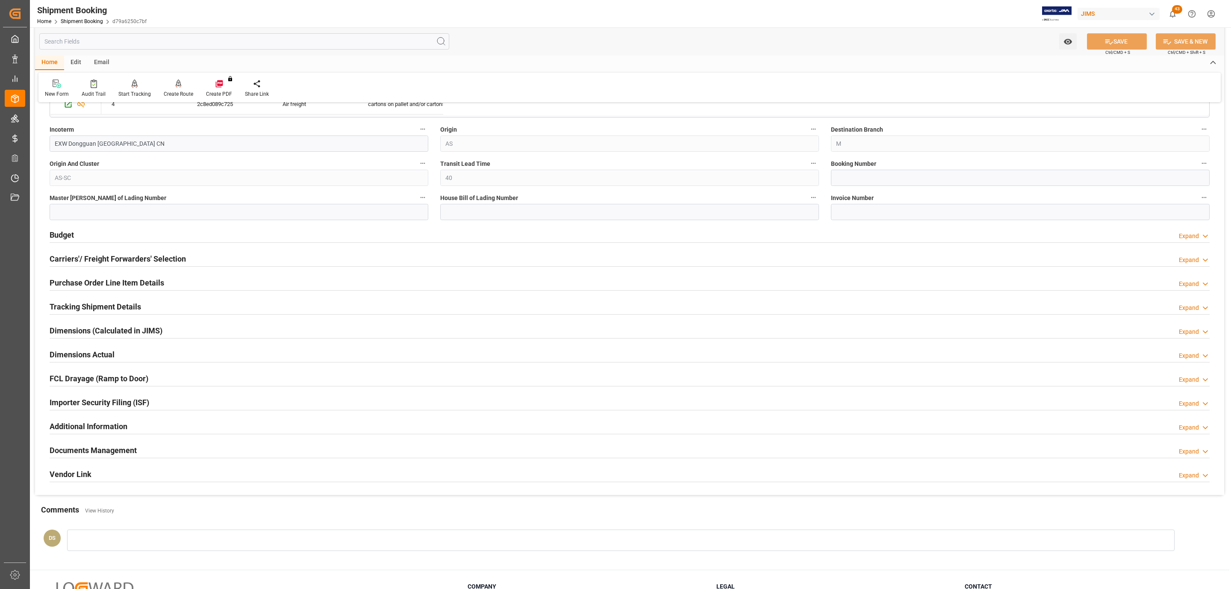
click at [71, 300] on div "Tracking Shipment Details" at bounding box center [95, 306] width 91 height 16
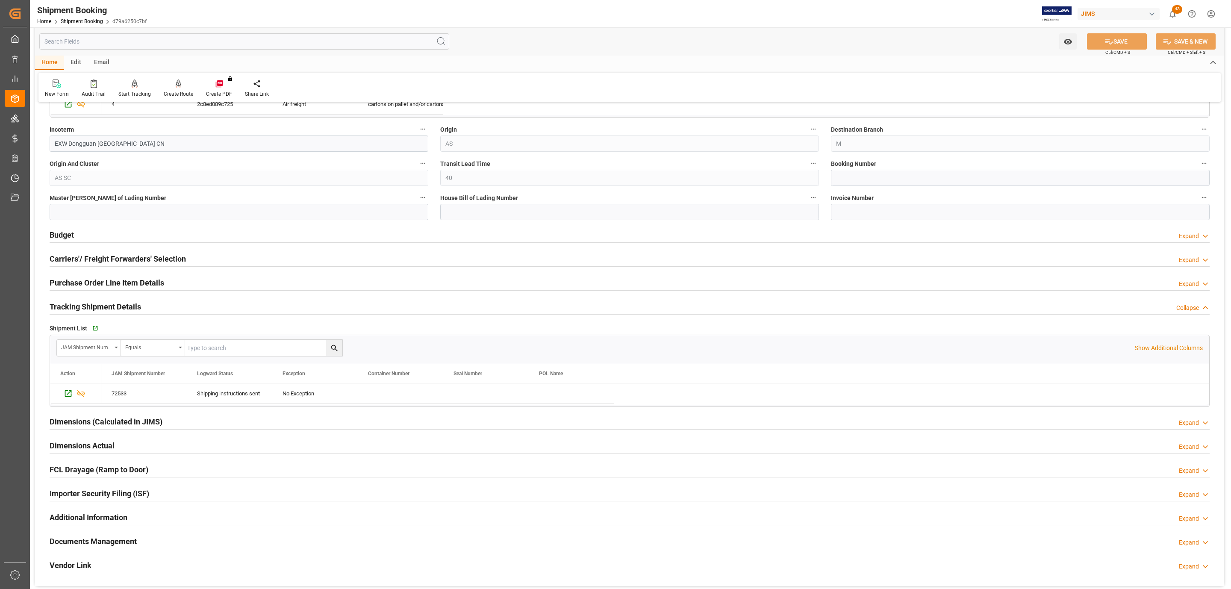
click at [90, 327] on div "Go to Shipment Tracking Grid" at bounding box center [183, 328] width 186 height 13
click at [93, 331] on icon "button" at bounding box center [95, 329] width 6 height 6
paste input "SZX71034078"
type input "SZX71034078"
click at [1104, 41] on icon at bounding box center [1108, 41] width 9 height 9
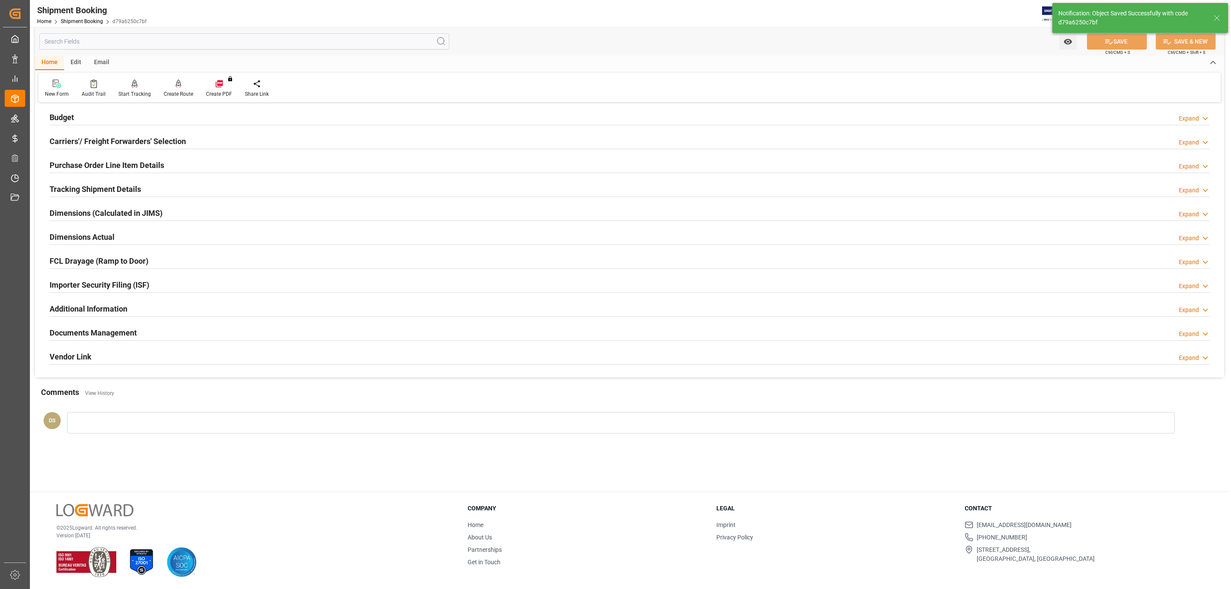
scroll to position [0, 0]
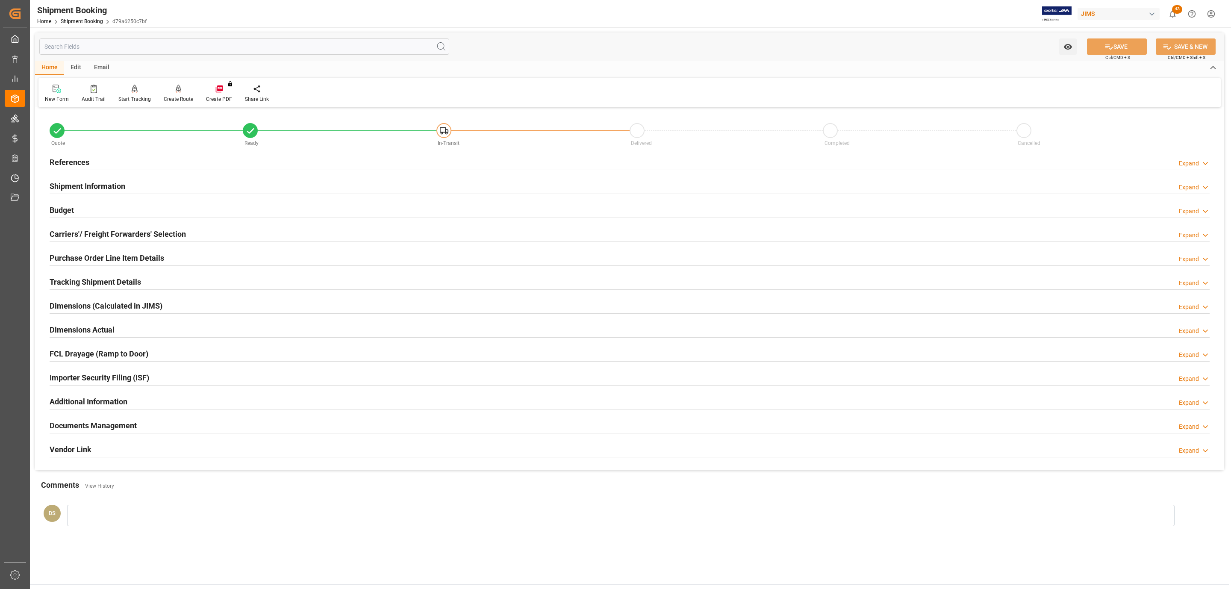
click at [116, 263] on h2 "Purchase Order Line Item Details" at bounding box center [107, 258] width 115 height 12
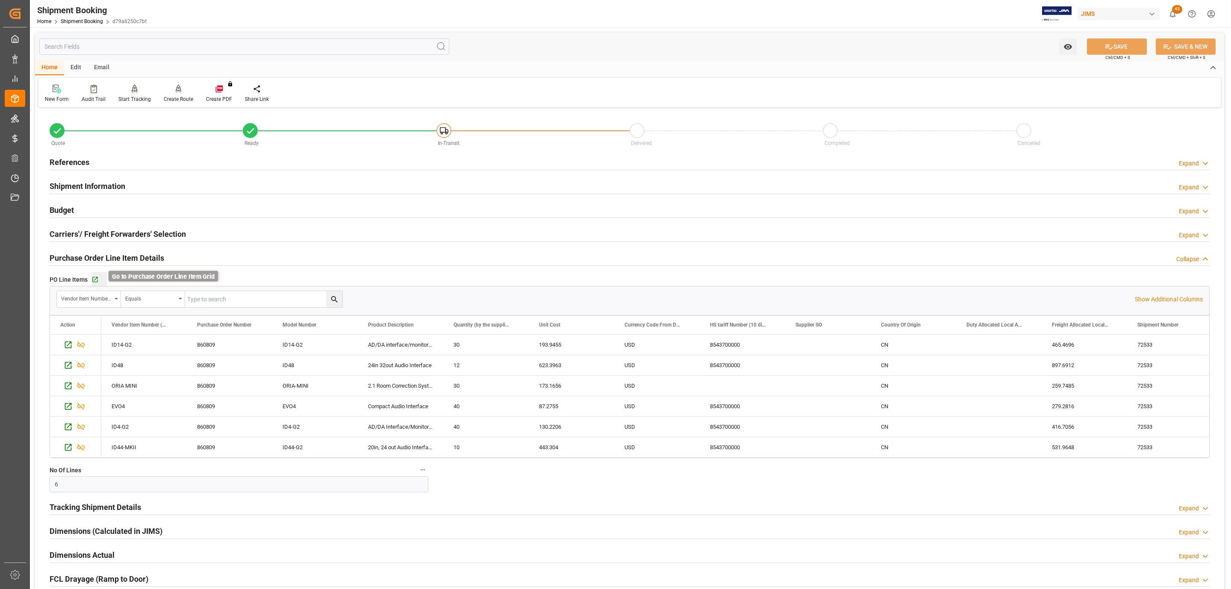
click at [94, 282] on icon "button" at bounding box center [94, 279] width 7 height 7
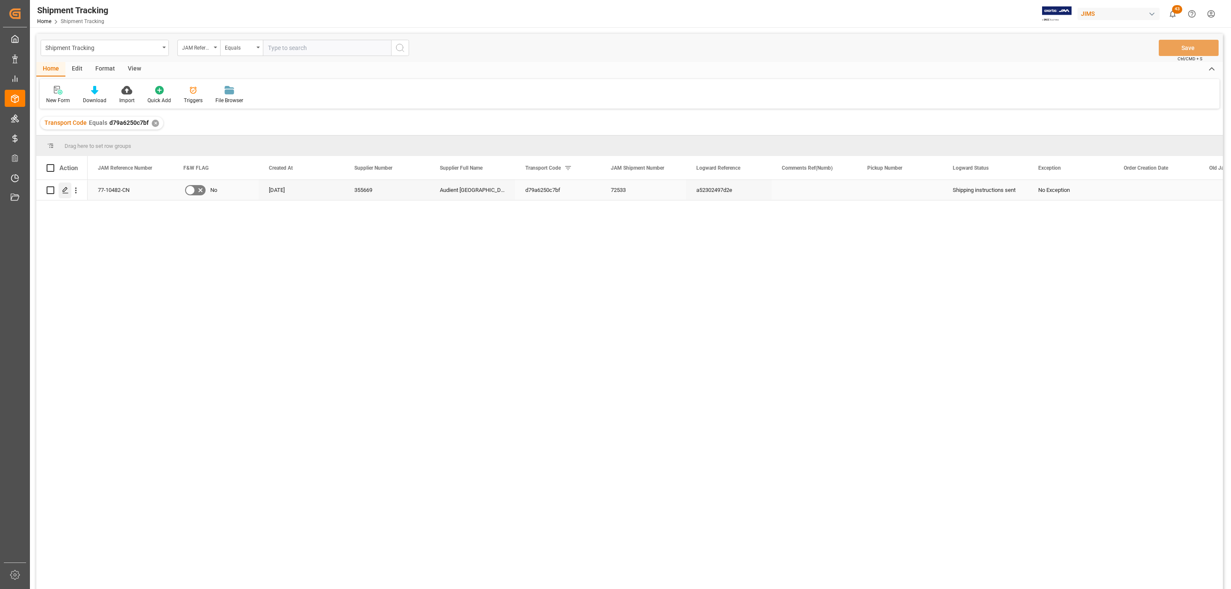
click at [64, 194] on div "Press SPACE to select this row." at bounding box center [65, 191] width 13 height 16
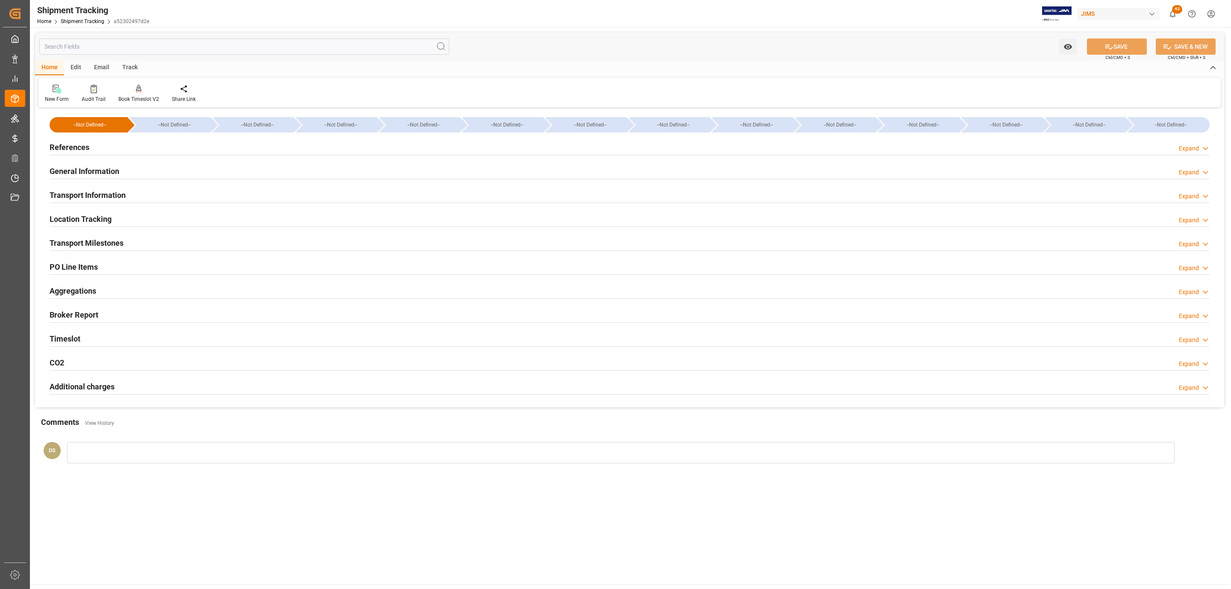
drag, startPoint x: 91, startPoint y: 199, endPoint x: 123, endPoint y: 260, distance: 69.4
click at [91, 198] on h2 "Transport Information" at bounding box center [88, 195] width 76 height 12
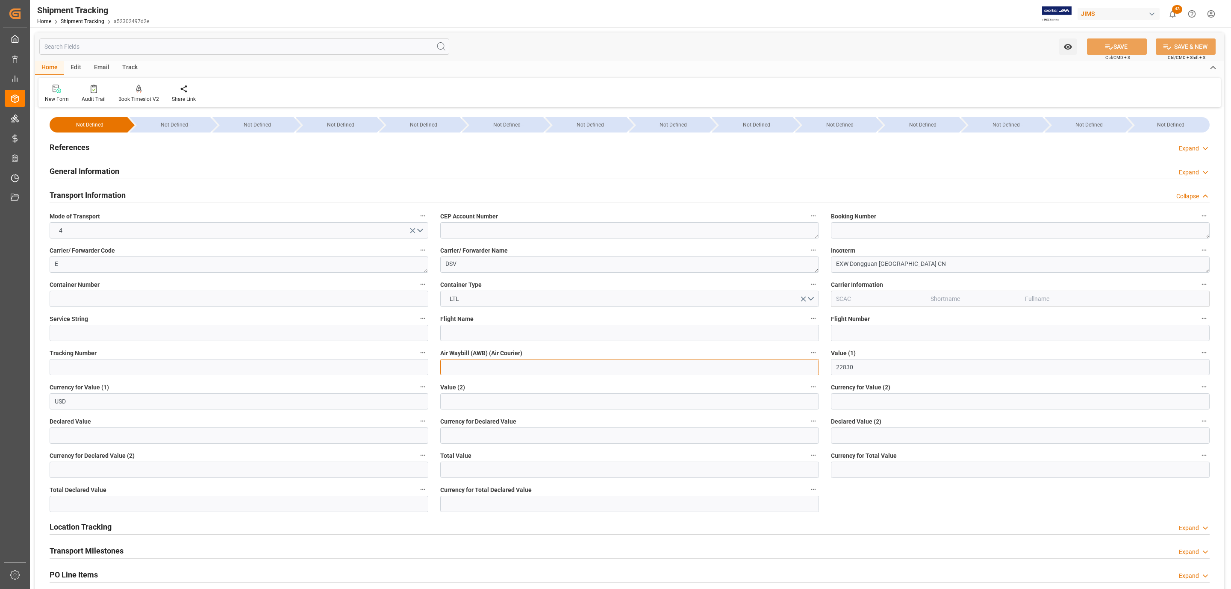
click at [483, 371] on input at bounding box center [629, 367] width 379 height 16
click at [79, 370] on input at bounding box center [239, 367] width 379 height 16
paste input "SZX71034078"
type input "SZX71034078"
click at [1131, 47] on button "SAVE" at bounding box center [1117, 46] width 60 height 16
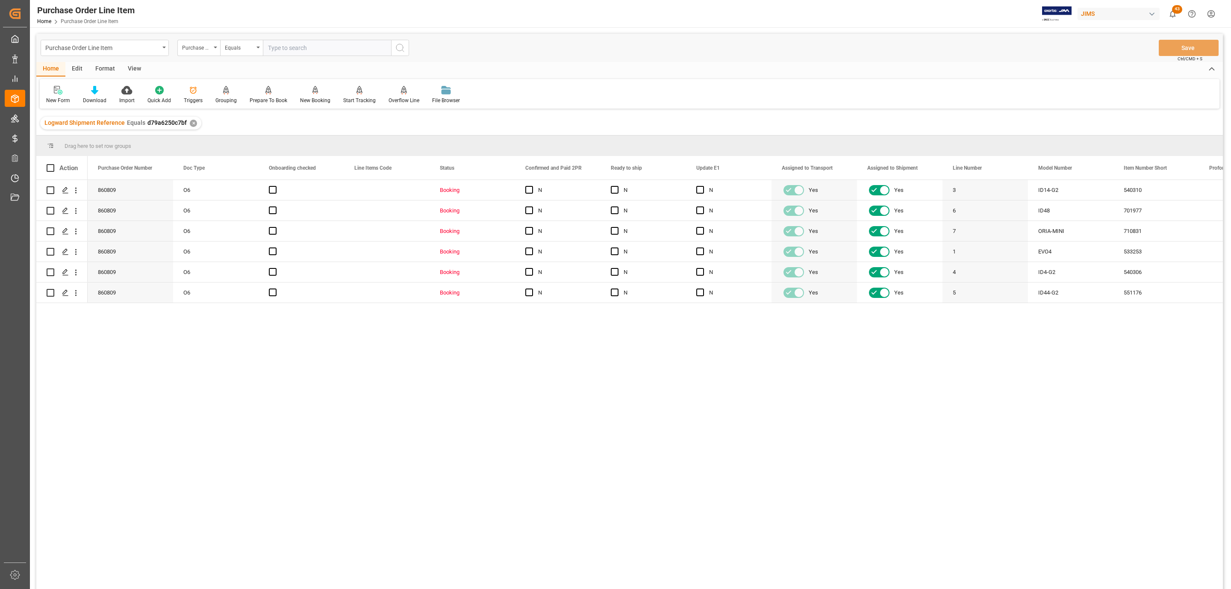
click at [143, 69] on div "View" at bounding box center [134, 69] width 26 height 15
click at [99, 88] on icon at bounding box center [99, 87] width 4 height 3
click at [131, 150] on div "HS Listing [GEOGRAPHIC_DATA]" at bounding box center [119, 156] width 83 height 18
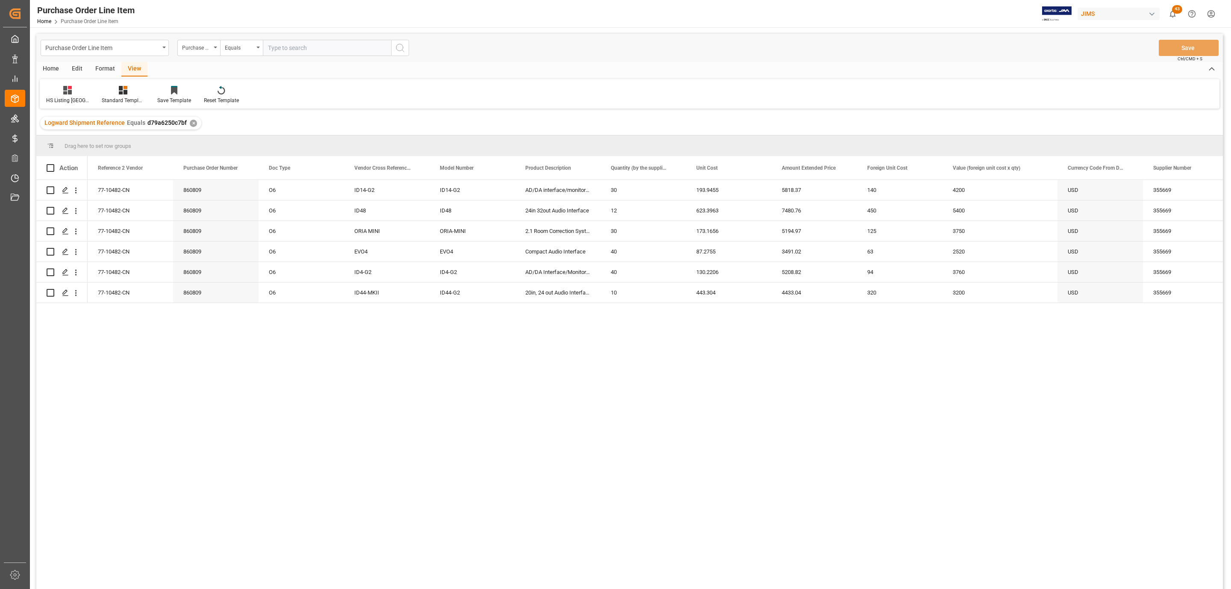
click at [49, 168] on span at bounding box center [51, 168] width 8 height 8
click at [53, 164] on input "checkbox" at bounding box center [53, 164] width 0 height 0
checkbox input "true"
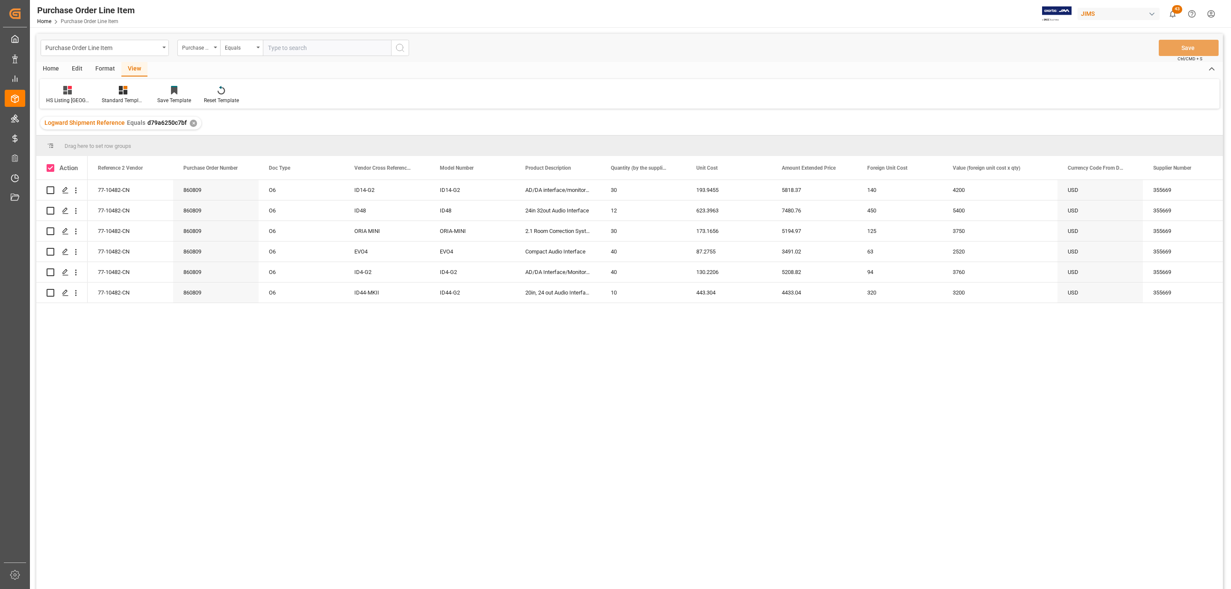
checkbox input "true"
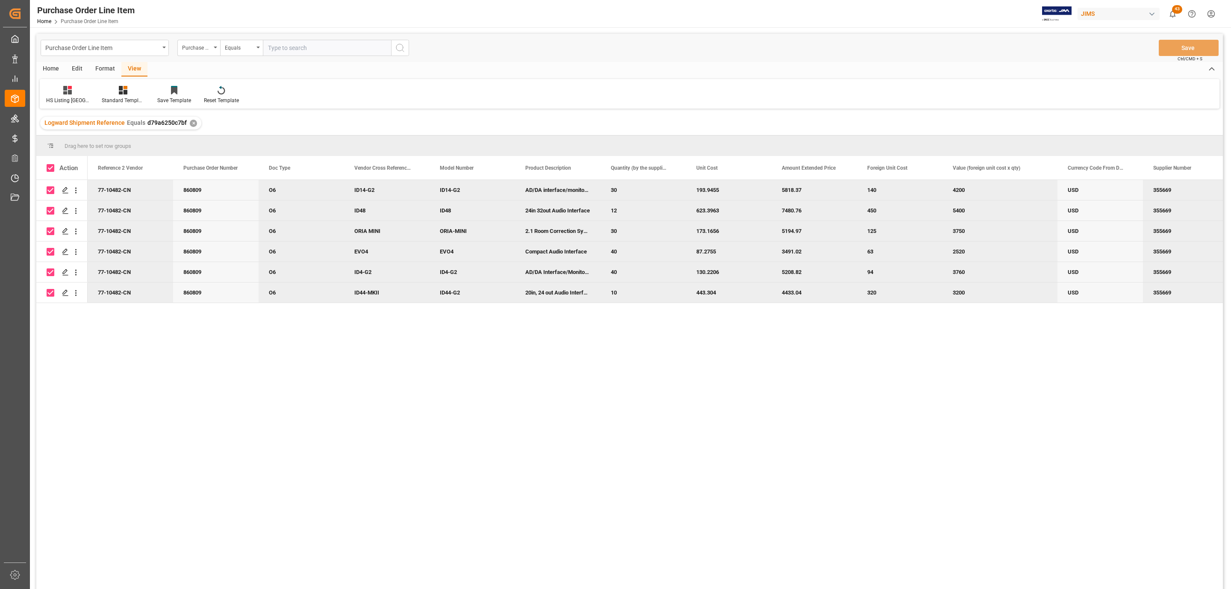
click at [47, 65] on div "Home" at bounding box center [50, 69] width 29 height 15
click at [100, 89] on div at bounding box center [95, 89] width 24 height 9
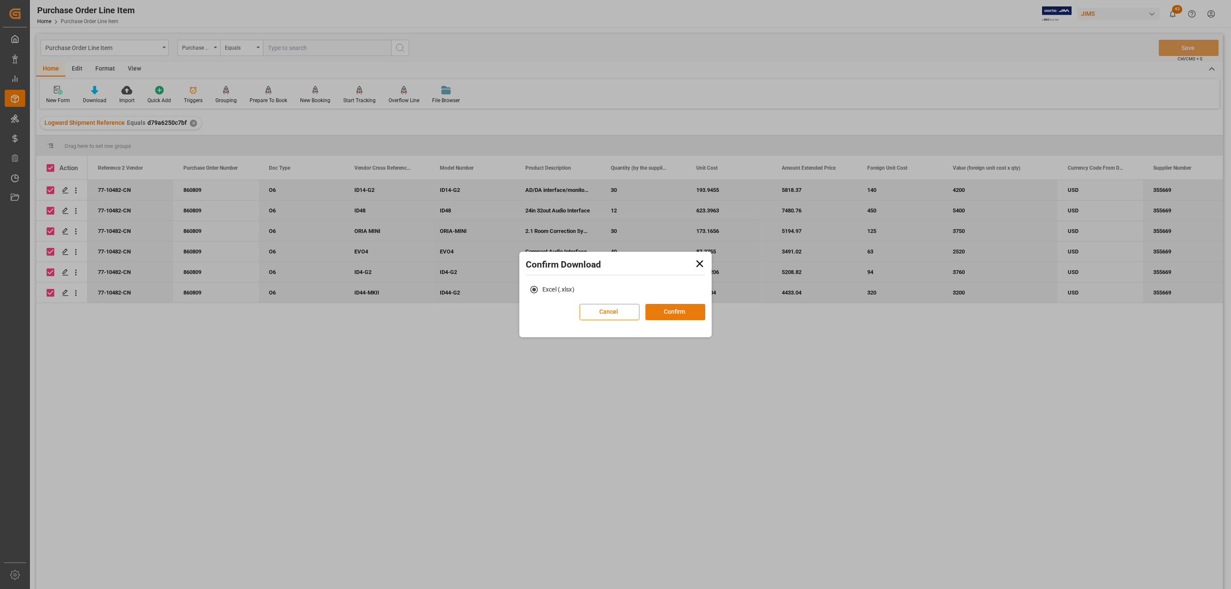
click at [679, 312] on button "Confirm" at bounding box center [675, 312] width 60 height 16
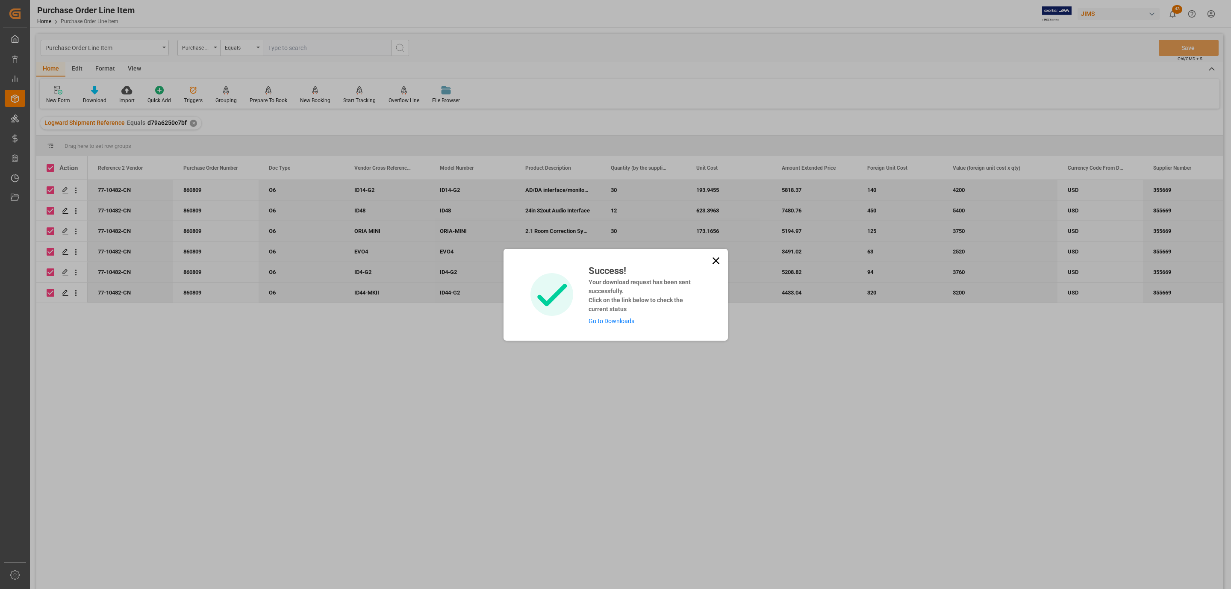
click at [599, 320] on link "Go to Downloads" at bounding box center [612, 321] width 46 height 7
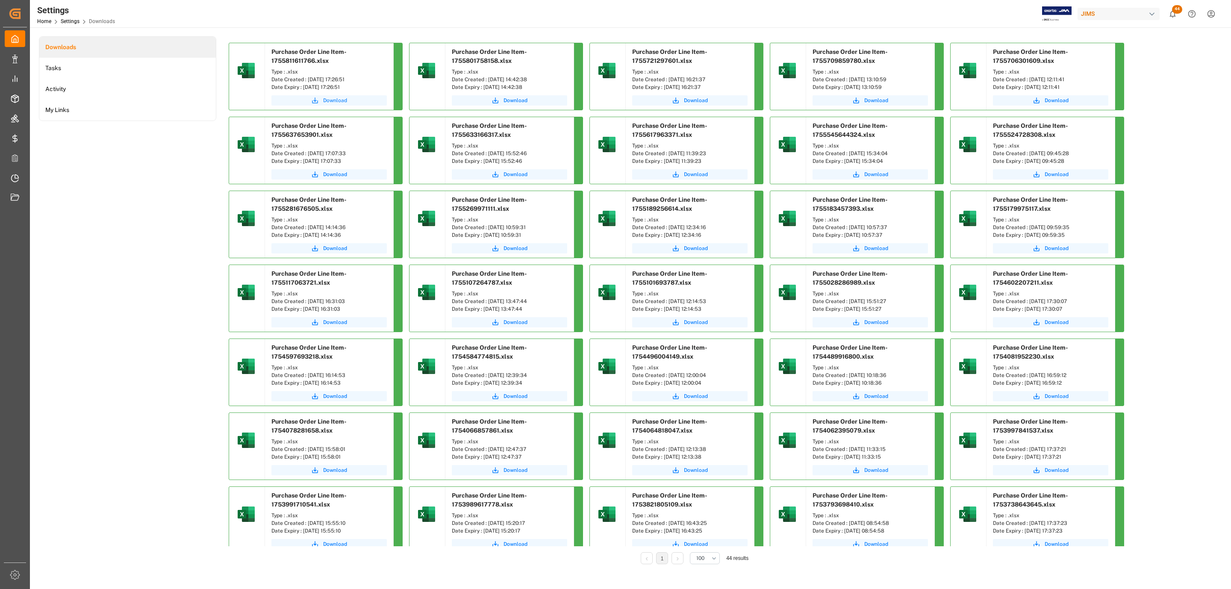
click at [338, 101] on span "Download" at bounding box center [335, 101] width 24 height 8
